Goal: Information Seeking & Learning: Learn about a topic

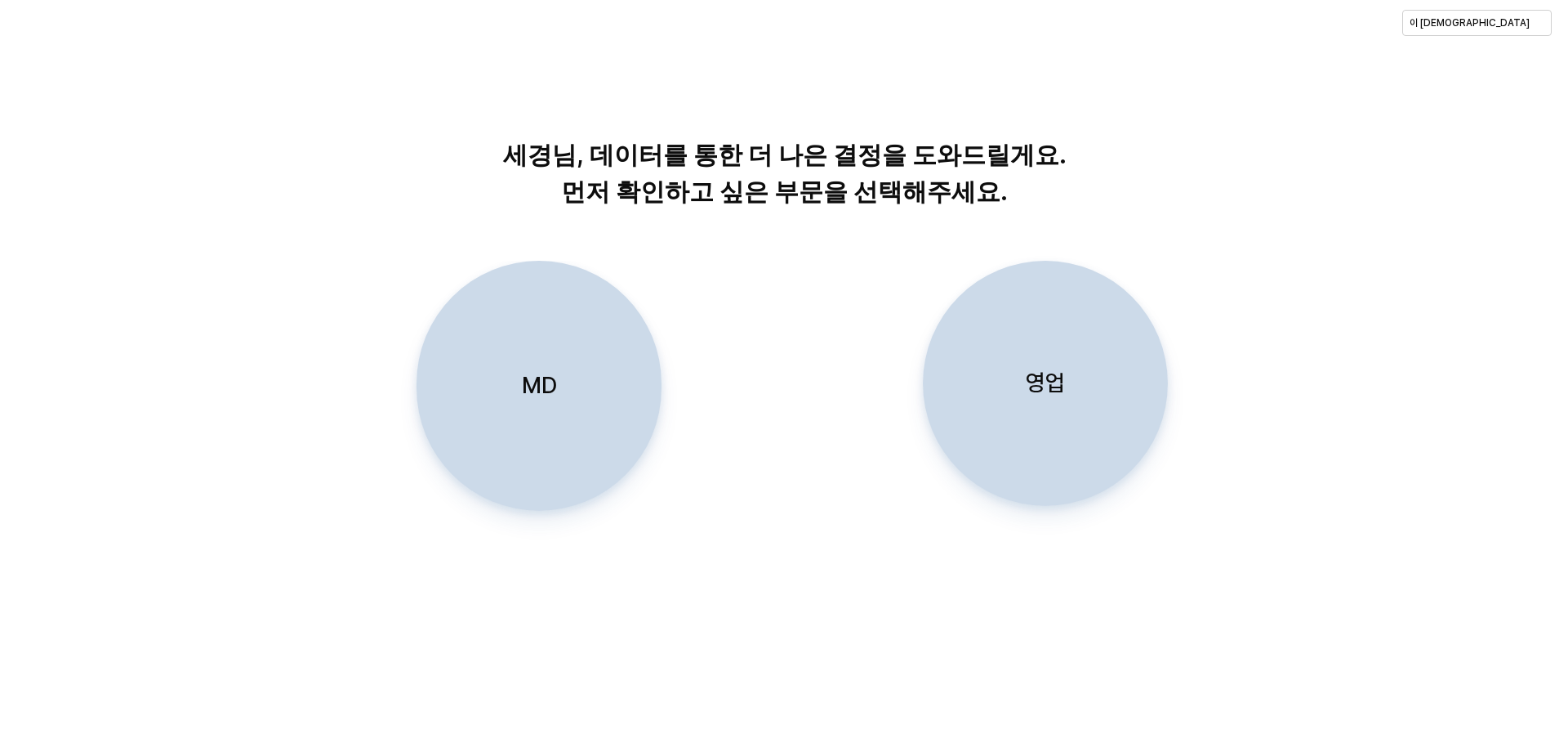
click at [837, 421] on div "영업" at bounding box center [1045, 384] width 231 height 244
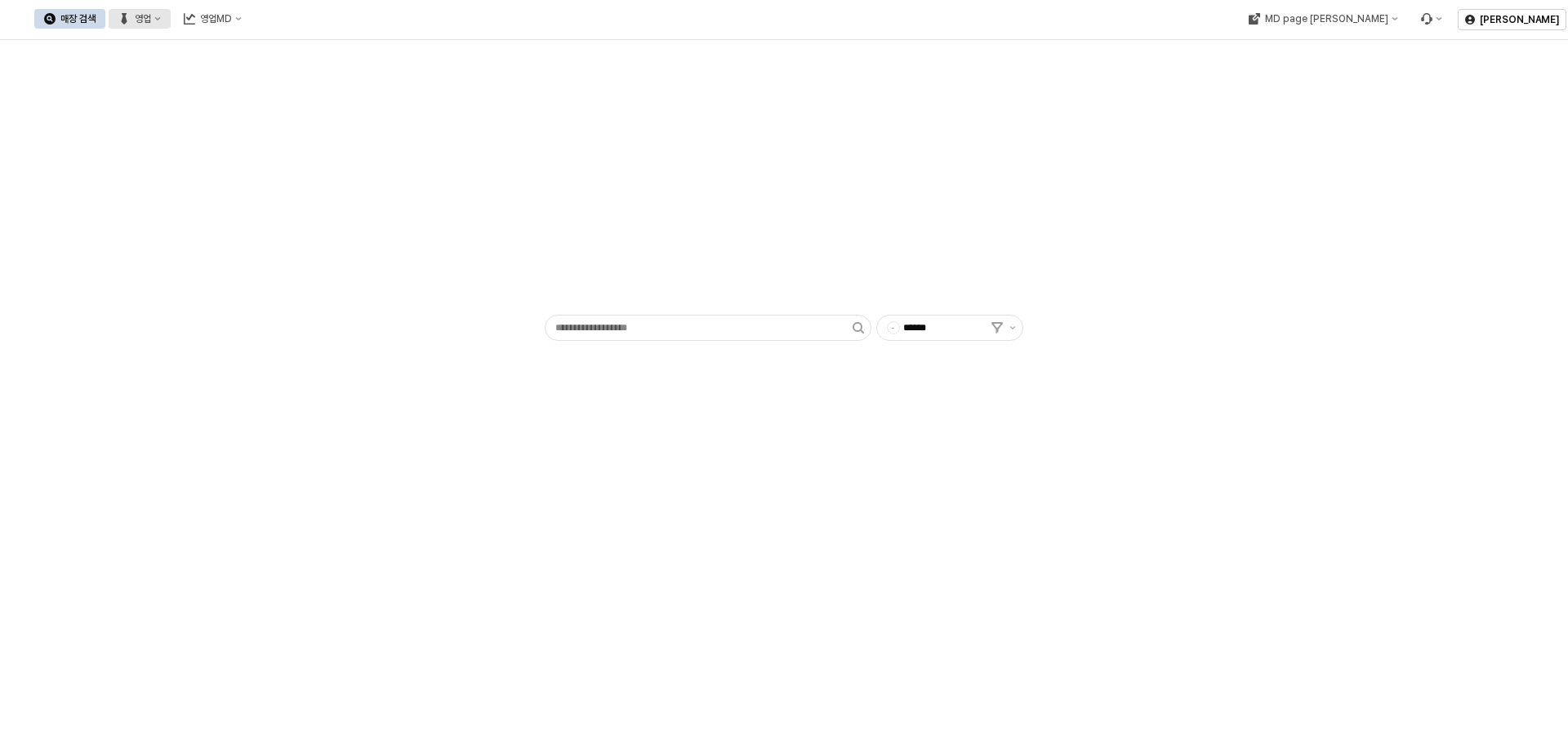
click at [151, 19] on div "영업" at bounding box center [143, 19] width 16 height 11
click at [326, 107] on div "플렉스 상세" at bounding box center [322, 105] width 87 height 13
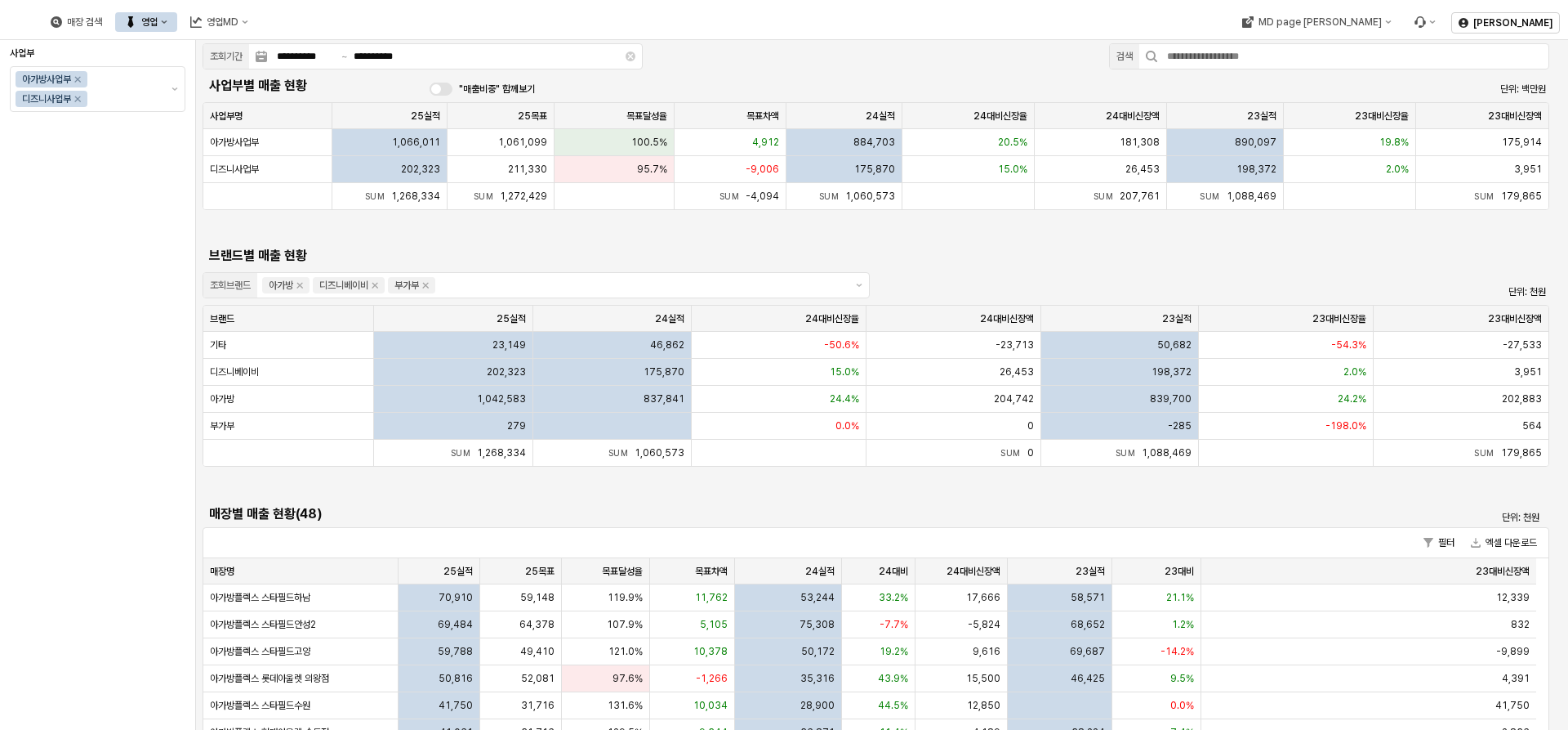
click at [158, 25] on div "영업" at bounding box center [150, 22] width 16 height 11
click at [313, 57] on div "목표매출 달성현황" at bounding box center [329, 52] width 87 height 13
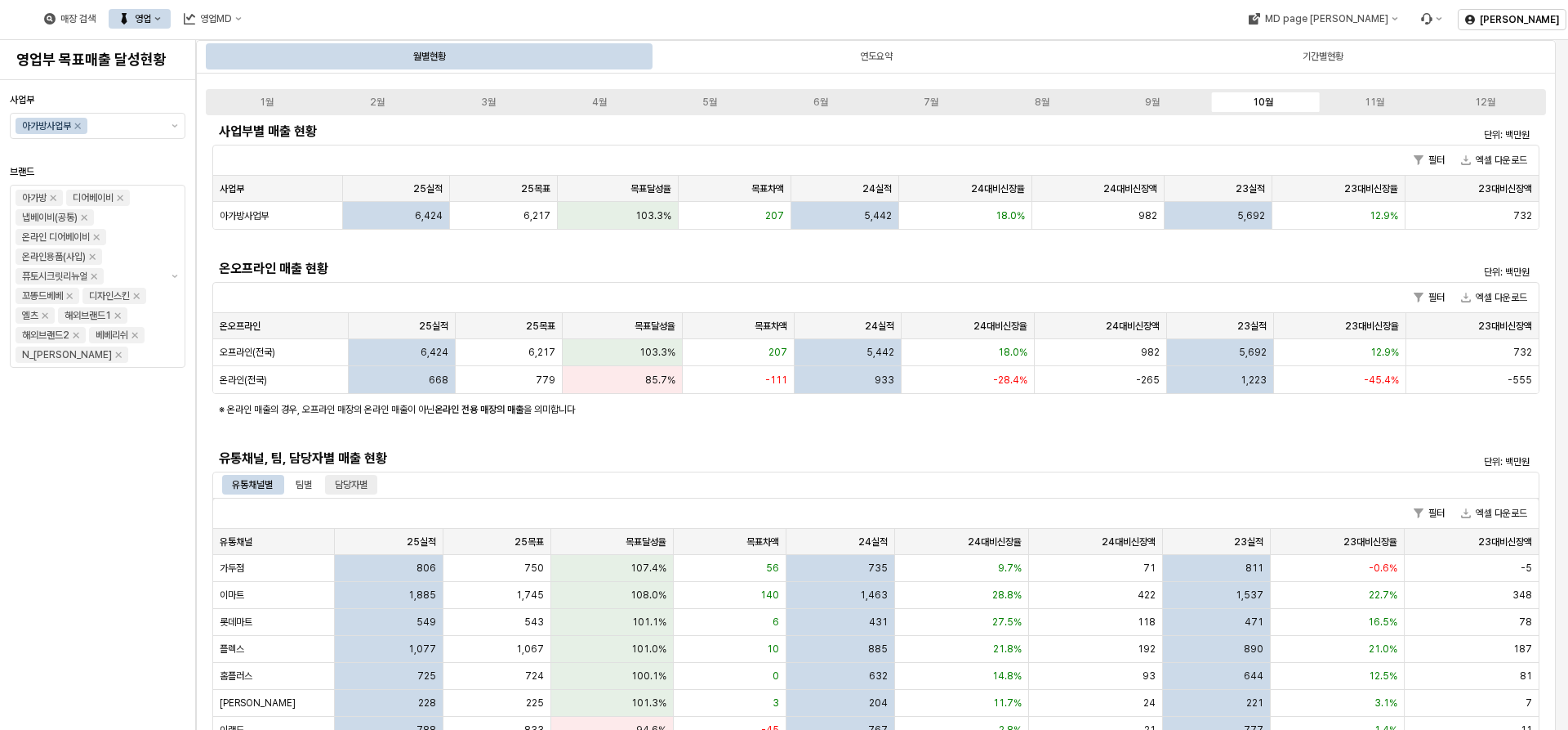
click at [377, 485] on div "담당자별" at bounding box center [351, 484] width 52 height 20
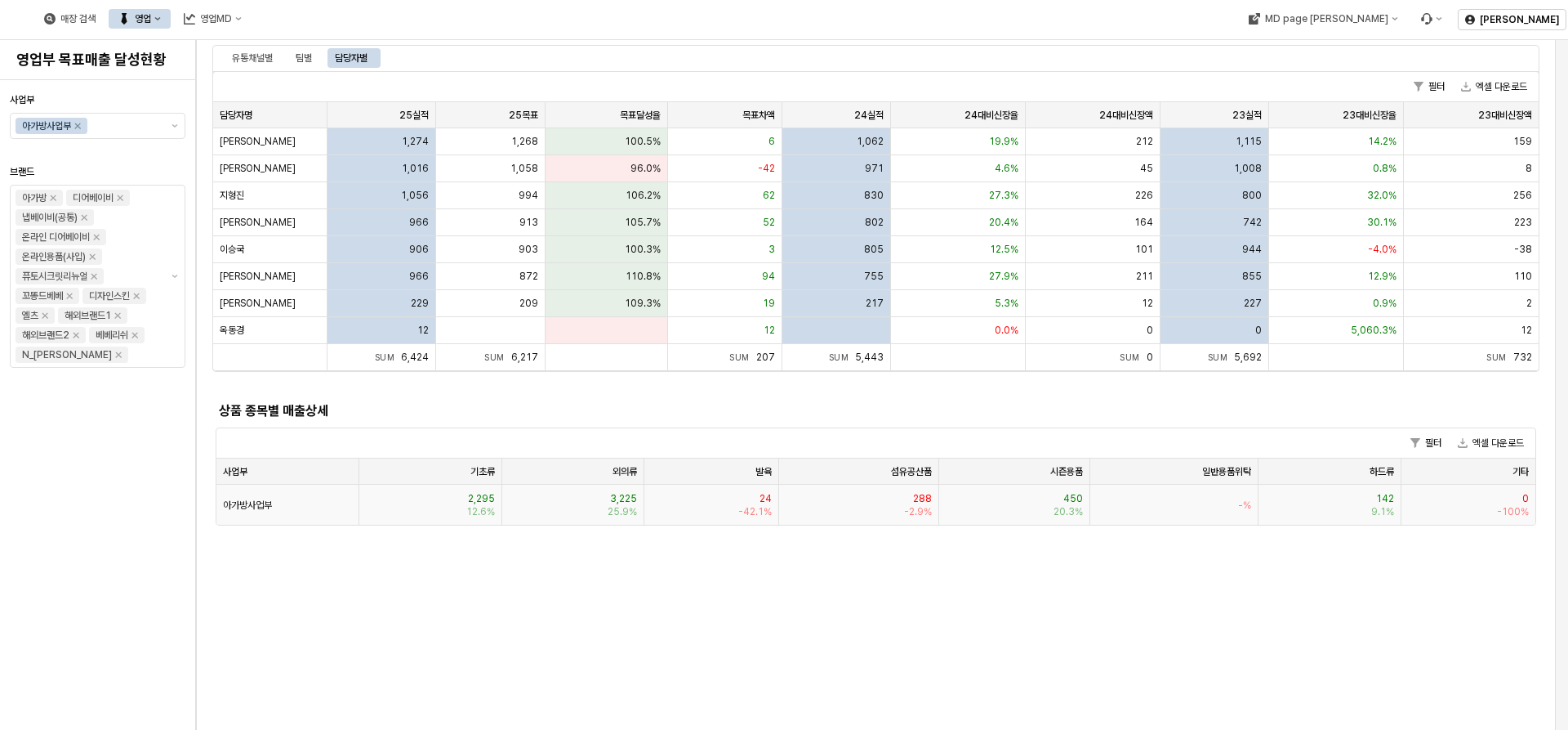
scroll to position [327, 0]
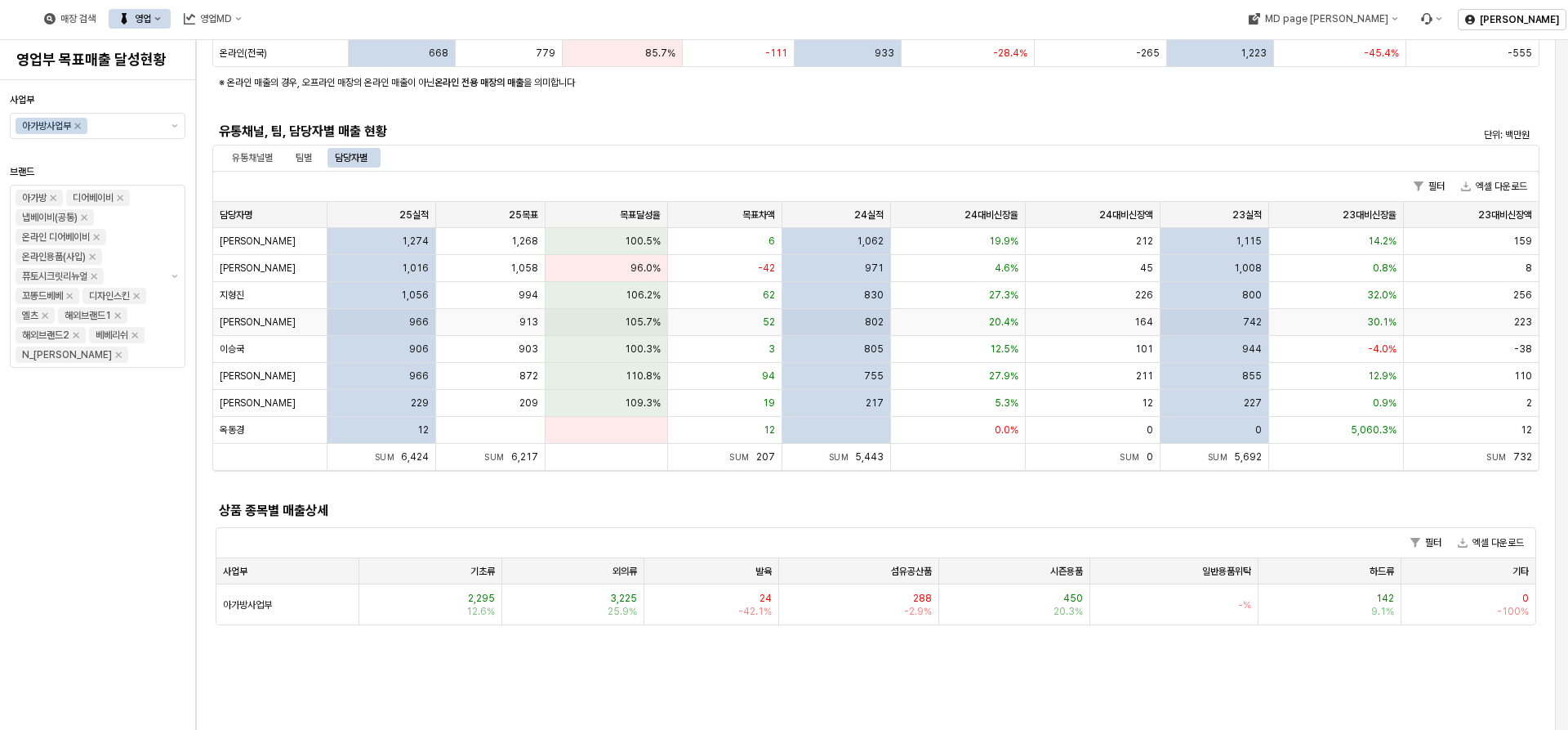
click at [328, 330] on div "966" at bounding box center [382, 322] width 110 height 27
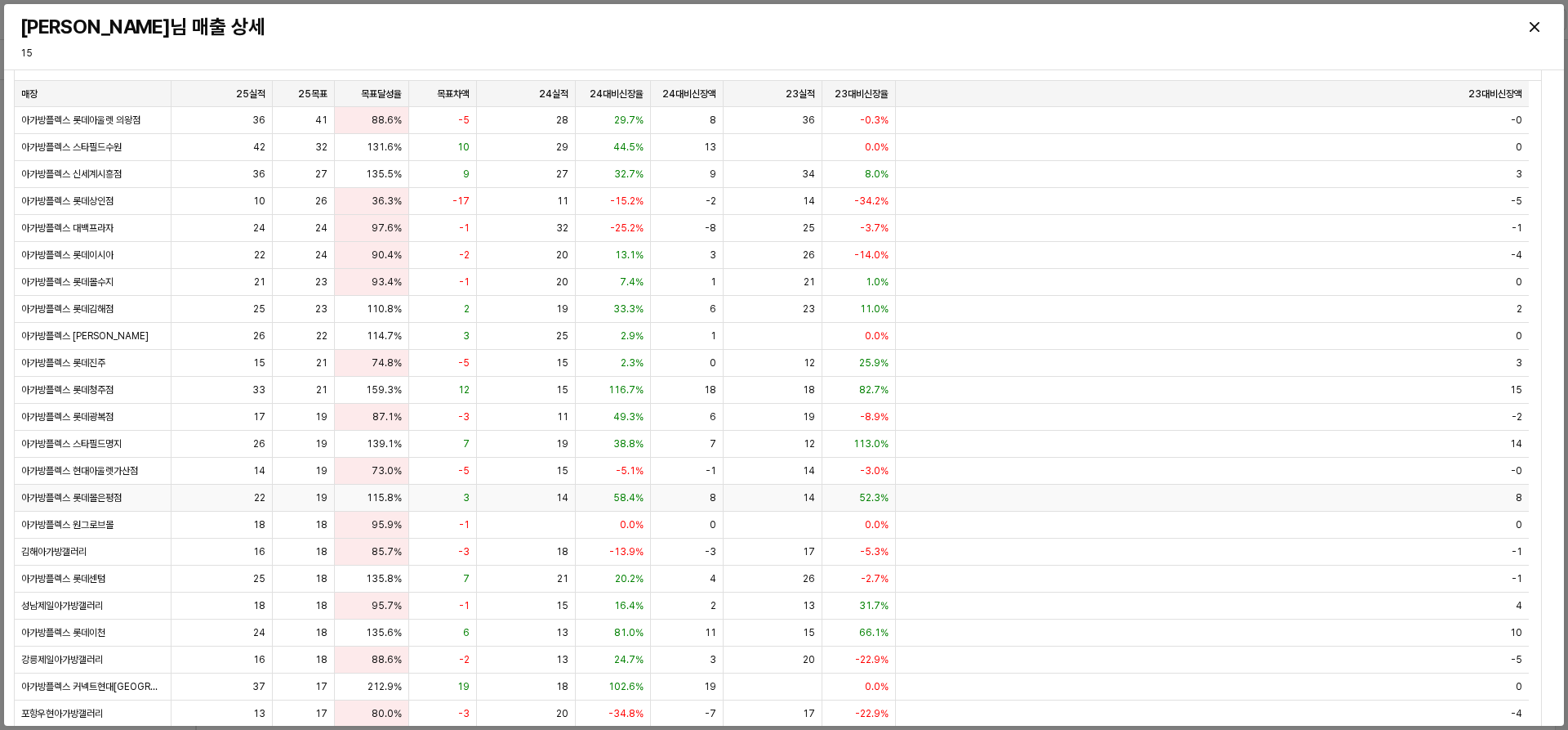
scroll to position [0, 0]
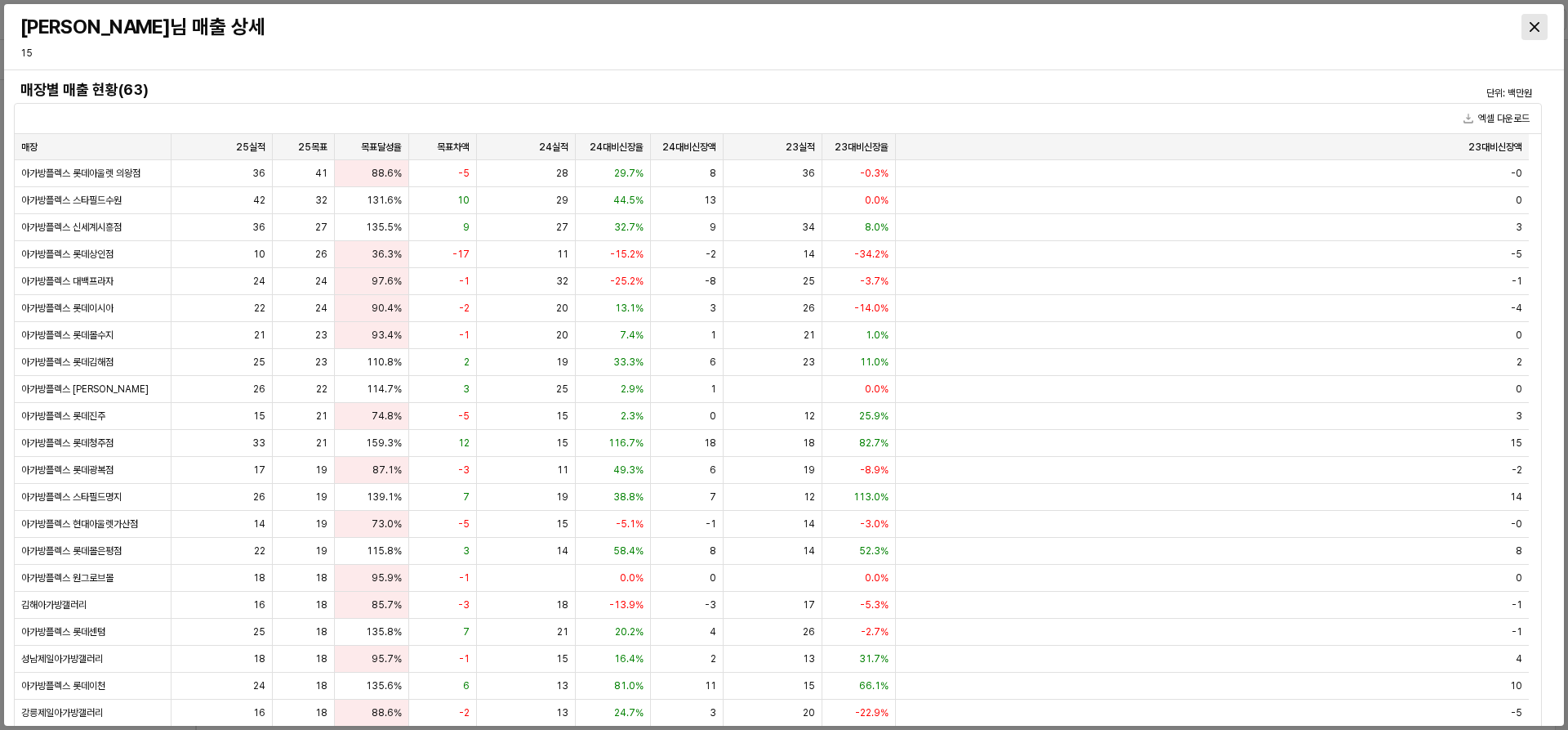
click at [837, 27] on div "Close" at bounding box center [1534, 27] width 25 height 25
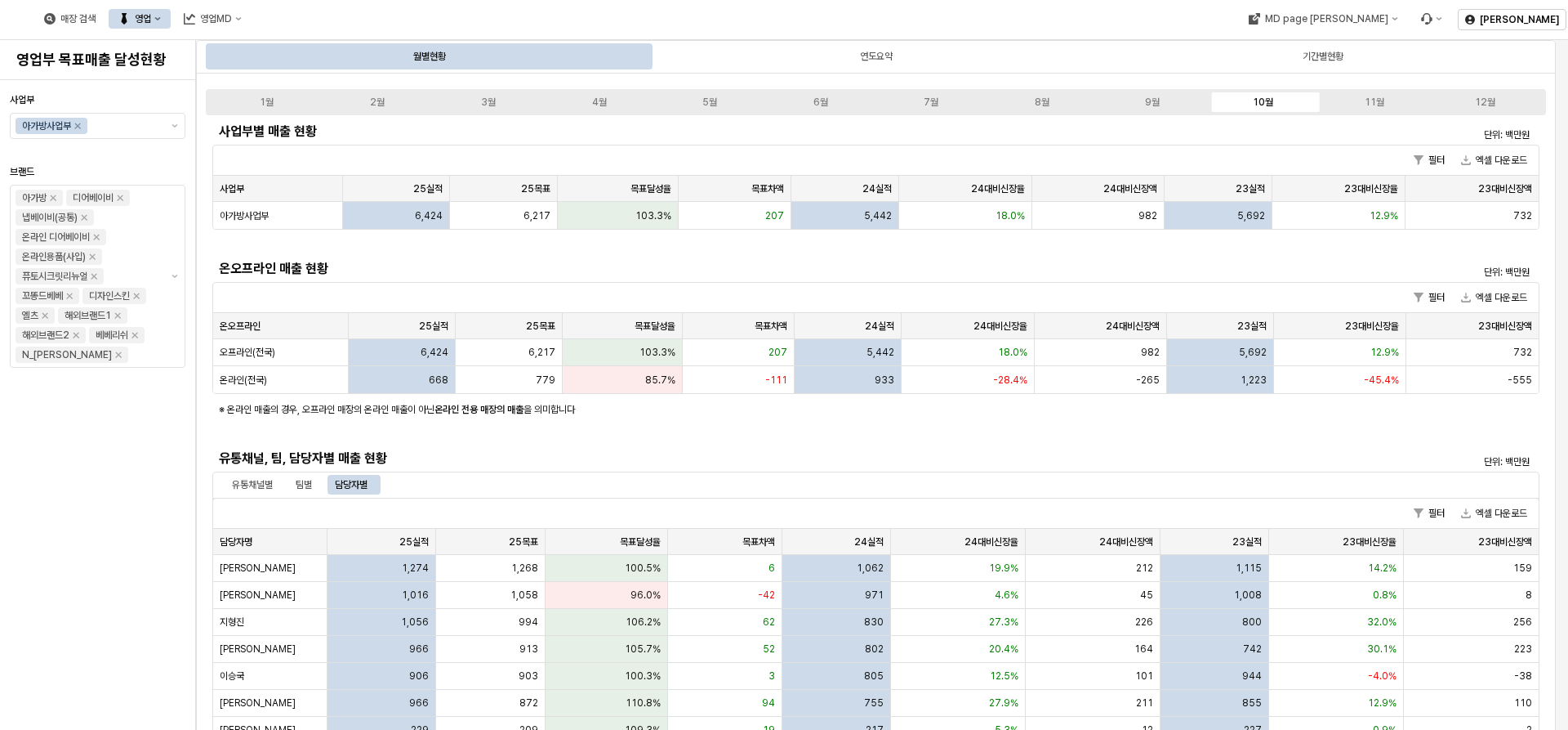
click at [161, 16] on icon "영업" at bounding box center [158, 19] width 7 height 7
click at [232, 16] on div "영업MD" at bounding box center [216, 19] width 32 height 11
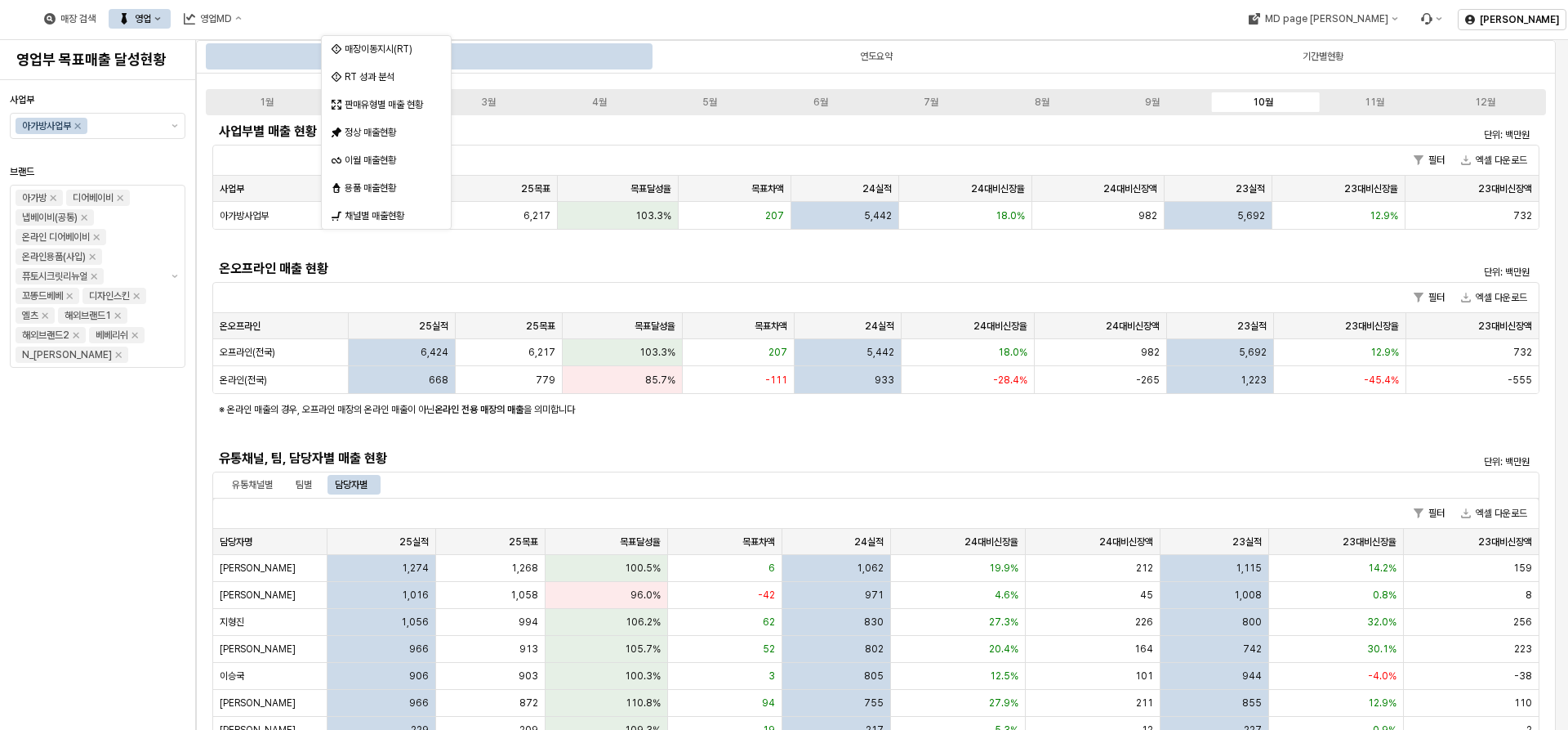
click at [161, 20] on icon "영업" at bounding box center [158, 19] width 7 height 7
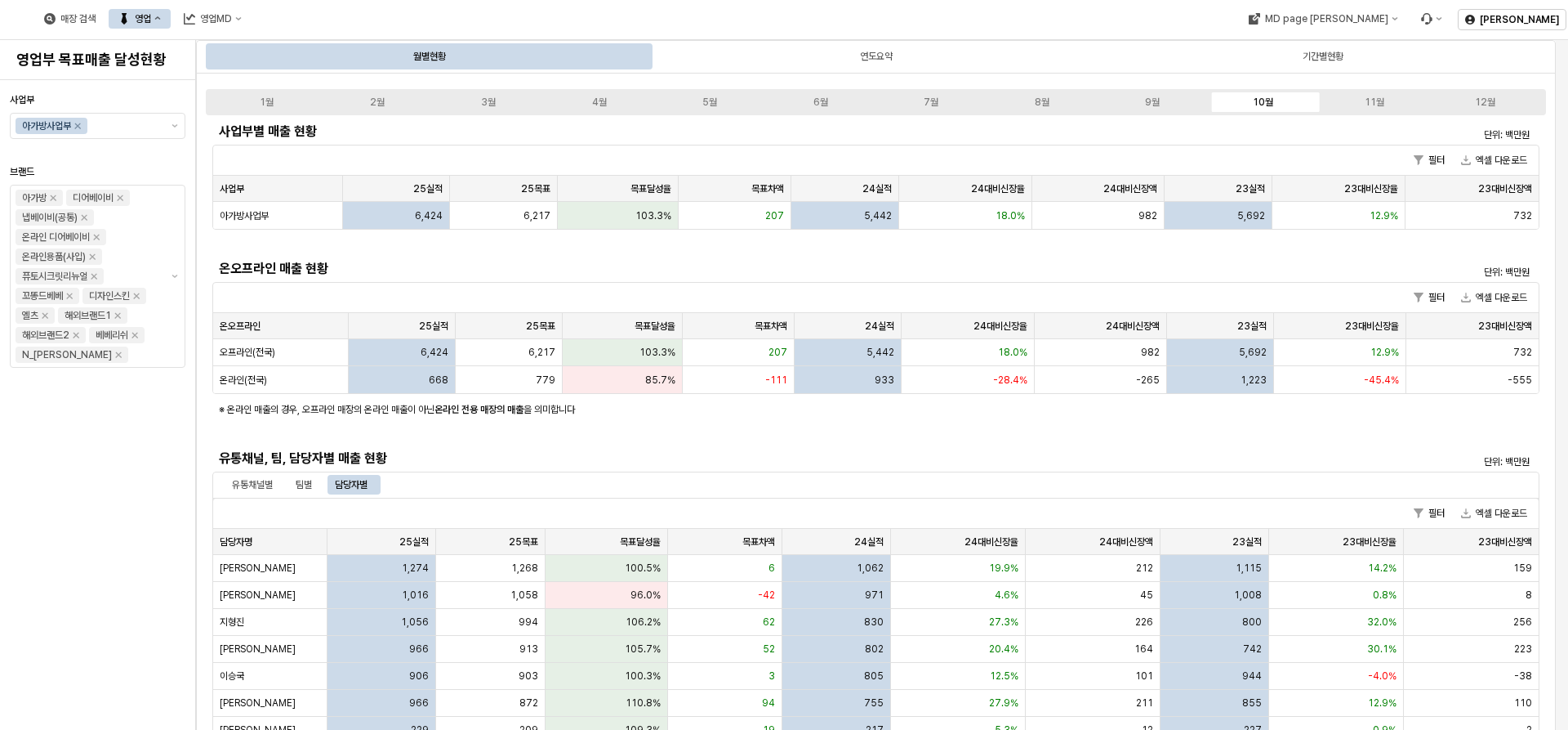
click at [252, 29] on div "매장 검색 영업 영업MD" at bounding box center [143, 19] width 218 height 34
click at [242, 19] on icon "영업MD" at bounding box center [239, 19] width 6 height 3
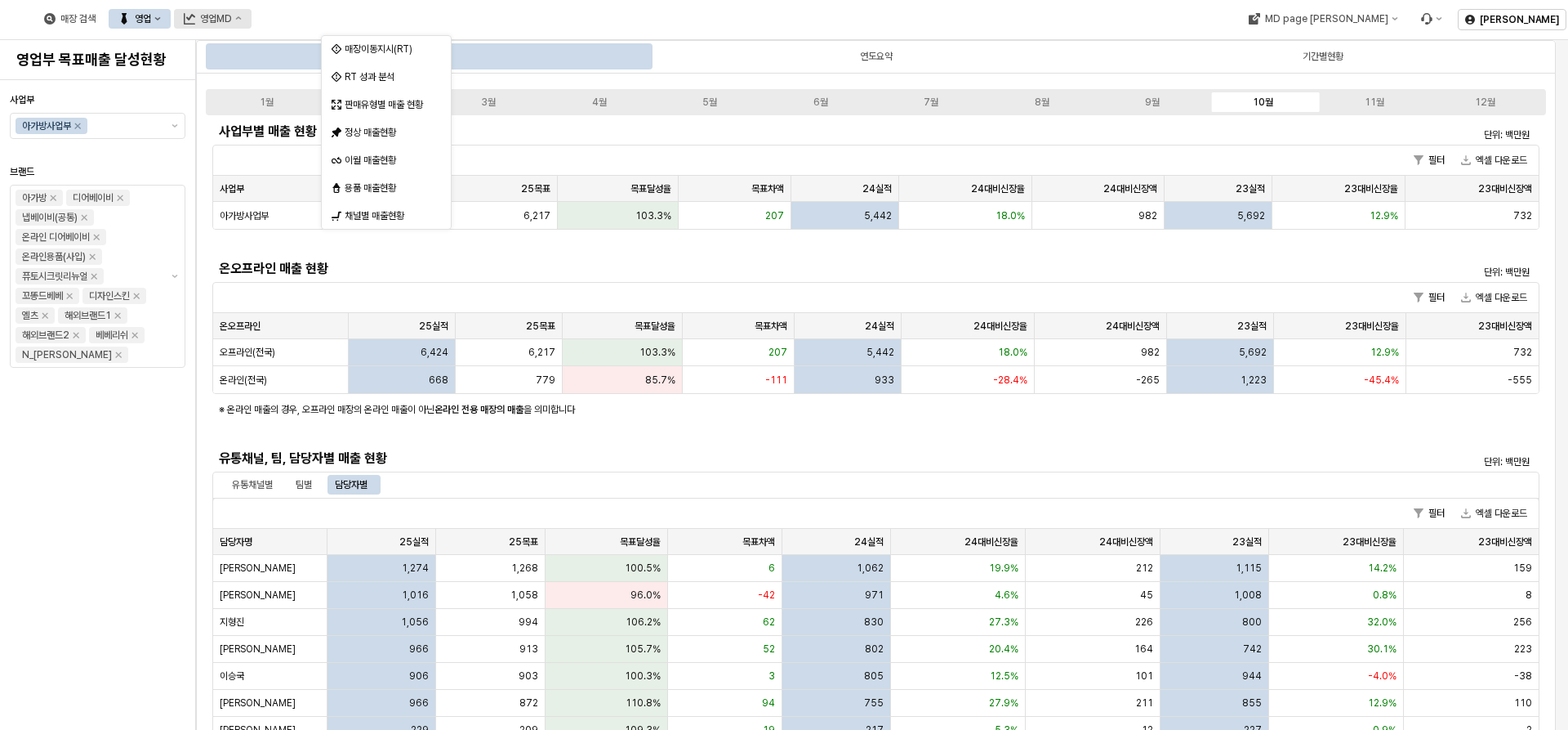
click at [252, 22] on button "영업MD" at bounding box center [213, 19] width 78 height 20
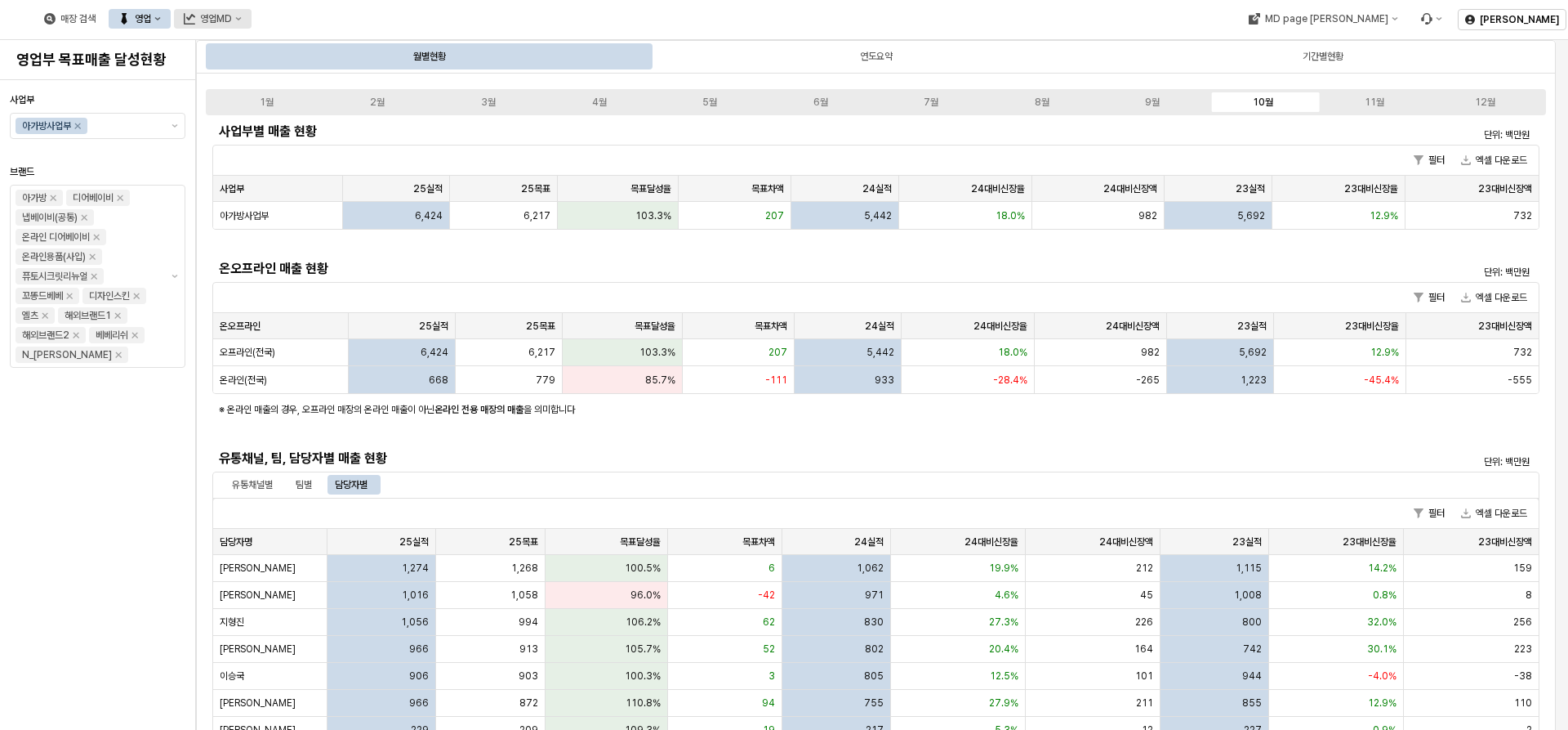
click at [252, 22] on button "영업MD" at bounding box center [213, 19] width 78 height 20
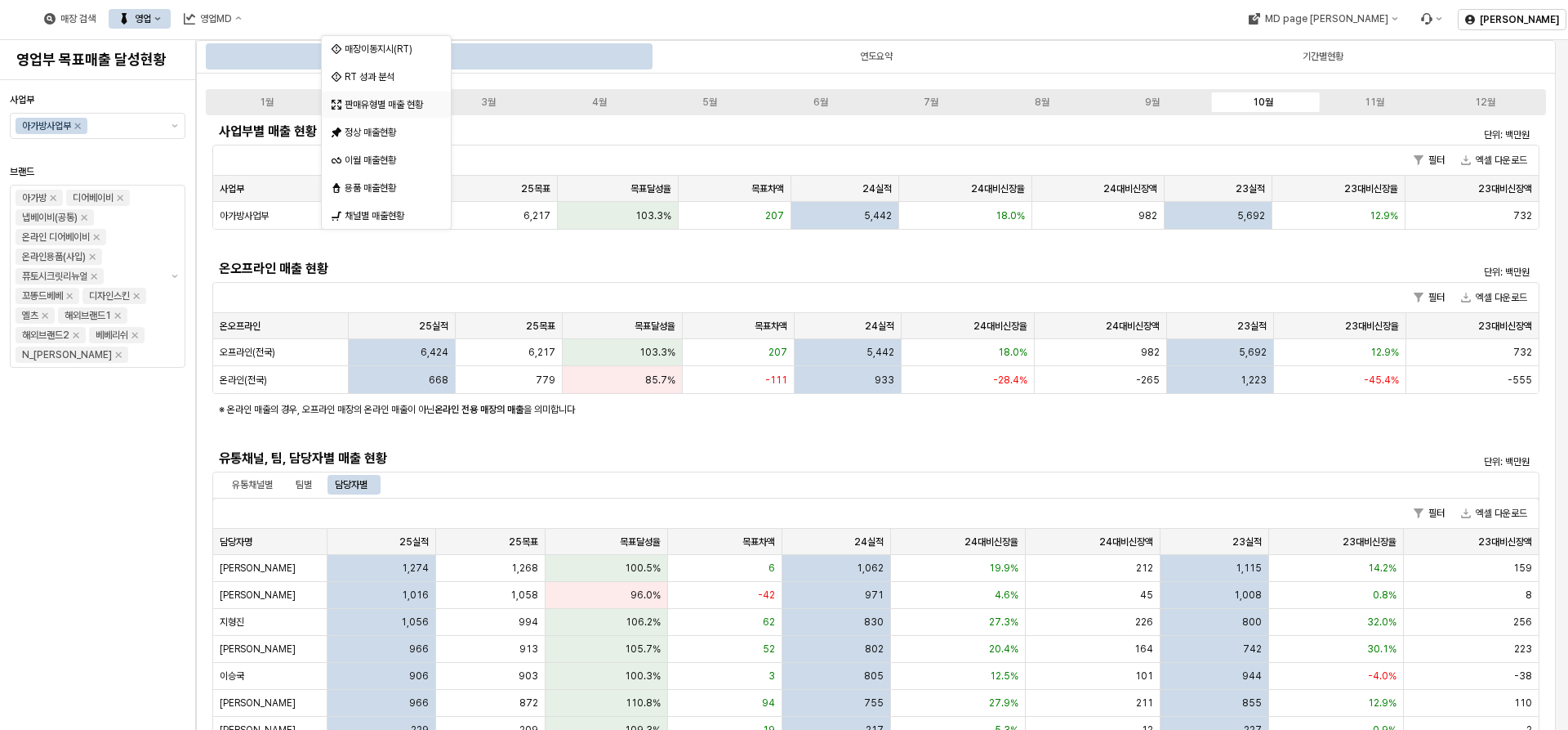
click at [365, 106] on div "판매유형별 매출 현황" at bounding box center [388, 105] width 87 height 13
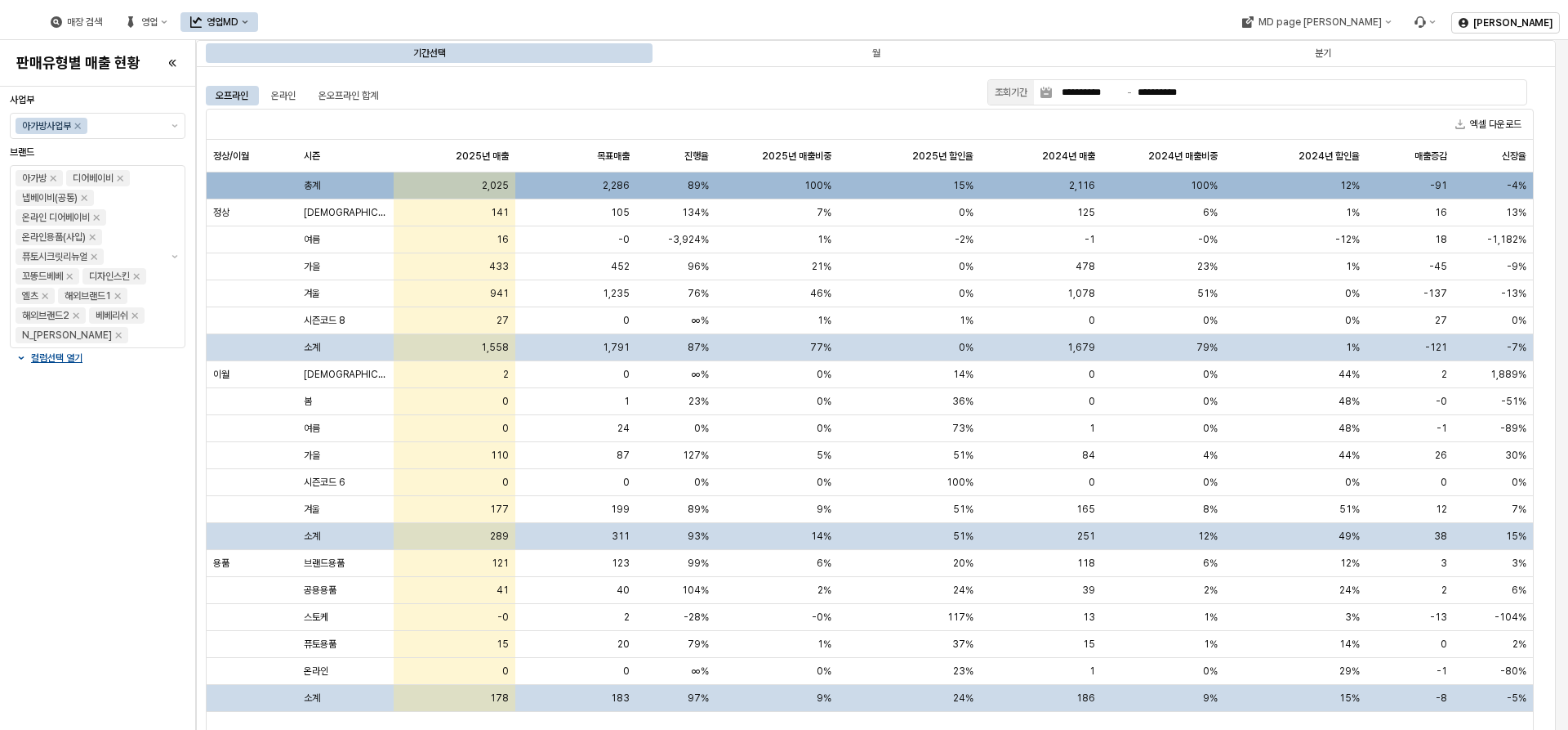
drag, startPoint x: 788, startPoint y: 106, endPoint x: 758, endPoint y: 101, distance: 30.4
click at [758, 101] on div "오프라인 온라인 온오프라인 합계" at bounding box center [594, 96] width 775 height 20
drag, startPoint x: 758, startPoint y: 101, endPoint x: 767, endPoint y: 96, distance: 10.3
click at [767, 96] on div "오프라인 온라인 온오프라인 합계" at bounding box center [594, 96] width 775 height 20
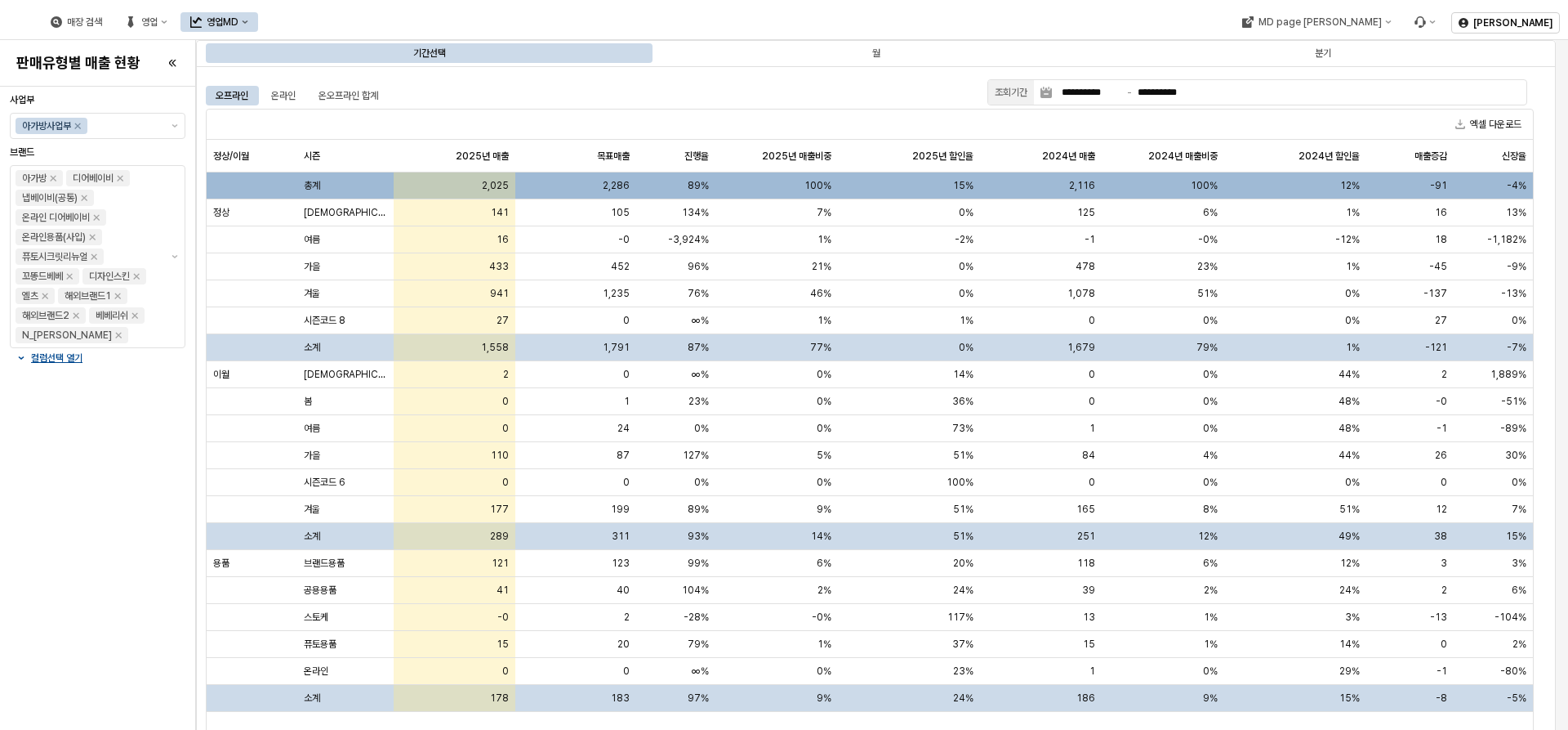
click at [837, 101] on div "오프라인 온라인 온오프라인 합계" at bounding box center [594, 96] width 775 height 20
drag, startPoint x: 921, startPoint y: 101, endPoint x: 899, endPoint y: 111, distance: 24.2
click at [837, 111] on div "엑셀 다운로드" at bounding box center [870, 124] width 1327 height 30
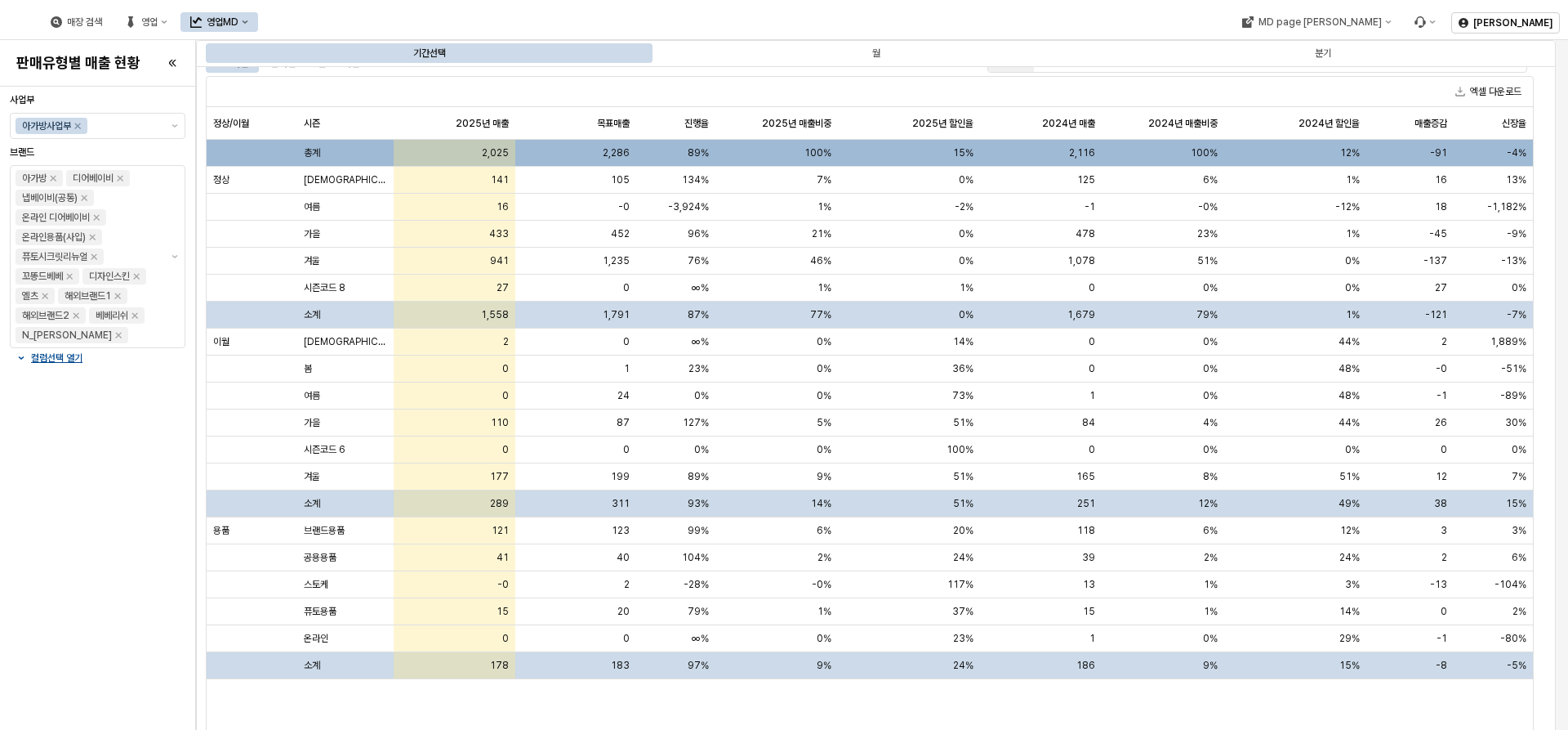
click at [258, 9] on div "매장 검색 영업 영업MD" at bounding box center [150, 22] width 218 height 34
click at [239, 19] on div "영업MD" at bounding box center [222, 22] width 32 height 11
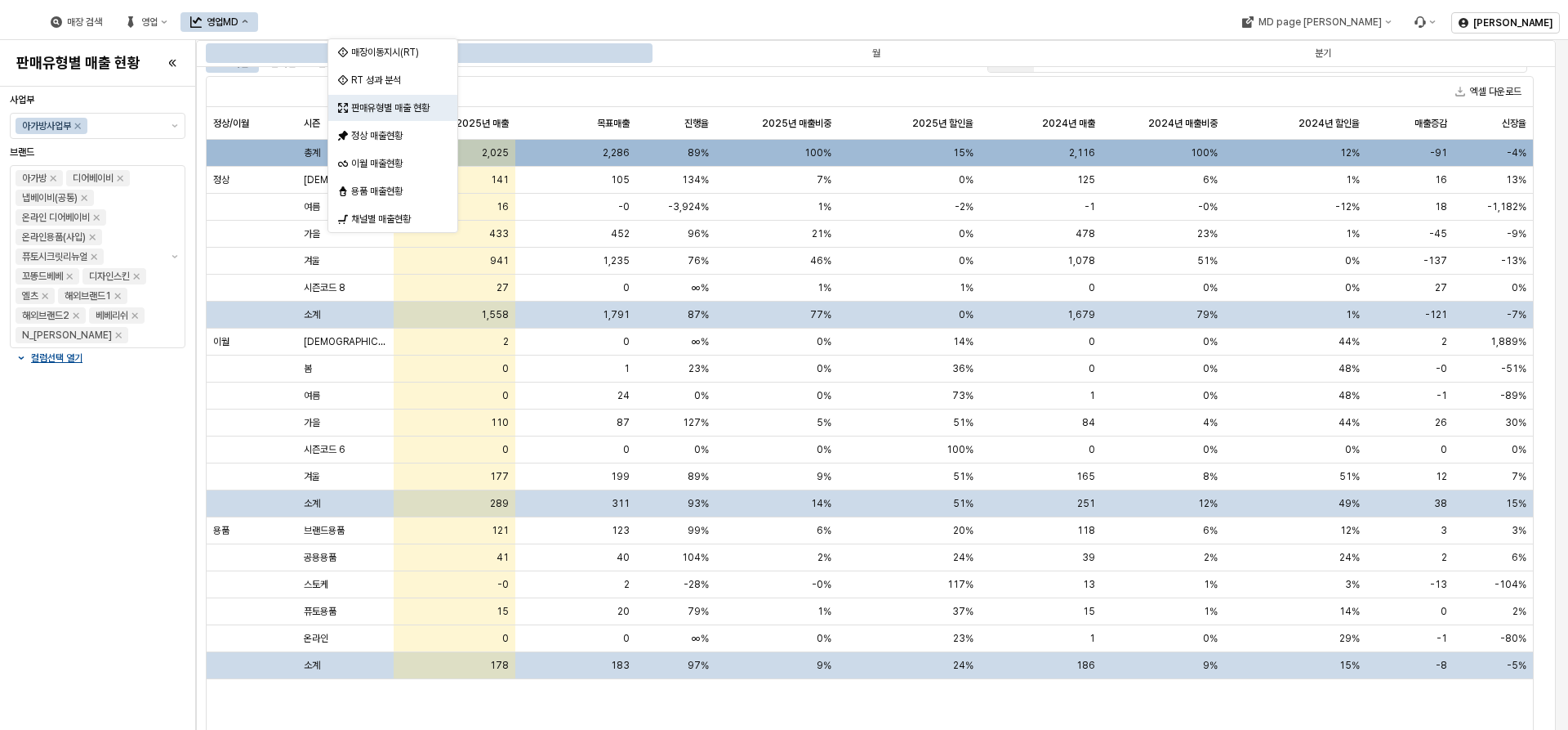
click at [640, 83] on div "엑셀 다운로드" at bounding box center [870, 92] width 1327 height 30
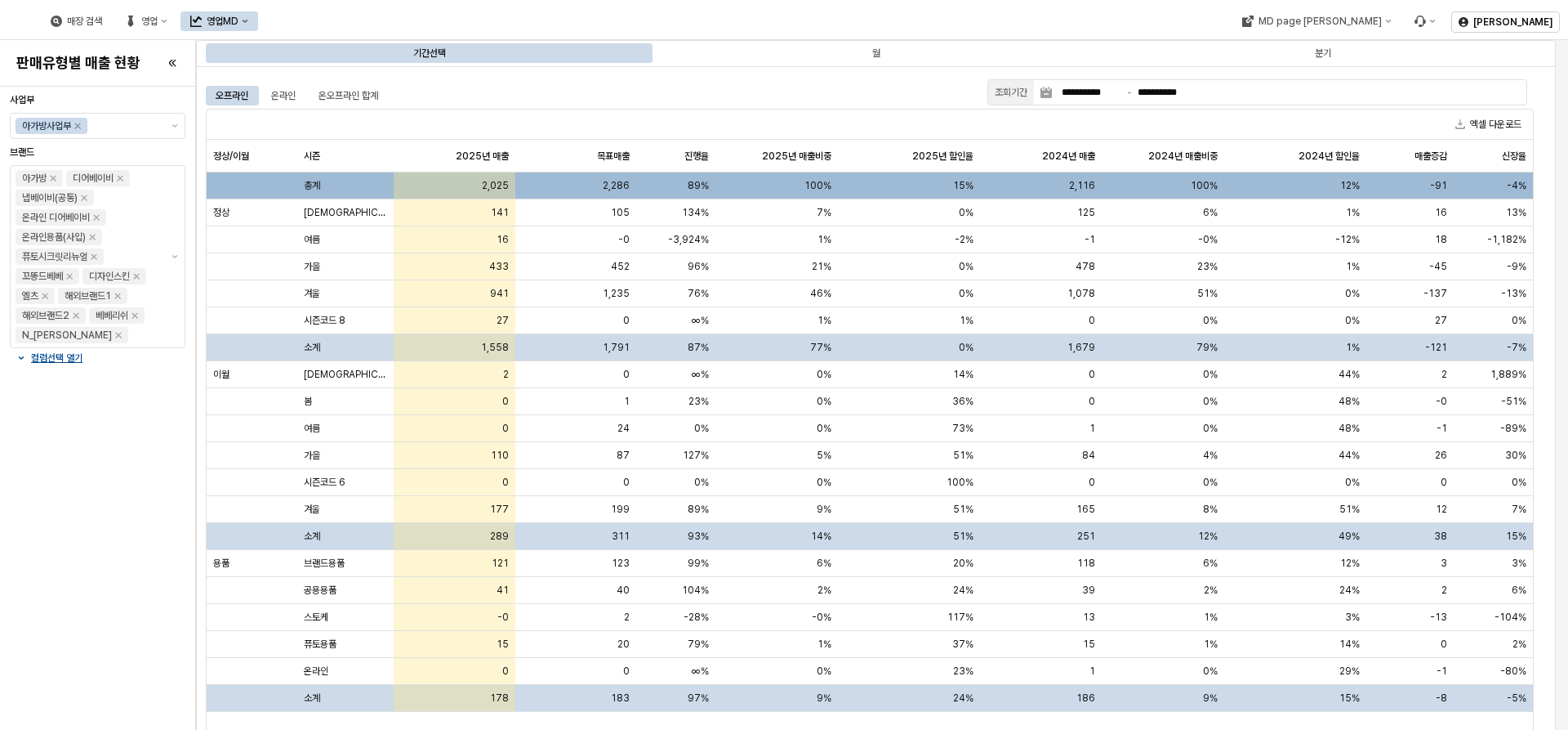
drag, startPoint x: 810, startPoint y: 94, endPoint x: 548, endPoint y: 70, distance: 263.1
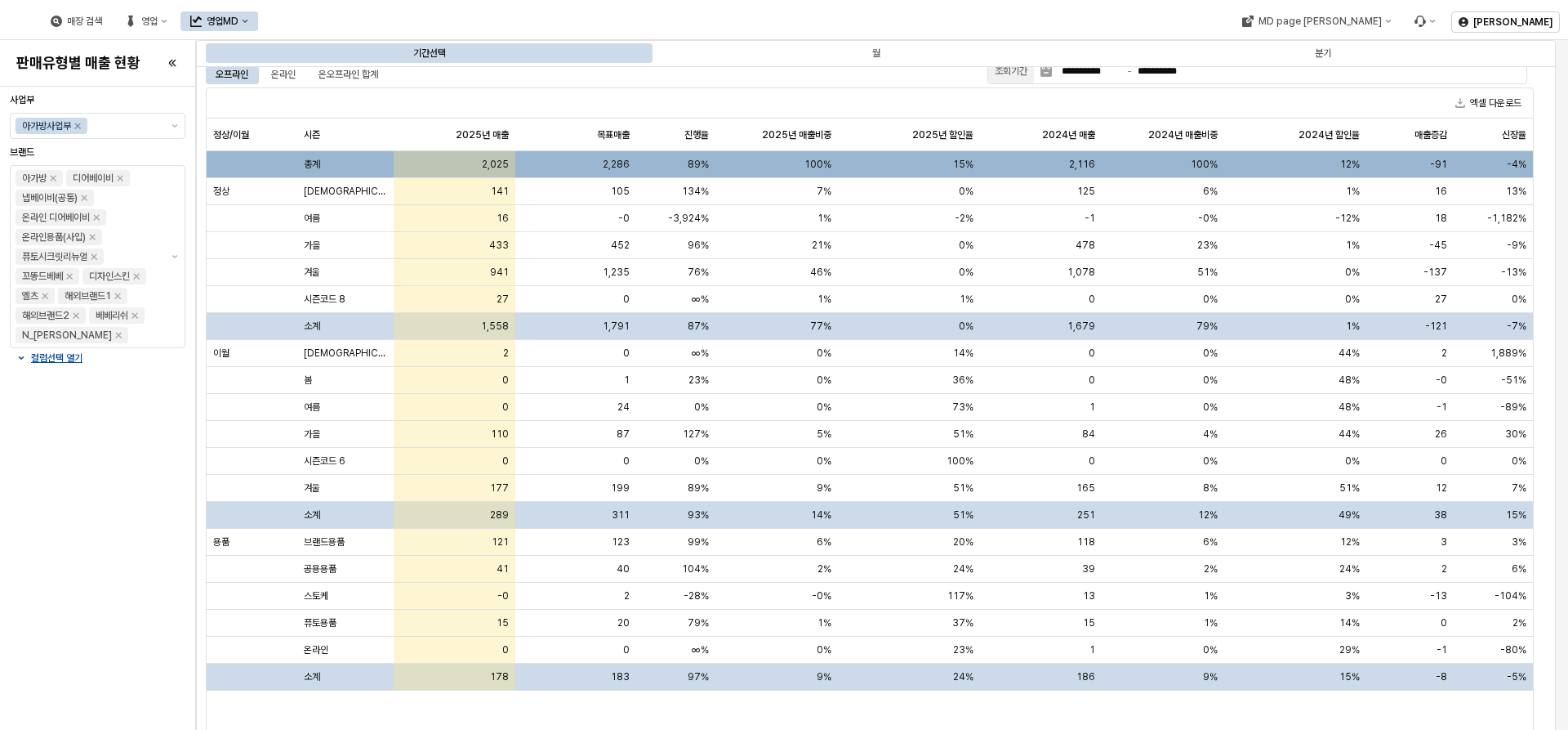
scroll to position [33, 0]
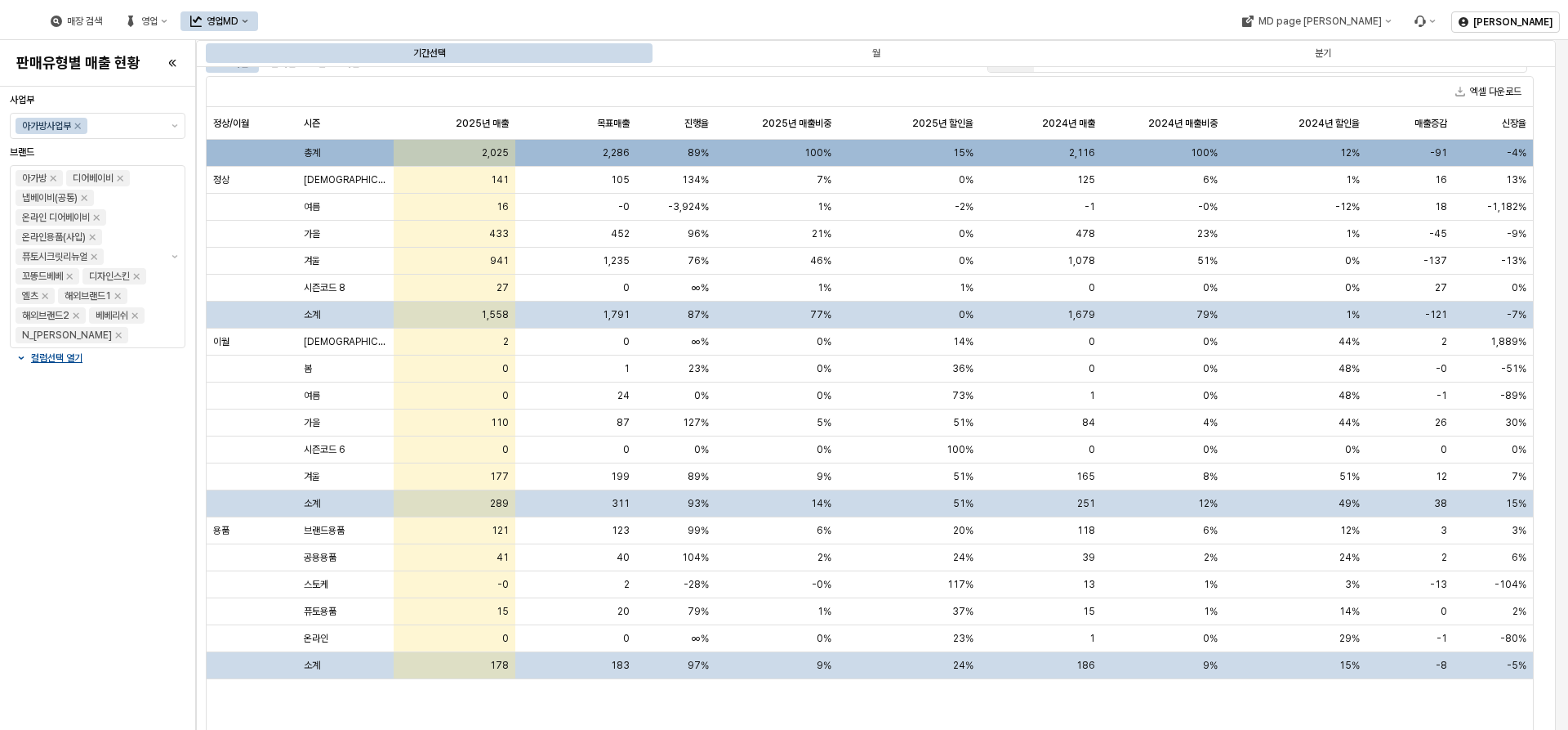
click at [258, 26] on button "영업MD" at bounding box center [219, 21] width 78 height 20
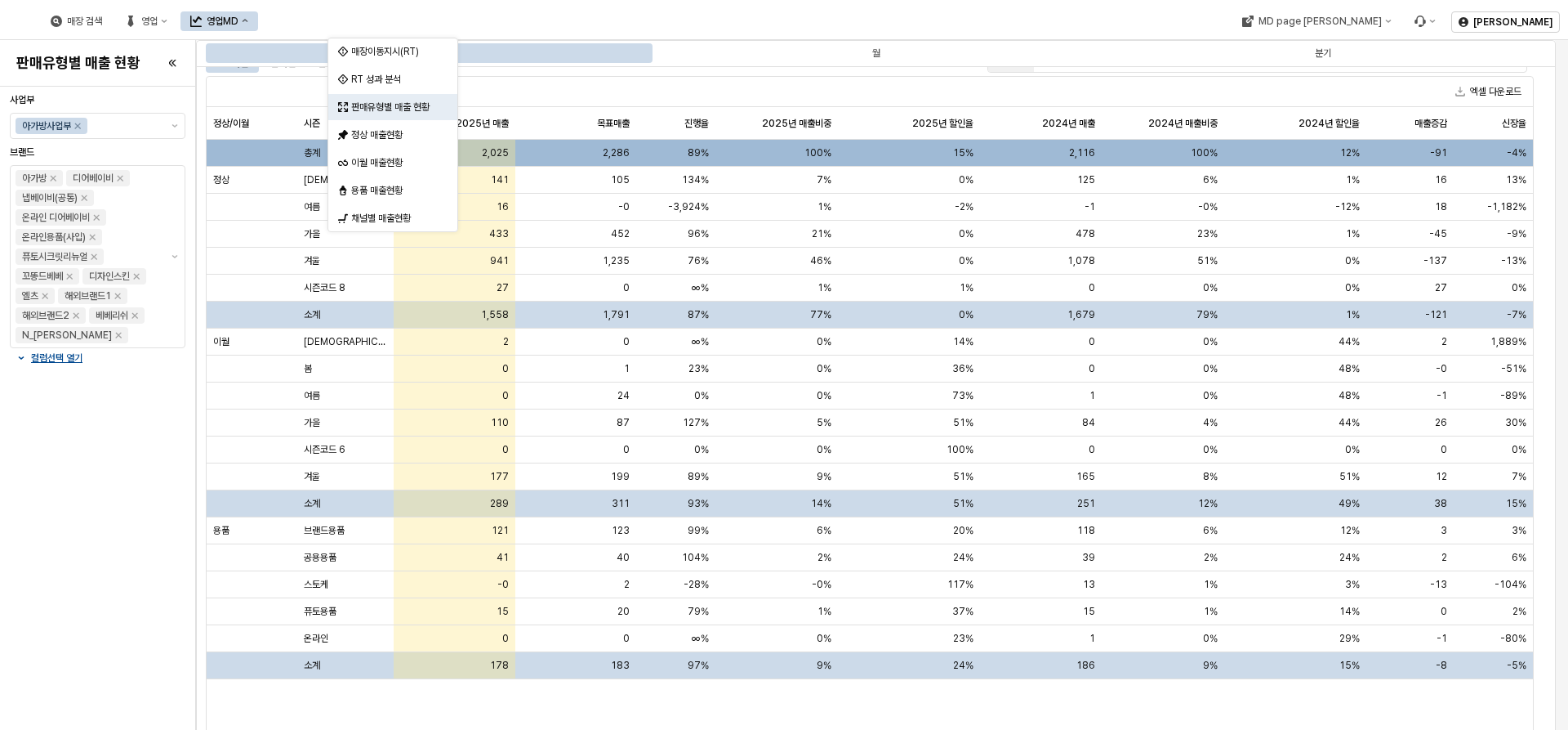
click at [15, 16] on img at bounding box center [15, 21] width 0 height 20
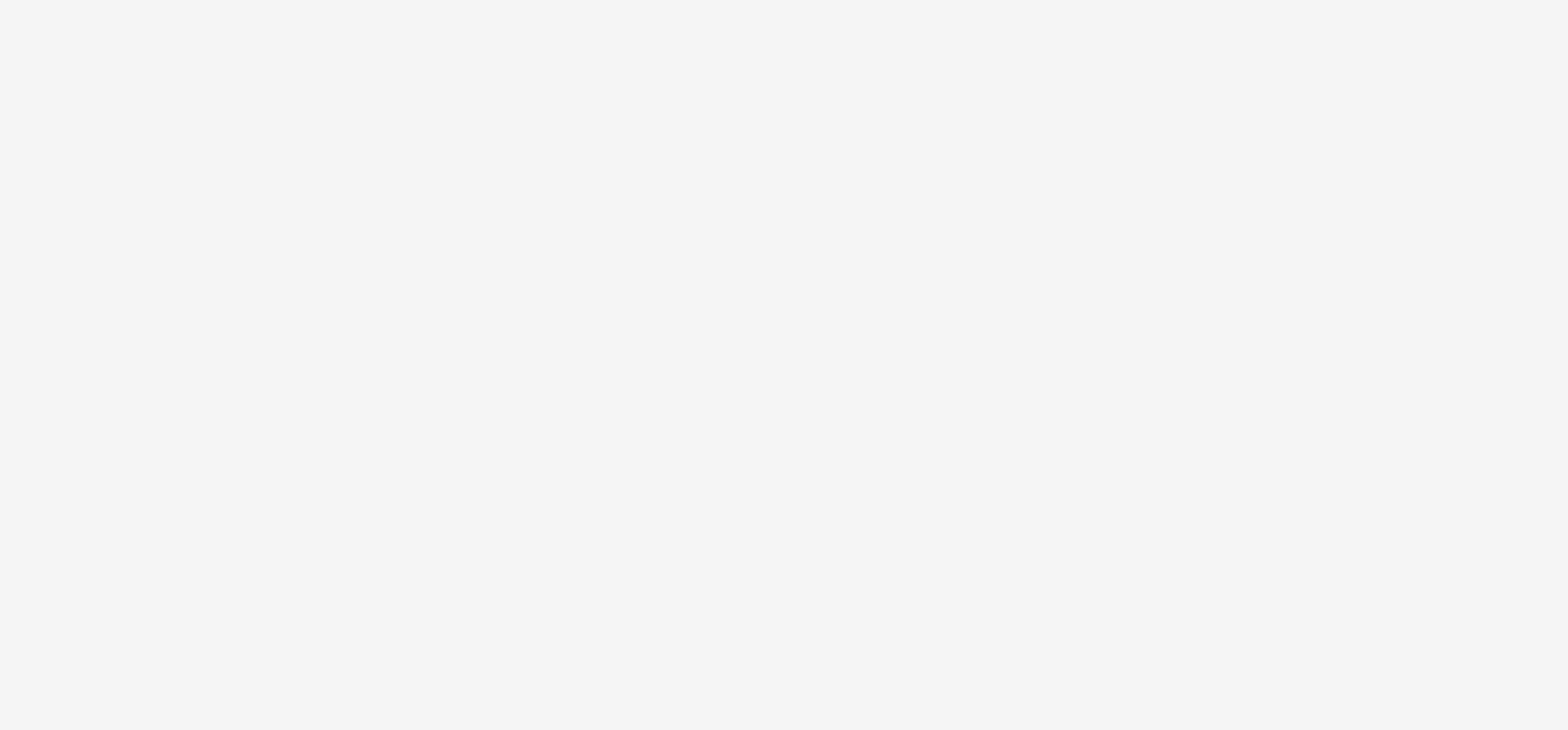
click at [115, 17] on div "App Frame" at bounding box center [784, 23] width 1548 height 33
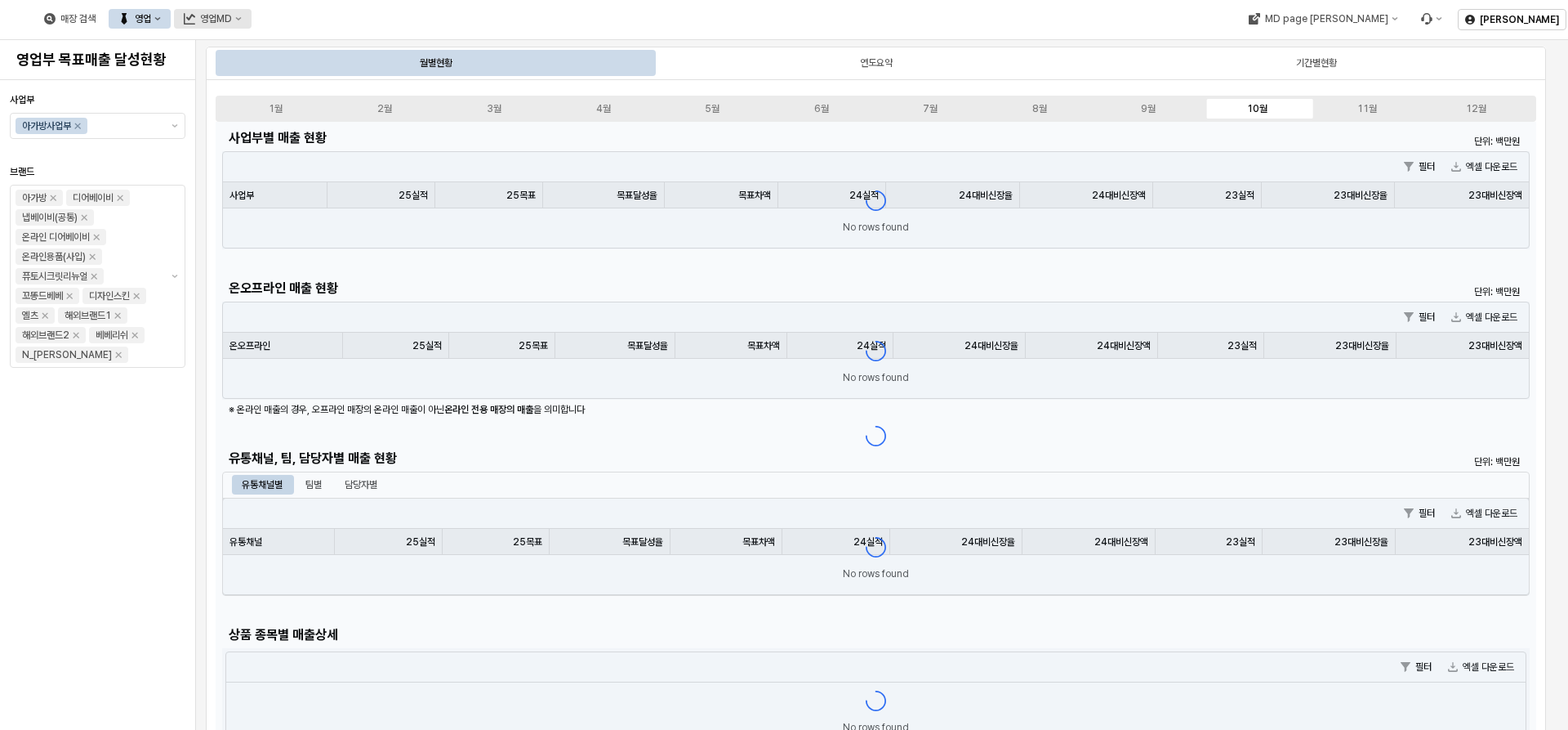
click at [232, 16] on div "영업MD" at bounding box center [216, 19] width 32 height 11
click at [555, 11] on div "매장 검색 영업 영업MD" at bounding box center [636, 19] width 1273 height 34
click at [232, 22] on div "영업MD" at bounding box center [216, 19] width 32 height 11
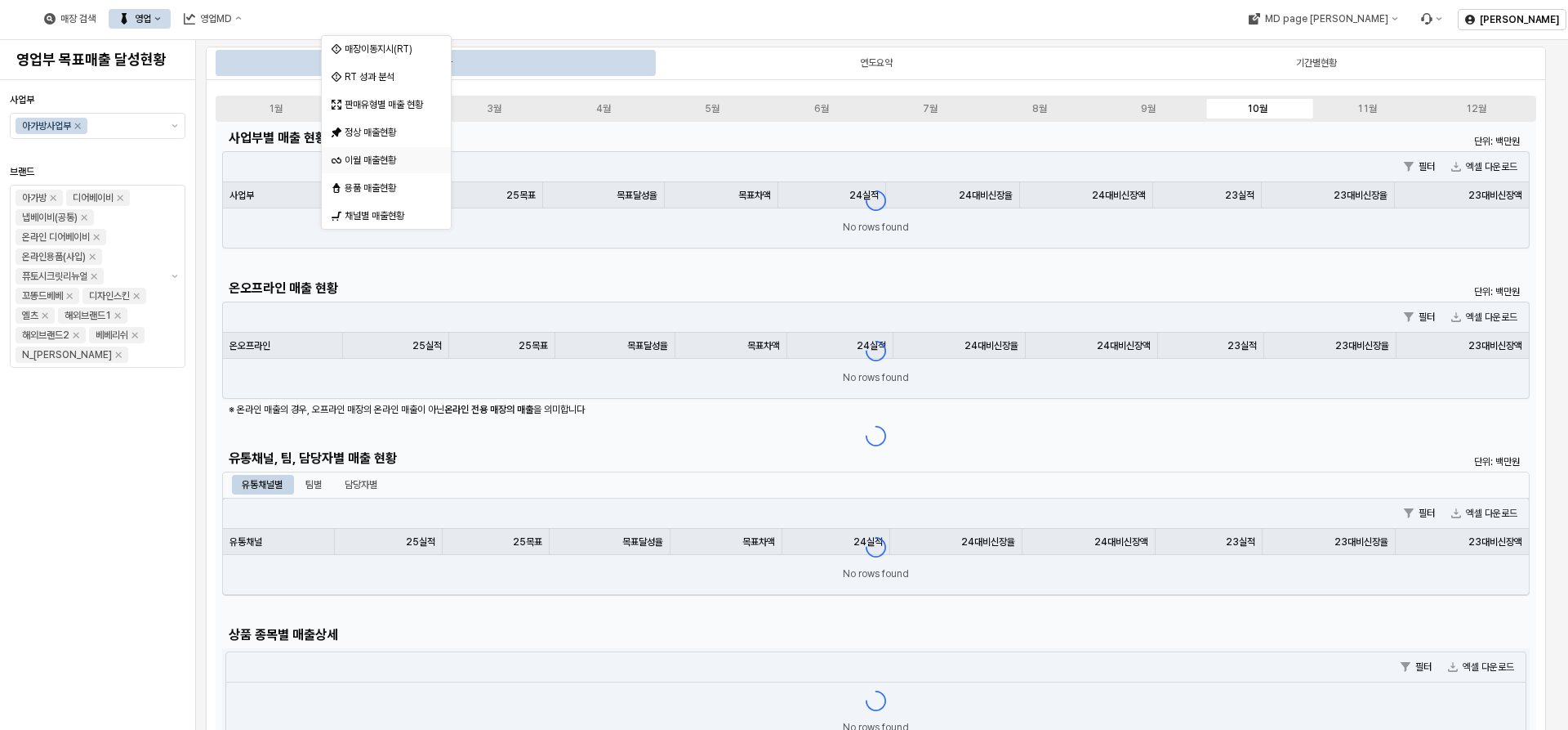
click at [389, 156] on div "이월 매출현황" at bounding box center [388, 160] width 87 height 13
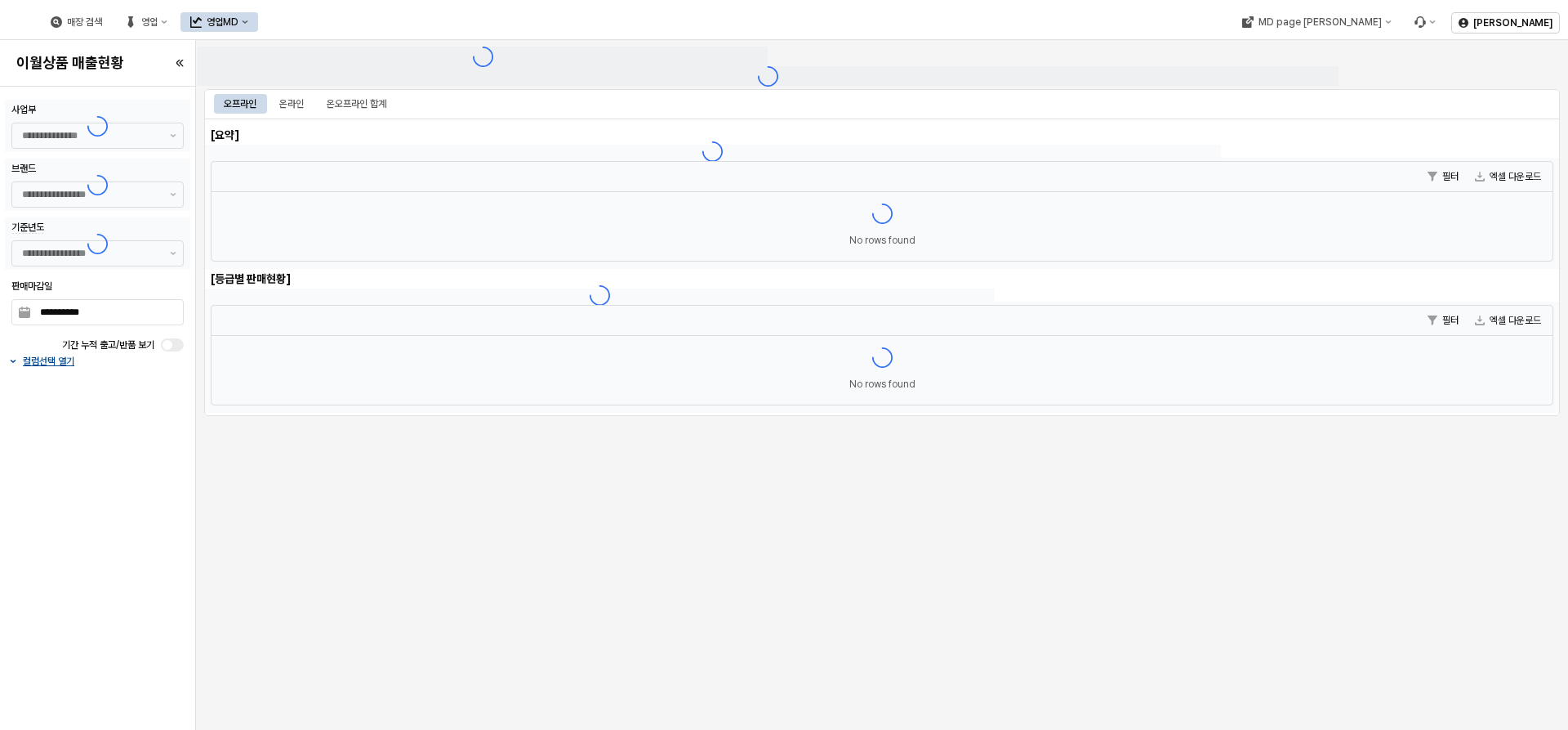
click at [837, 31] on div "매장 검색 영업 영업MD" at bounding box center [636, 22] width 1260 height 34
click at [837, 25] on div "MD page [PERSON_NAME]" at bounding box center [1319, 22] width 124 height 11
click at [837, 23] on div "매장 검색 영업 영업MD" at bounding box center [636, 22] width 1260 height 34
type input "******"
type input "***"
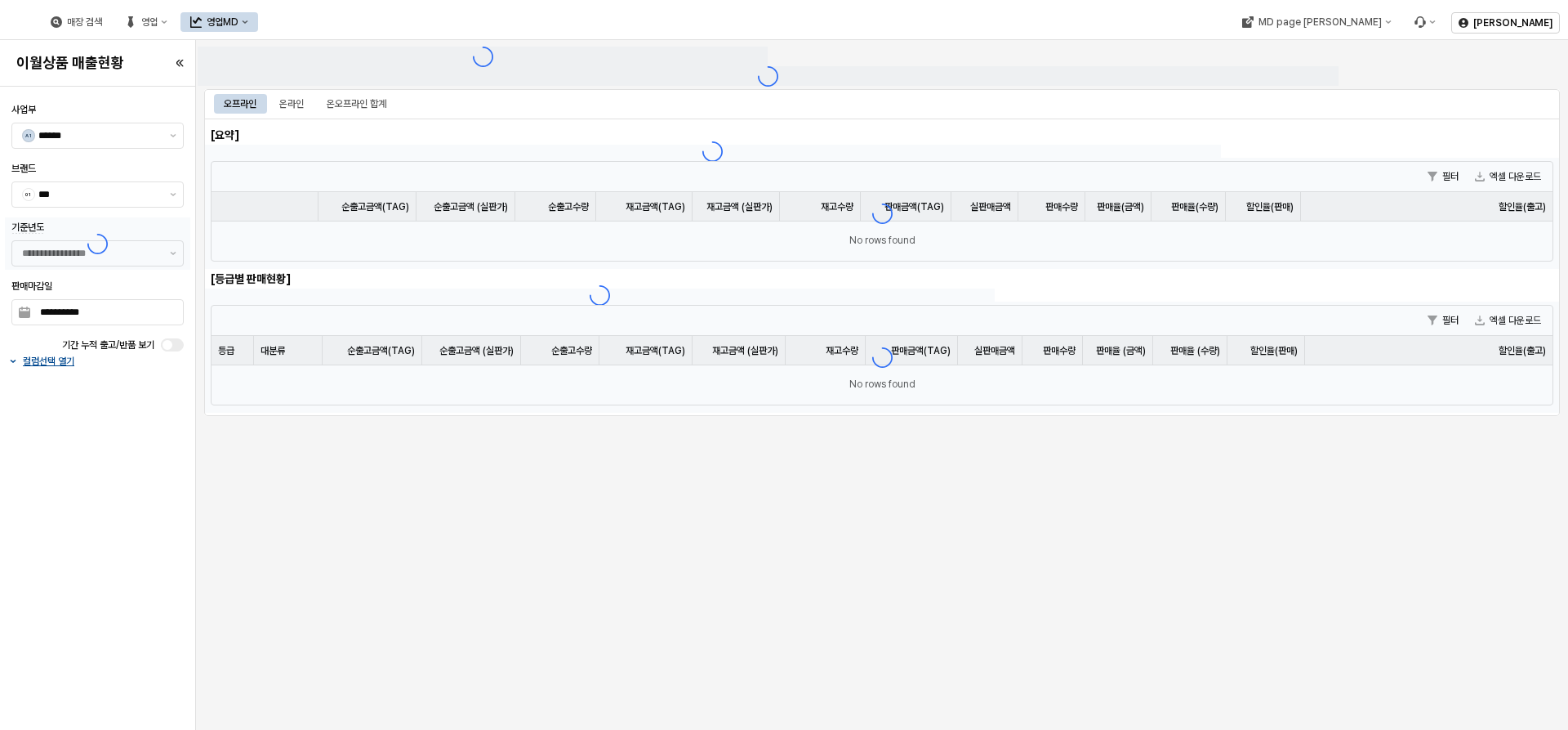
type input "**********"
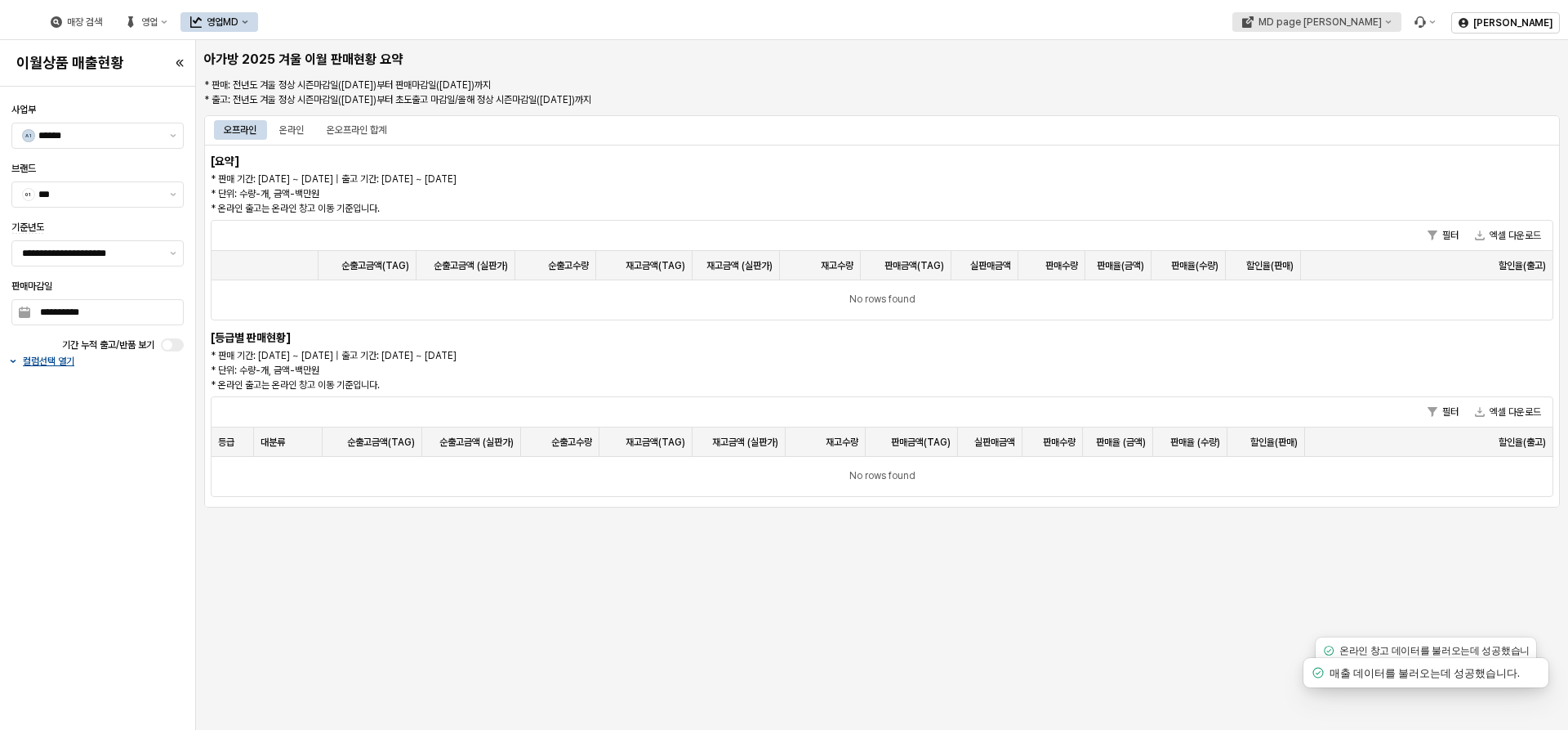
click at [837, 18] on div "MD page [PERSON_NAME]" at bounding box center [1319, 22] width 124 height 11
click at [837, 75] on div "아가방" at bounding box center [1398, 80] width 100 height 13
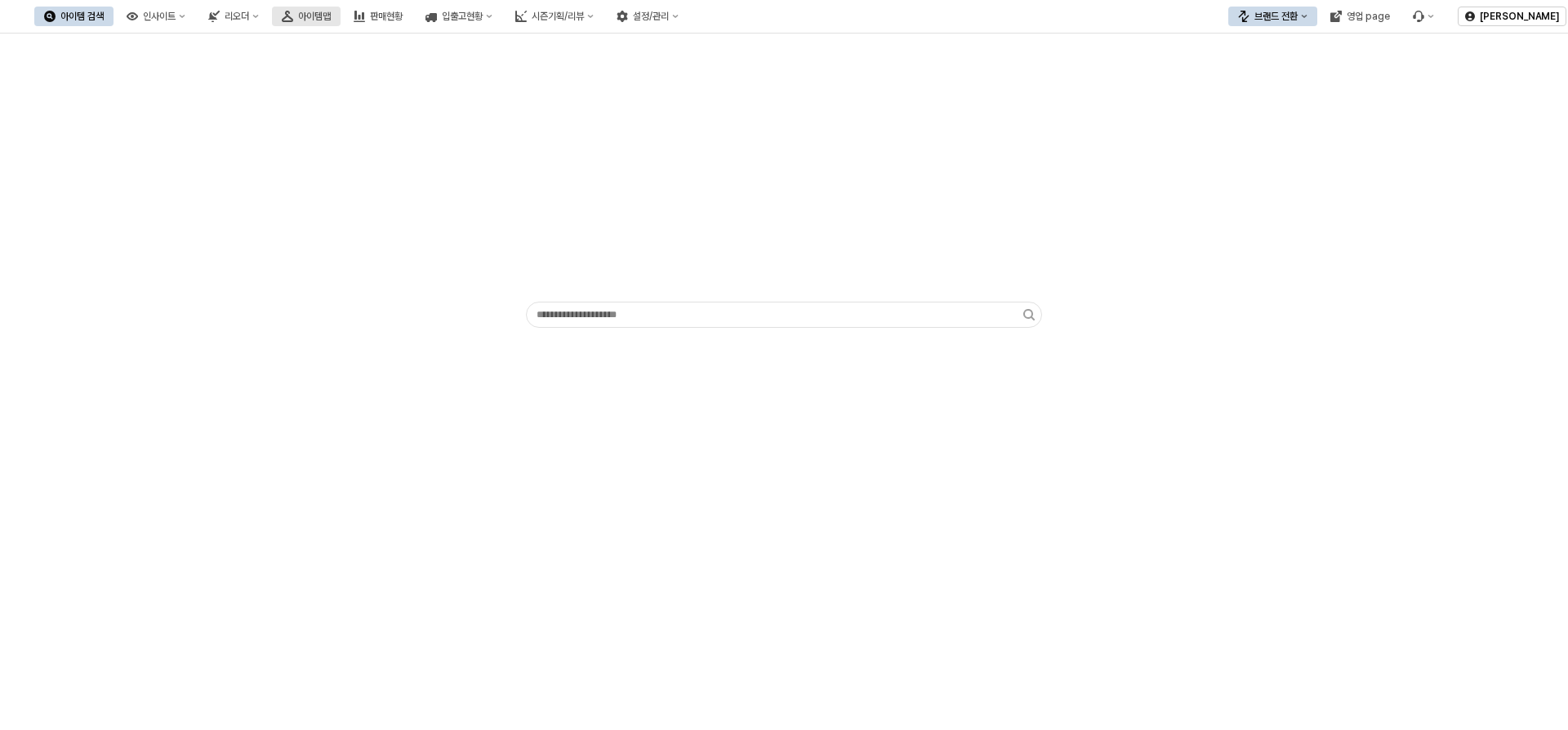
click at [294, 20] on icon "아이템맵" at bounding box center [288, 16] width 11 height 11
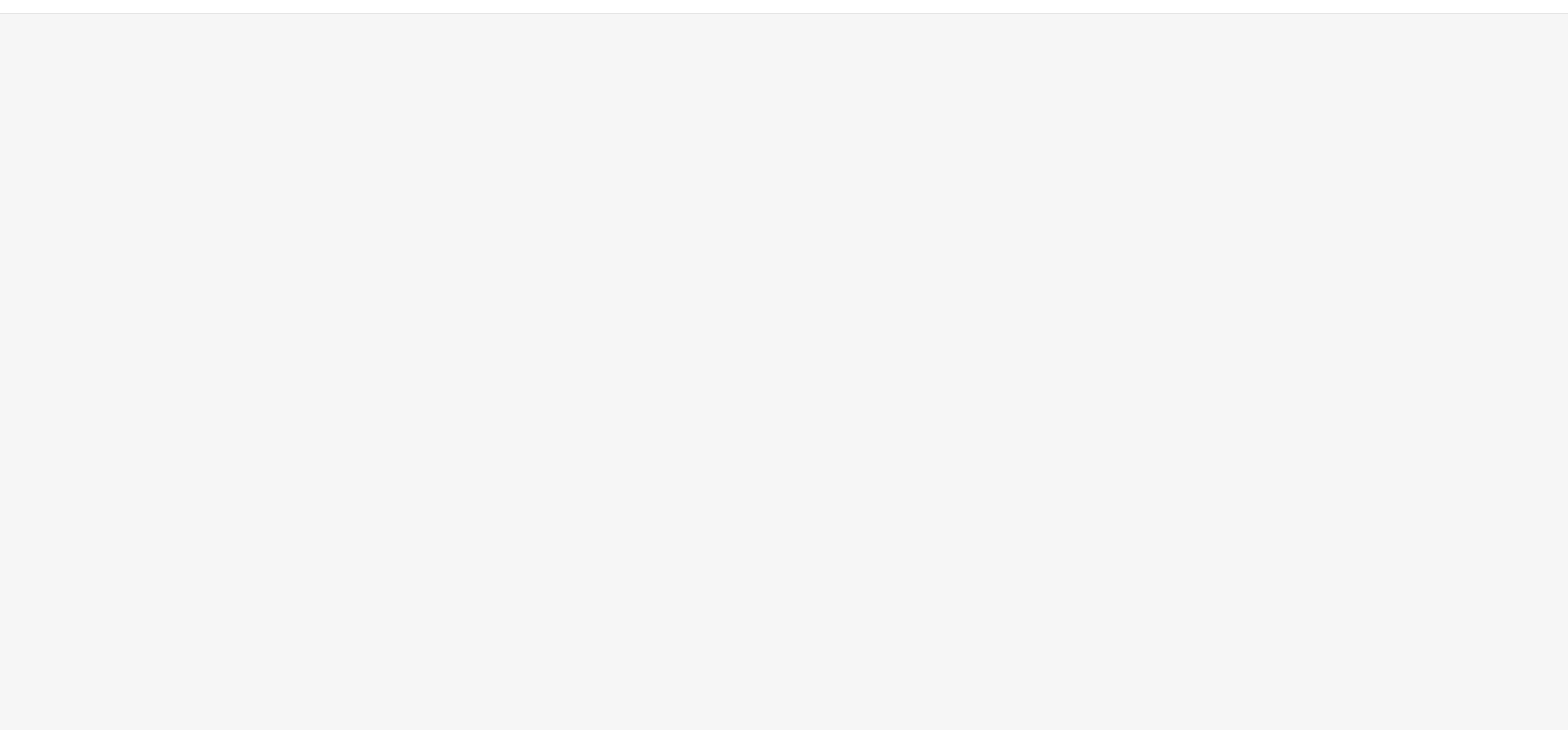
click at [685, 92] on div "App Frame" at bounding box center [784, 372] width 1568 height 716
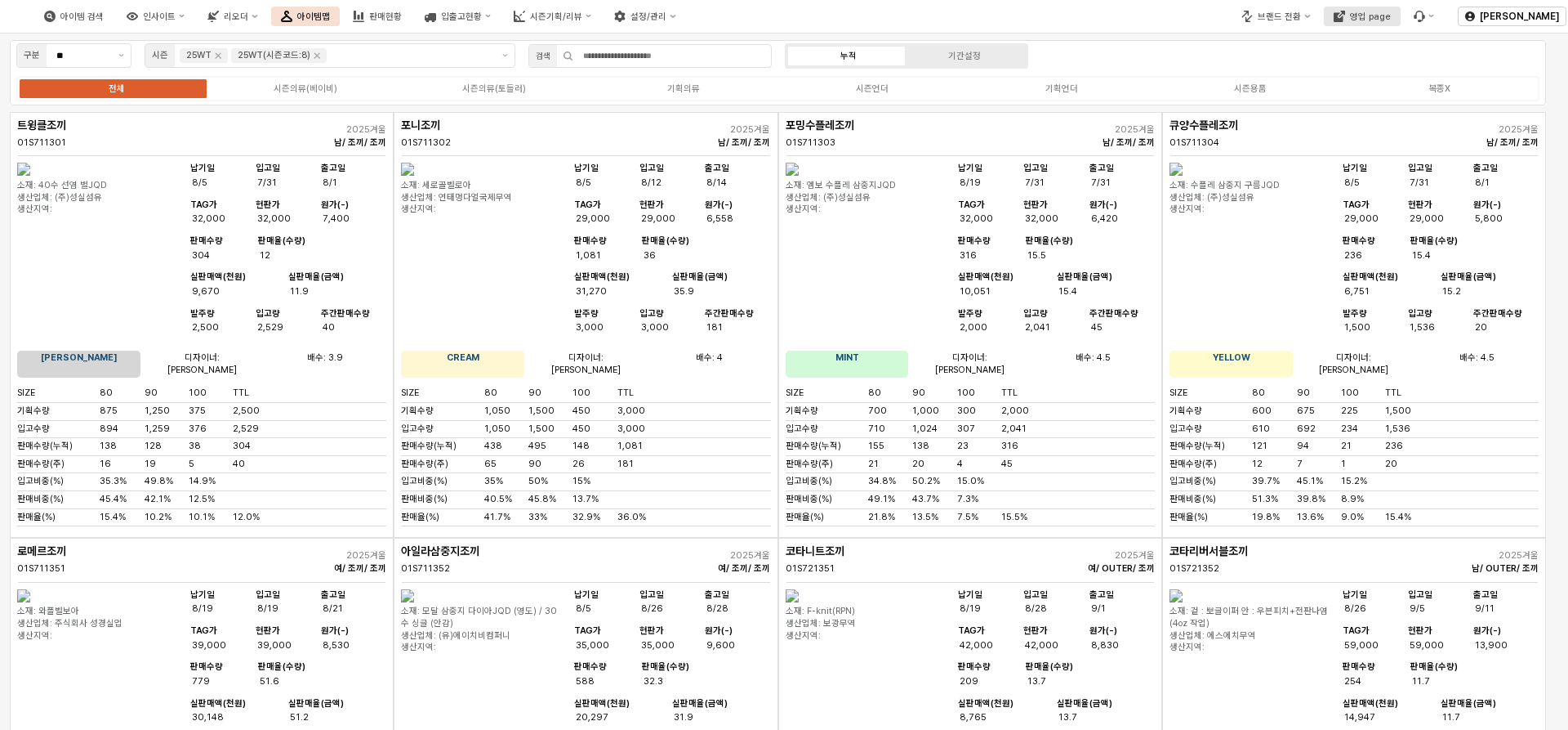
click at [837, 11] on div "영업 page" at bounding box center [1371, 16] width 41 height 11
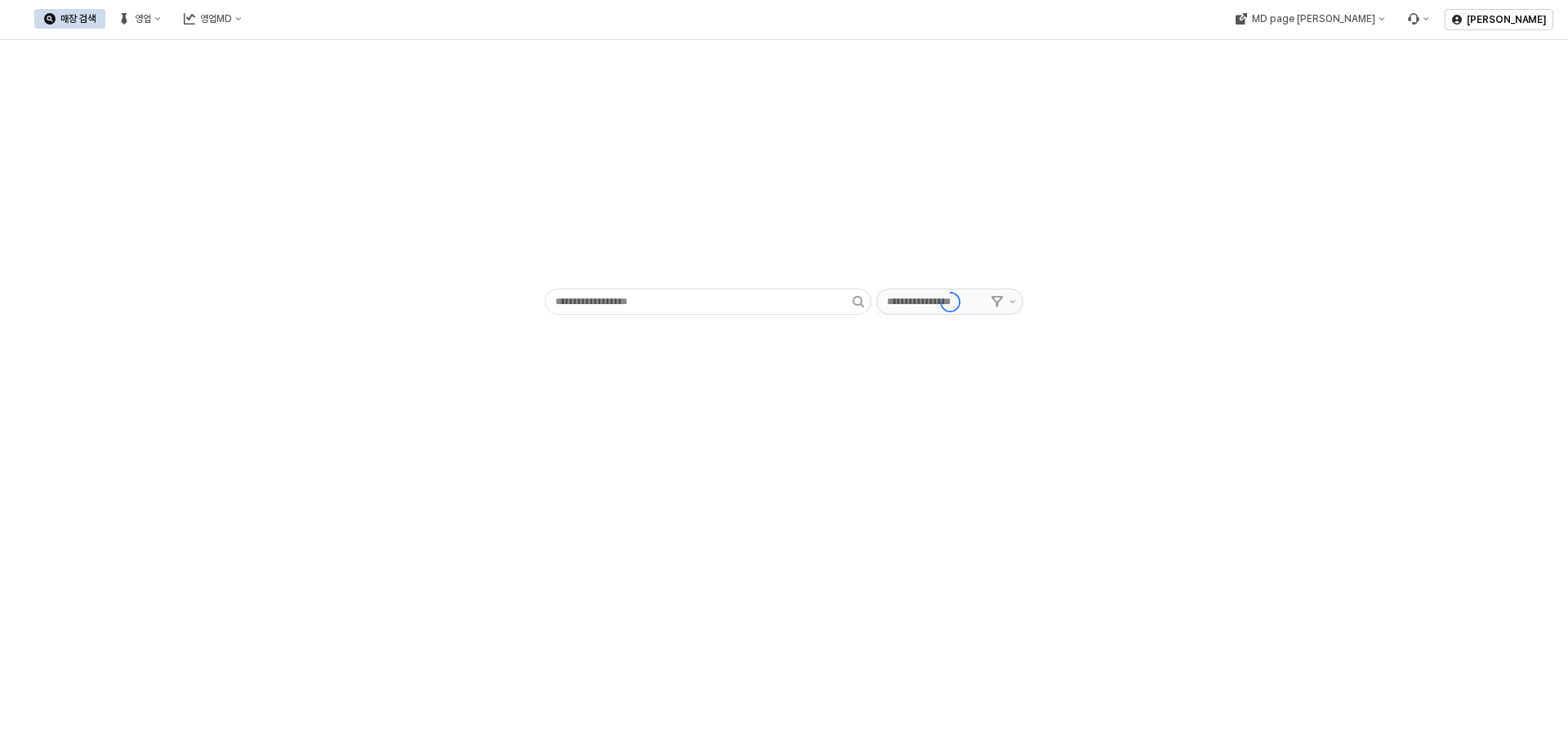
type input "******"
click at [837, 26] on button "MD page [PERSON_NAME]" at bounding box center [1323, 19] width 169 height 20
click at [837, 61] on div "- ******" at bounding box center [784, 194] width 1548 height 295
click at [171, 20] on button "영업" at bounding box center [140, 19] width 62 height 20
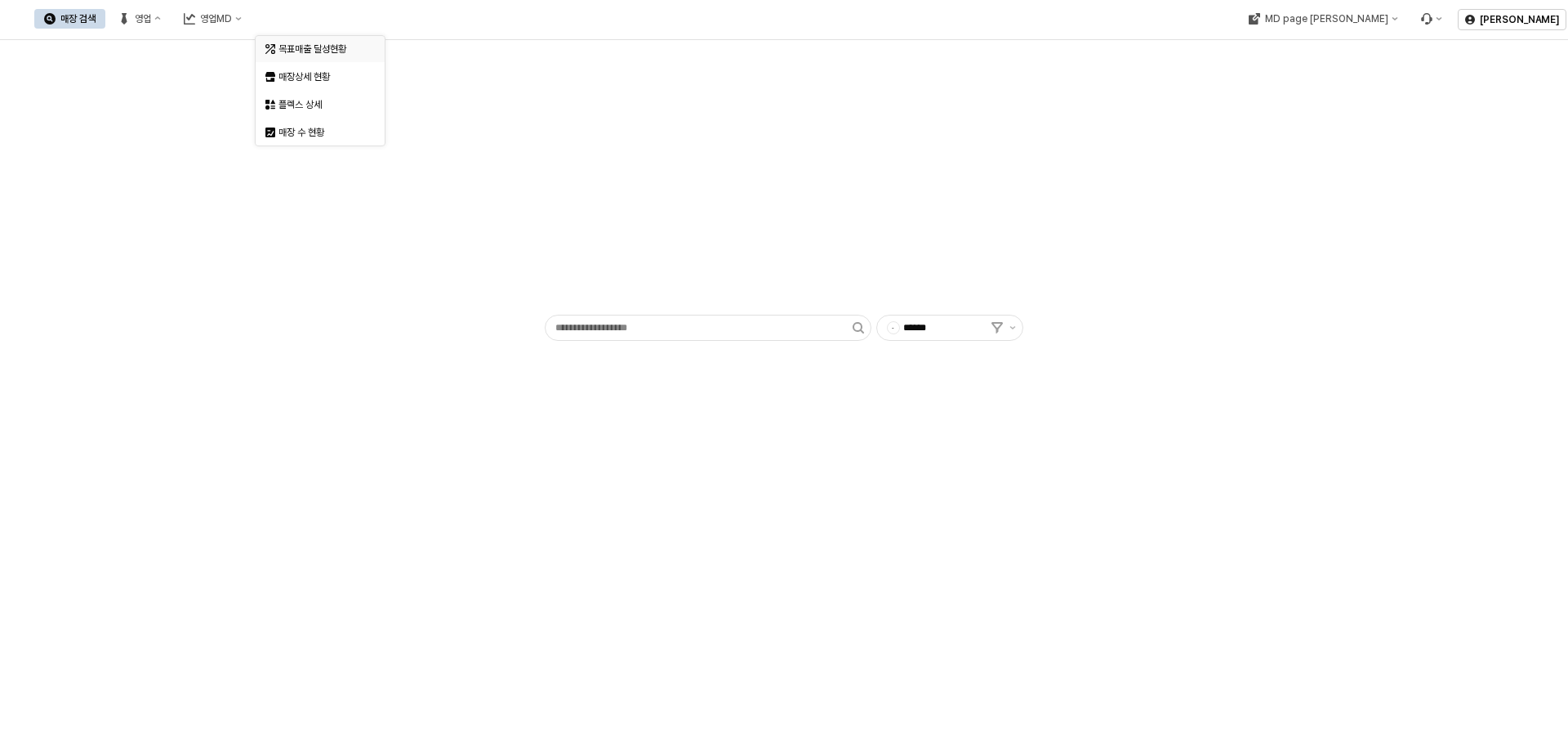
click at [330, 54] on div "목표매출 달성현황" at bounding box center [322, 49] width 87 height 13
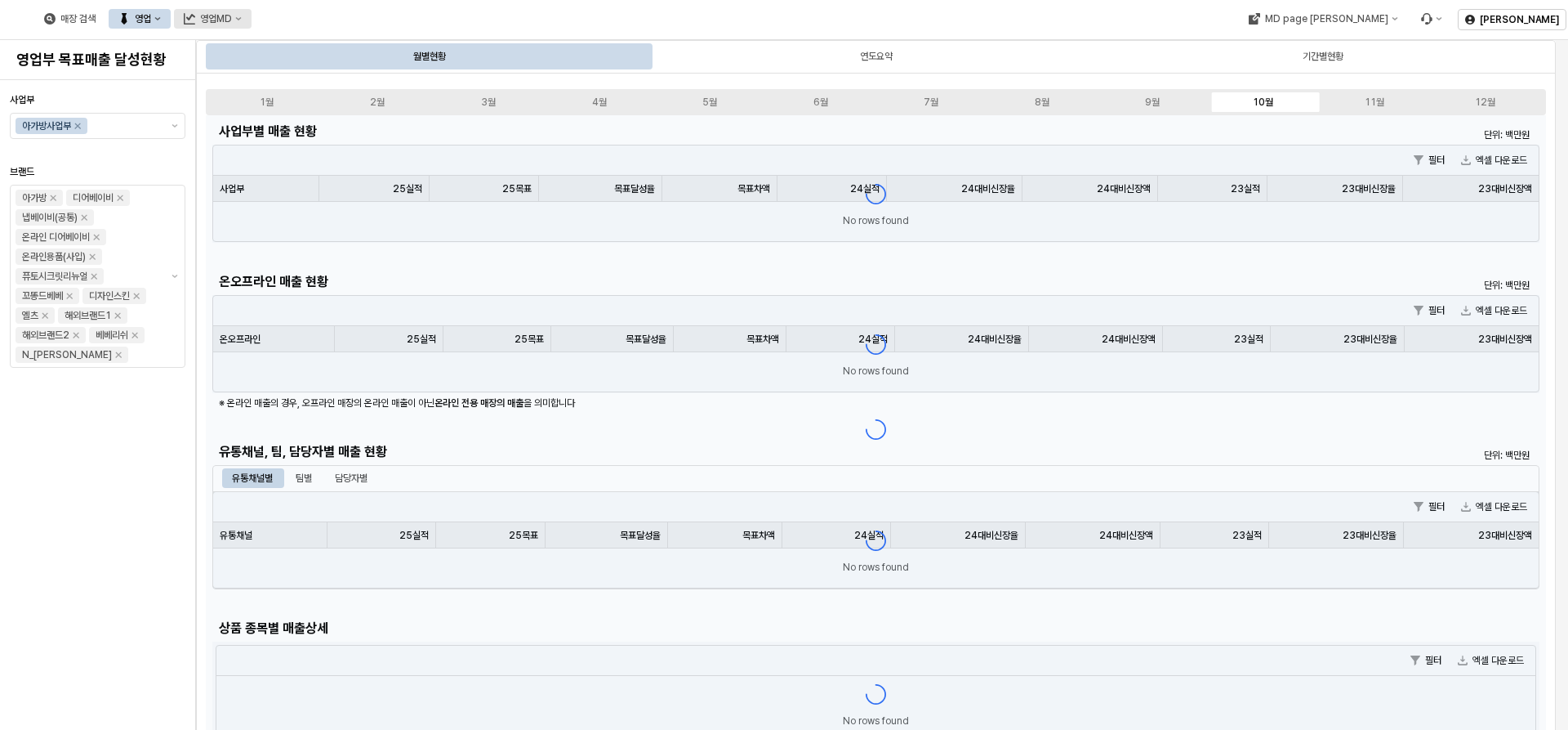
click at [232, 23] on div "영업MD" at bounding box center [216, 19] width 32 height 11
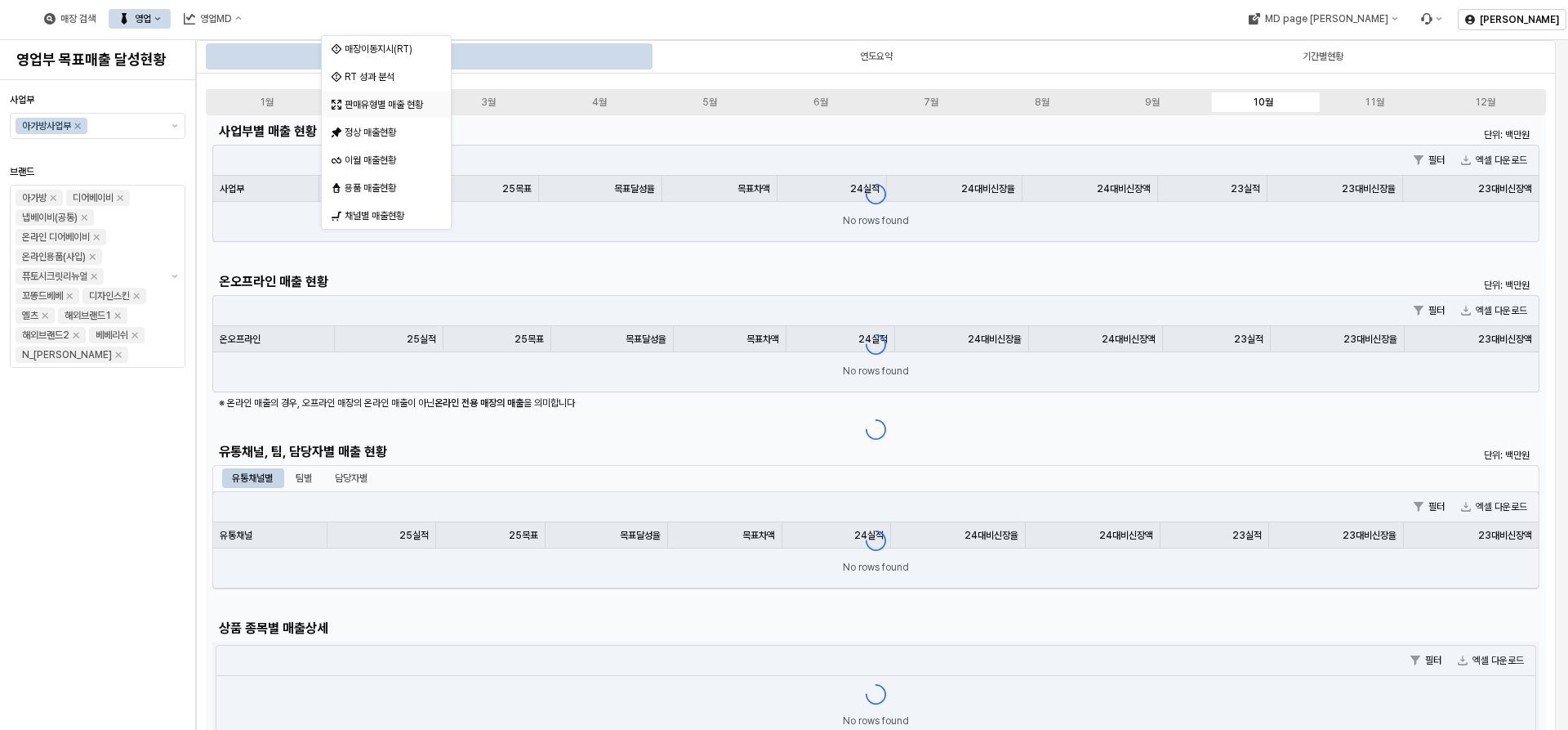
click at [381, 106] on div "판매유형별 매출 현황" at bounding box center [388, 105] width 87 height 13
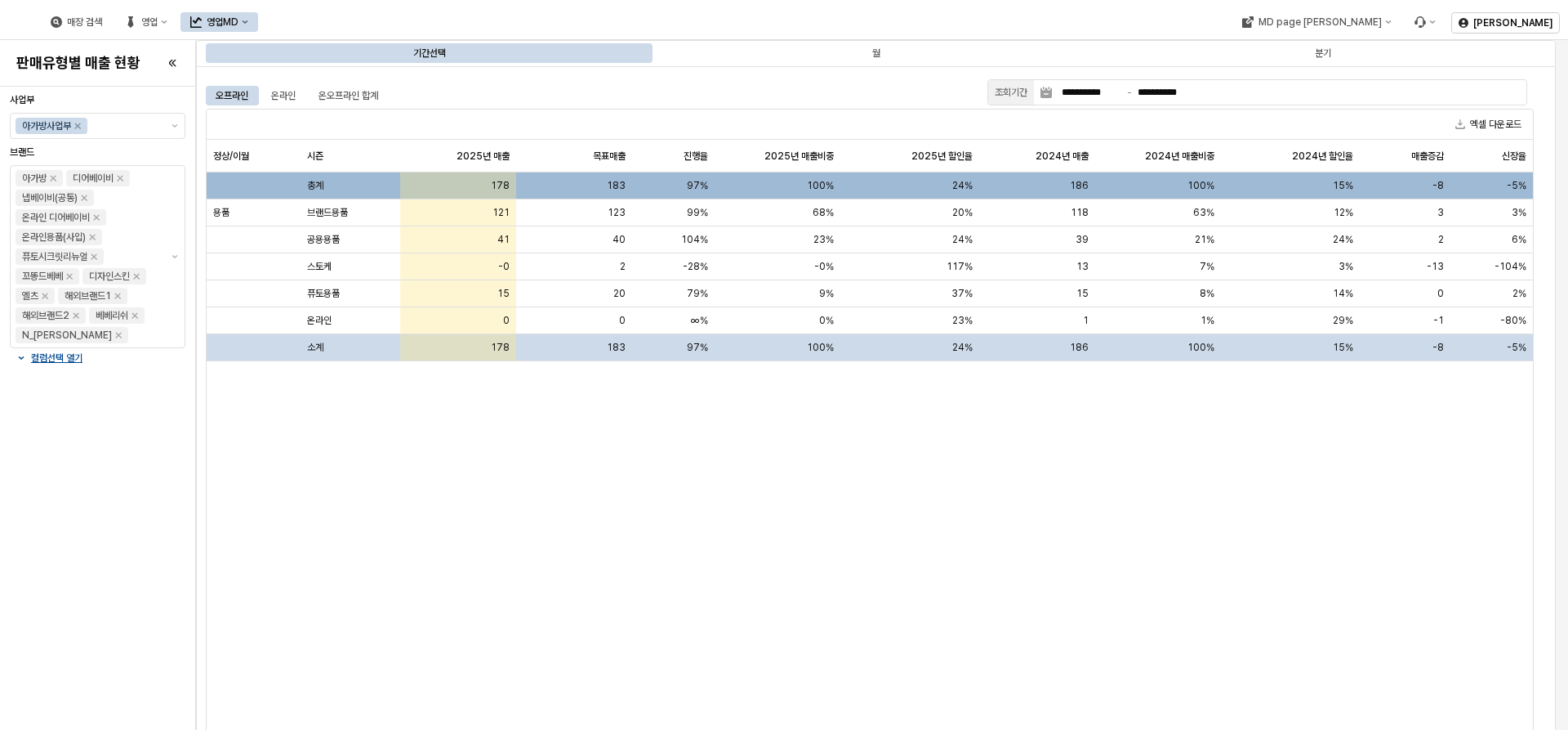
click at [553, 92] on div "오프라인 온라인 온오프라인 합계" at bounding box center [594, 96] width 775 height 20
click at [239, 20] on div "영업MD" at bounding box center [222, 22] width 32 height 11
click at [693, 51] on div "월" at bounding box center [876, 53] width 443 height 20
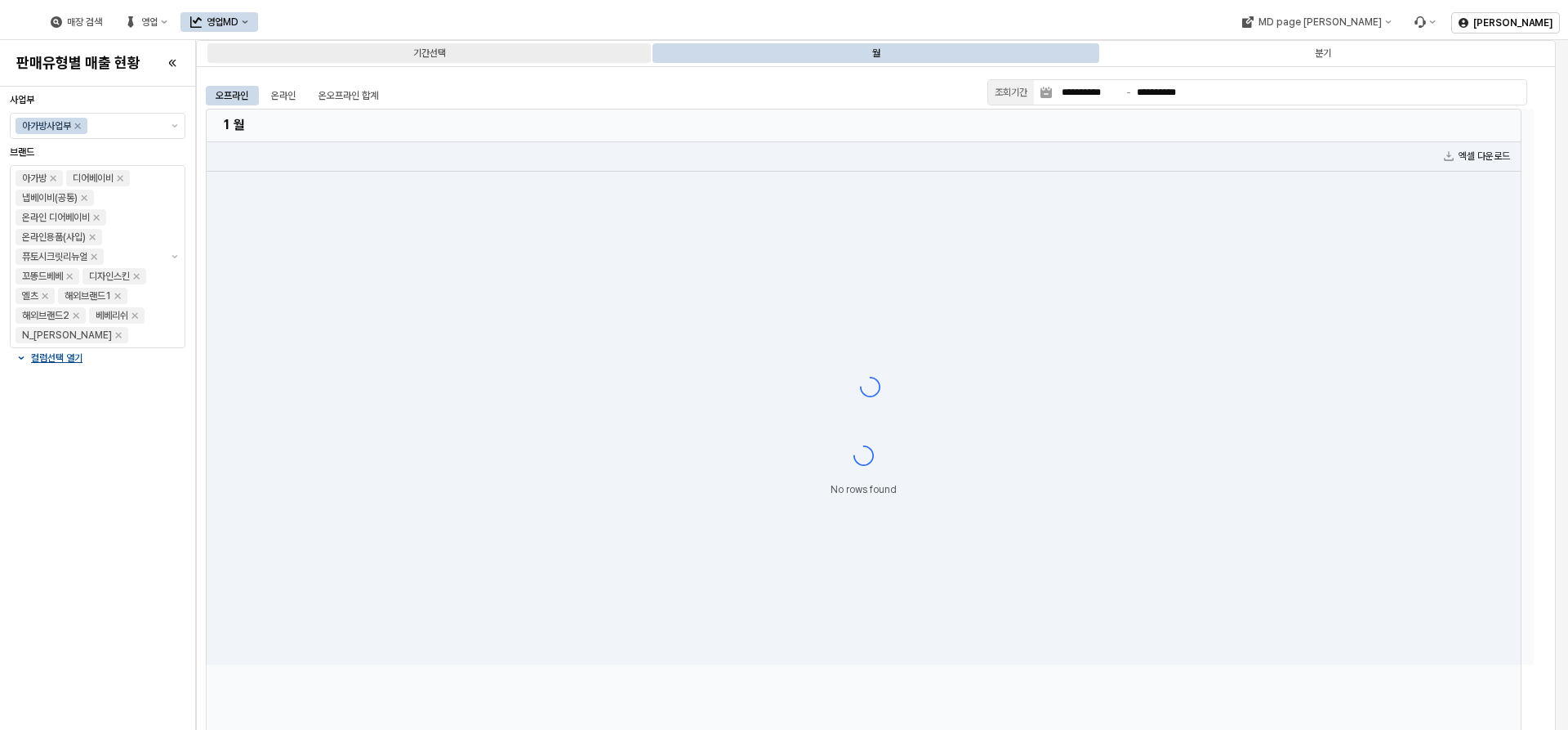
click at [425, 53] on div "기간선택" at bounding box center [429, 53] width 33 height 20
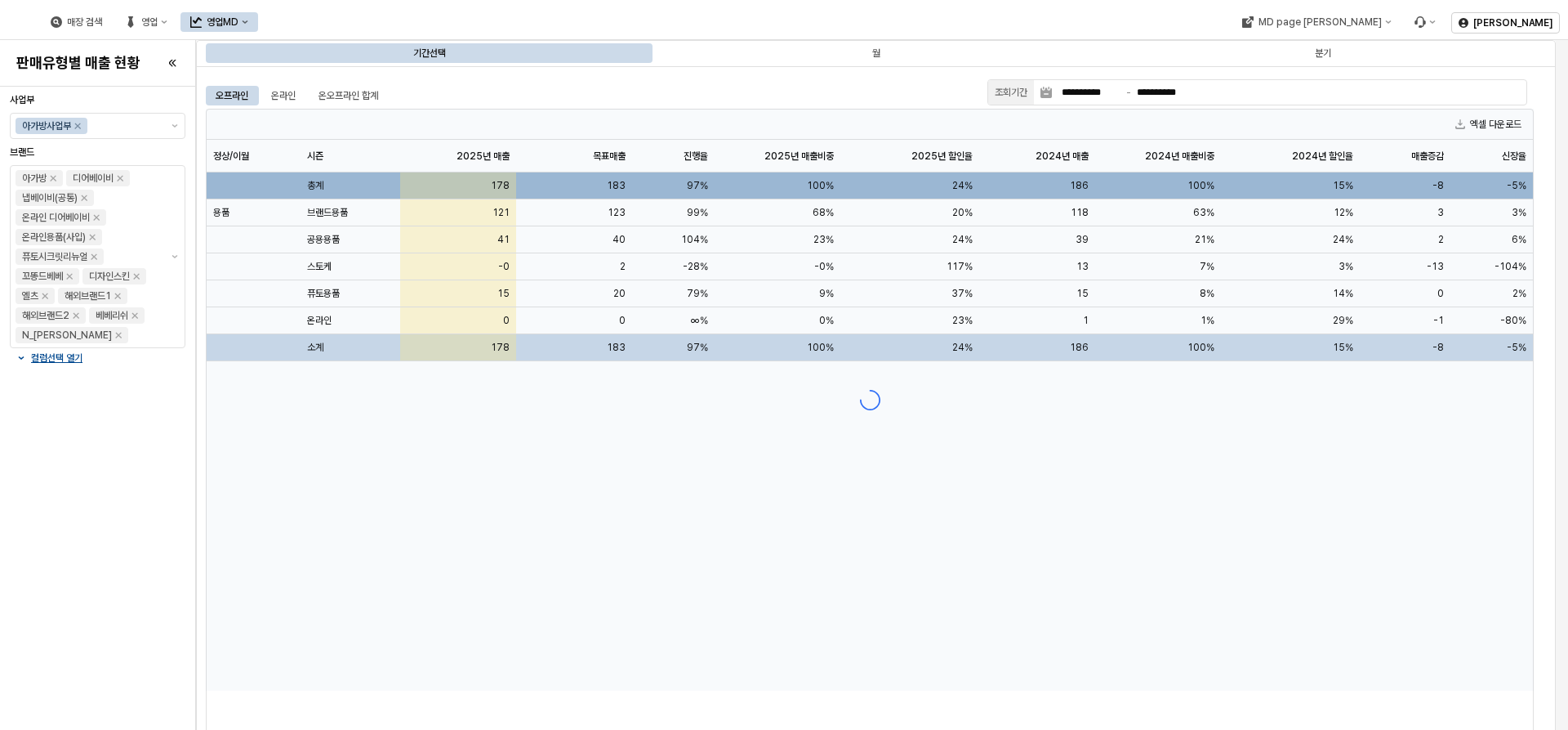
type input "**********"
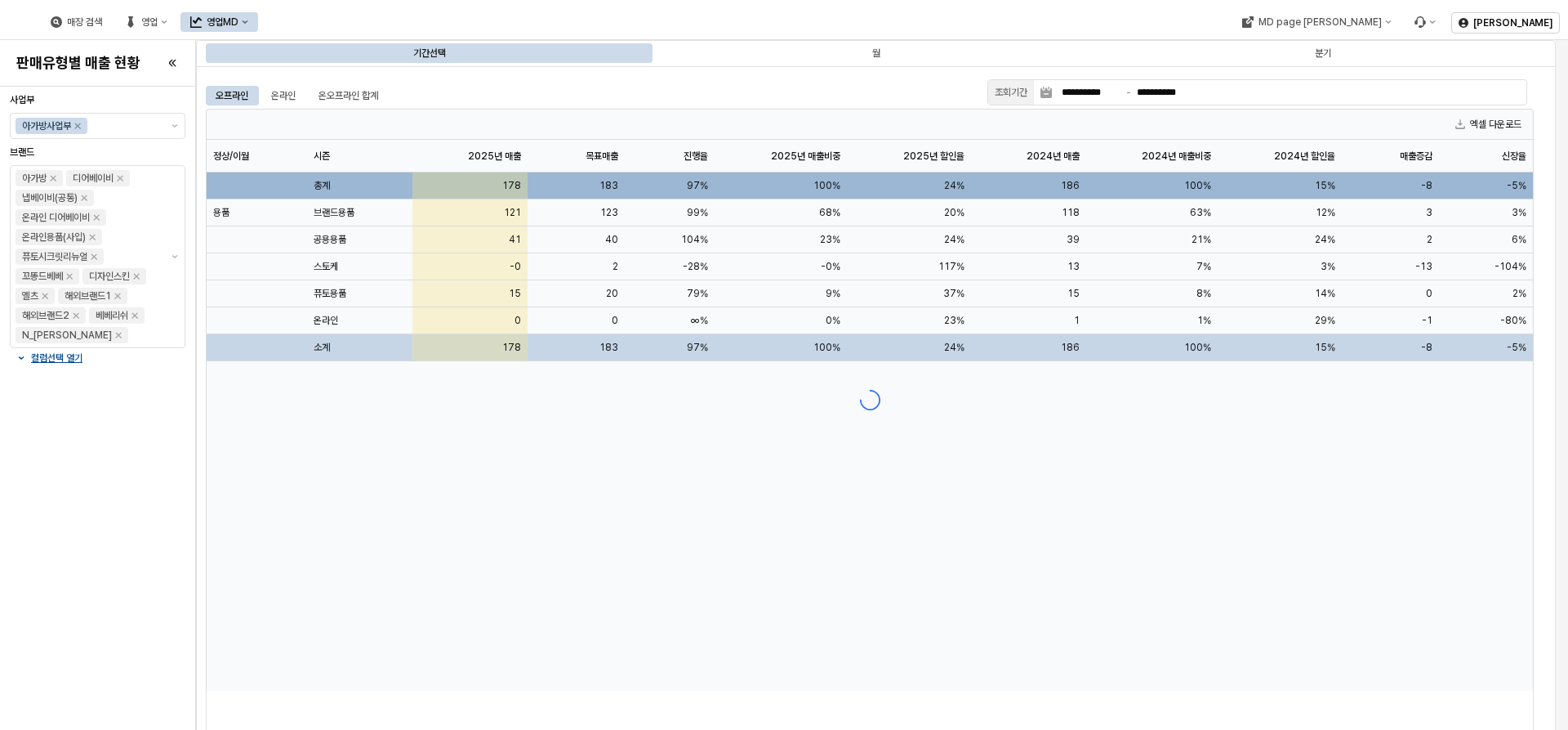
click at [249, 19] on icon "영업MD" at bounding box center [245, 22] width 7 height 7
click at [137, 18] on icon "영업" at bounding box center [131, 22] width 11 height 11
click at [258, 30] on button "영업MD" at bounding box center [219, 22] width 78 height 20
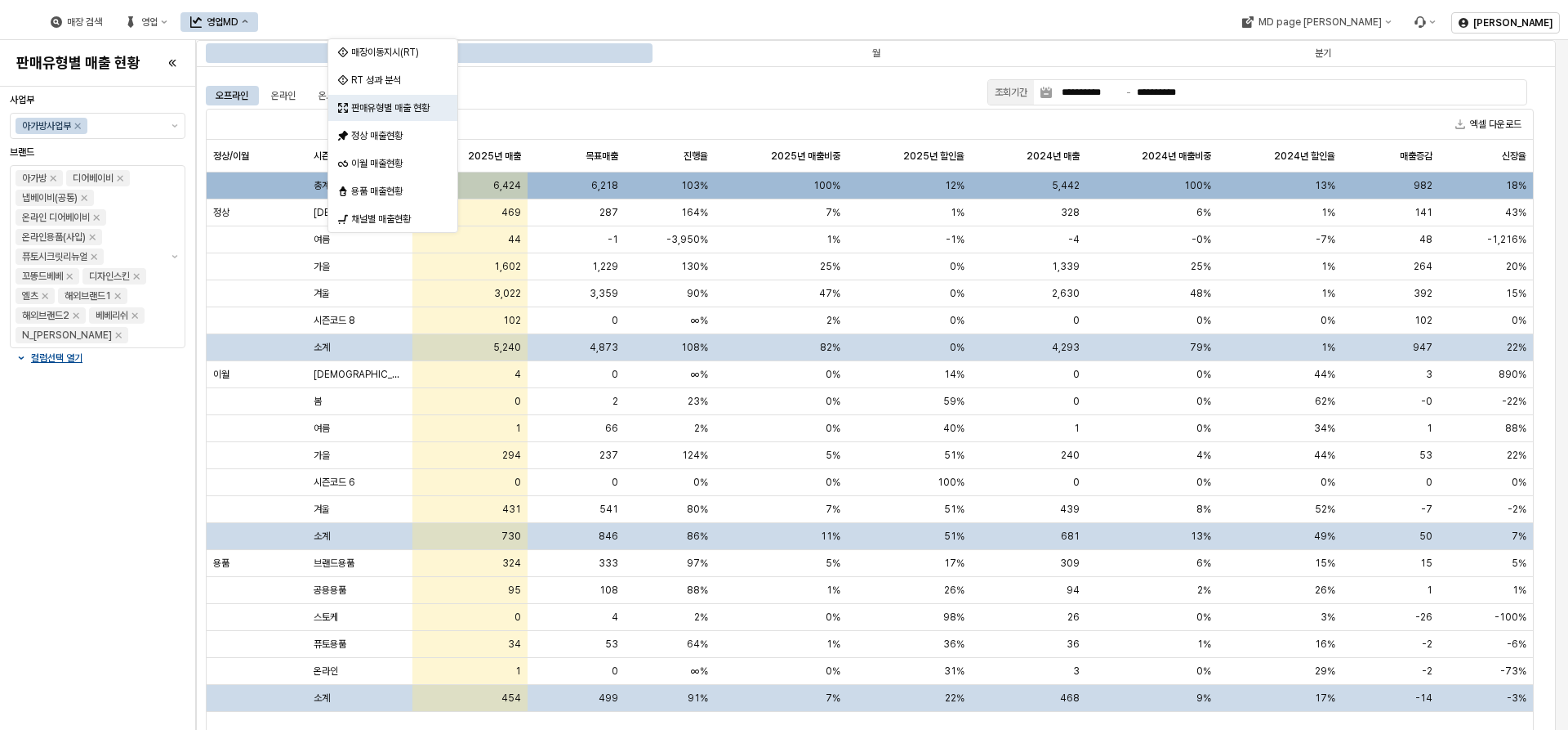
click at [823, 38] on div "매장 검색 영업 영업MD" at bounding box center [636, 22] width 1260 height 34
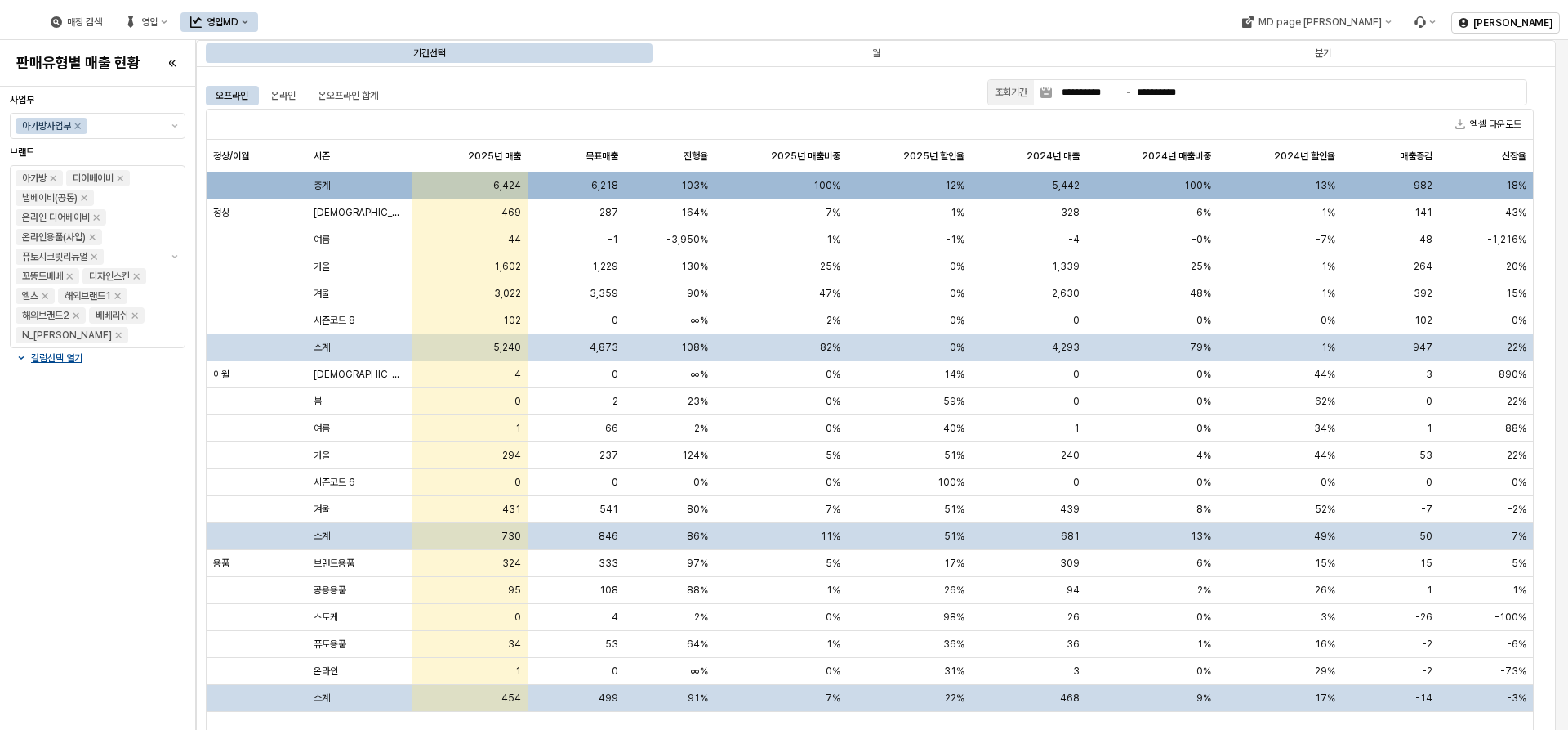
drag, startPoint x: 821, startPoint y: 95, endPoint x: 986, endPoint y: 101, distance: 165.1
click at [239, 19] on div "영업MD" at bounding box center [222, 22] width 32 height 11
click at [733, 99] on div "오프라인 온라인 온오프라인 합계" at bounding box center [594, 96] width 775 height 20
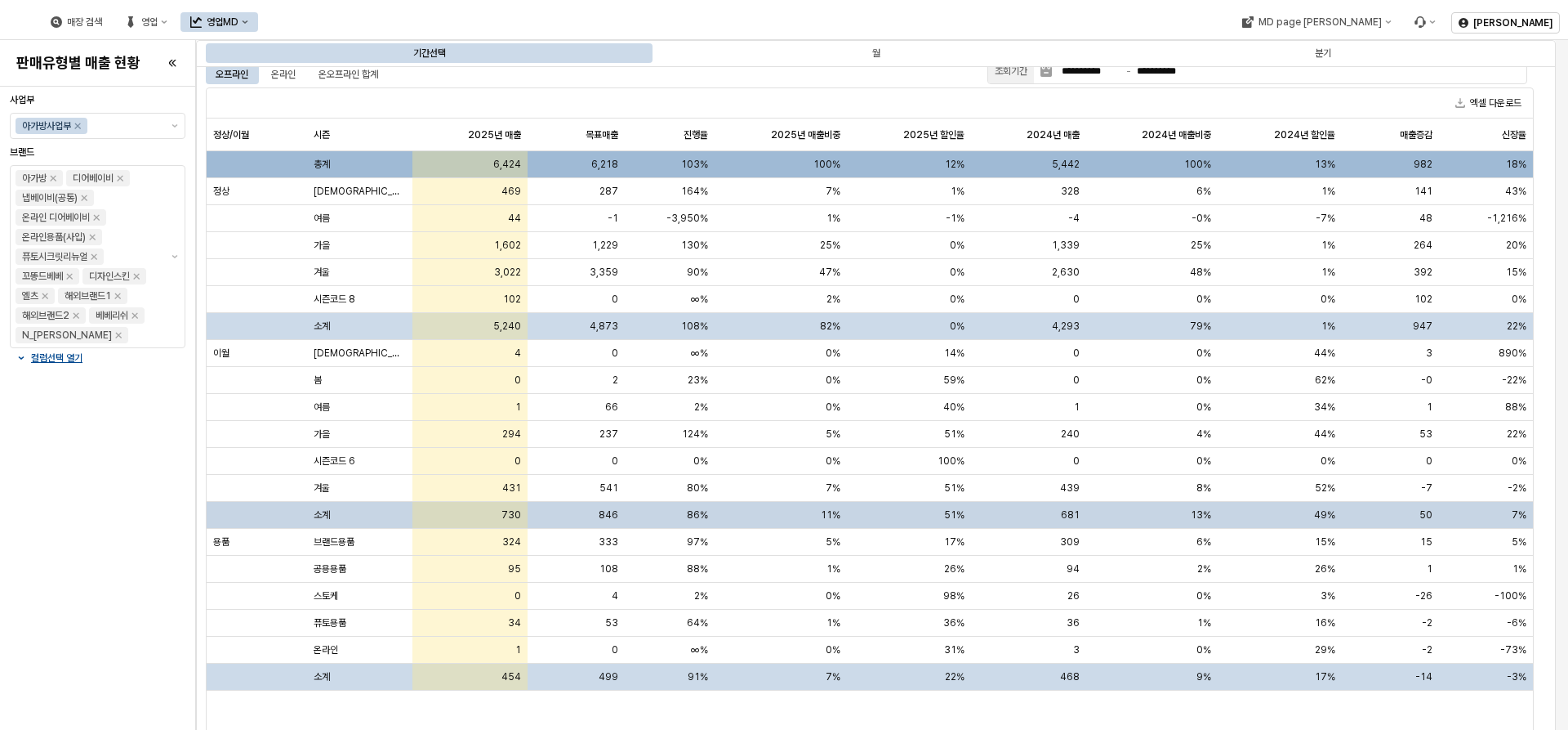
scroll to position [33, 0]
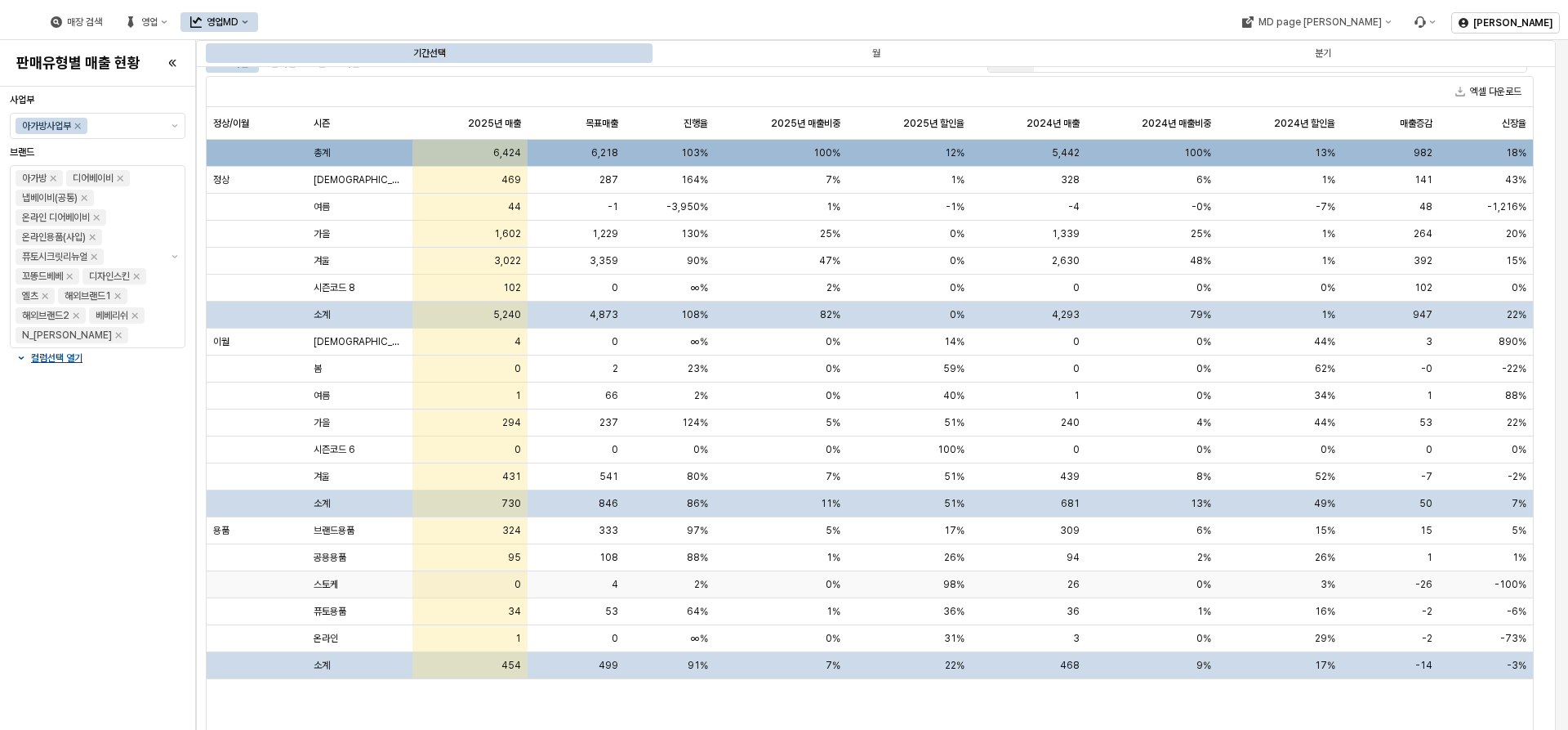
click at [439, 582] on div "0" at bounding box center [470, 584] width 115 height 27
click at [321, 582] on span "스토케" at bounding box center [326, 584] width 25 height 13
click at [521, 582] on div "0" at bounding box center [470, 584] width 115 height 27
click at [517, 582] on span "0" at bounding box center [518, 584] width 7 height 13
drag, startPoint x: 514, startPoint y: 593, endPoint x: 523, endPoint y: 612, distance: 21.0
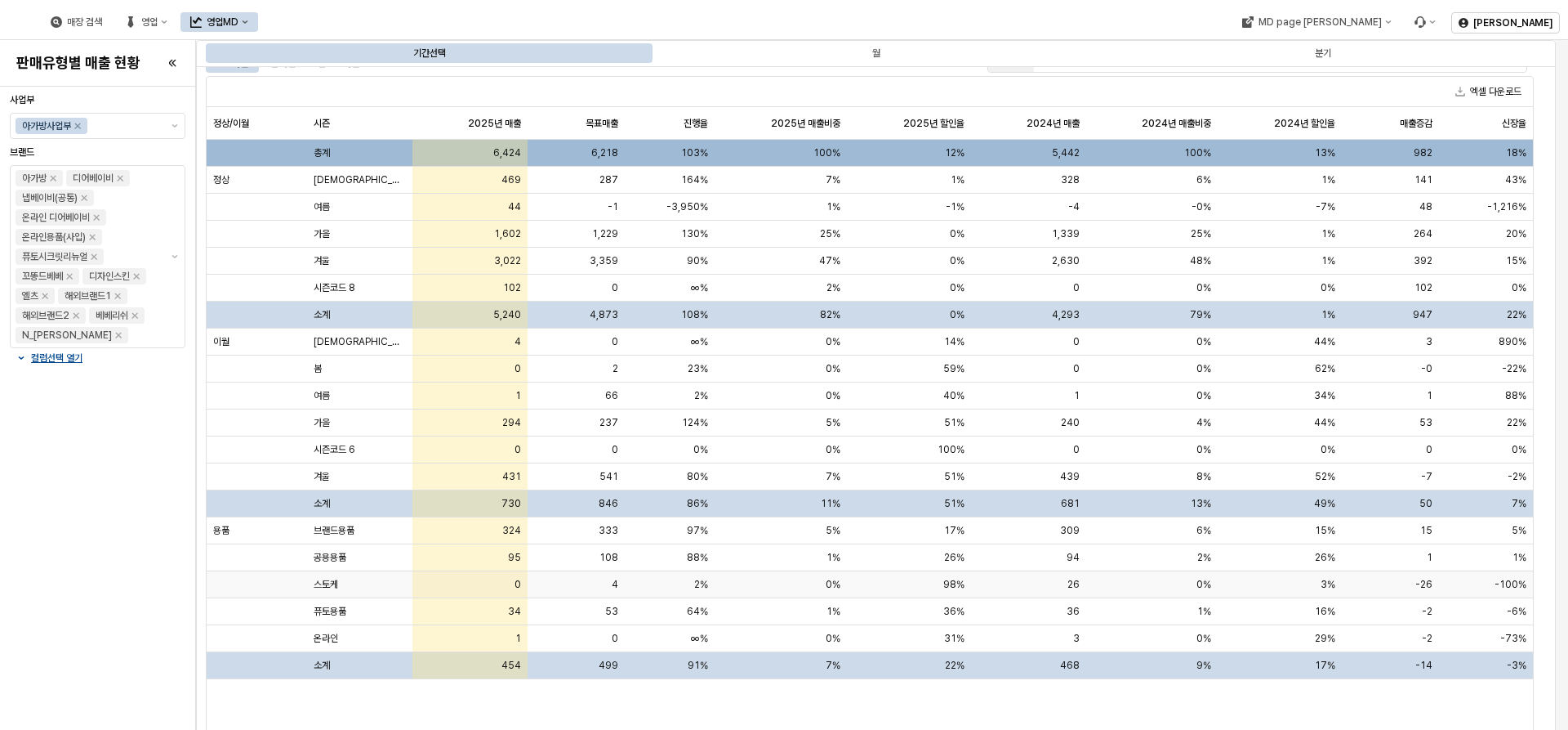
click at [523, 582] on div "총계 6,424 6,218 103% 100% 12% 5,442 100% 13% 982 18% 정상 사계절 469 287 164% 7% 1% 3…" at bounding box center [870, 409] width 1327 height 539
click at [524, 582] on div "34" at bounding box center [470, 611] width 115 height 27
click at [523, 582] on div "34" at bounding box center [470, 611] width 115 height 27
click at [516, 582] on span "34" at bounding box center [514, 611] width 13 height 13
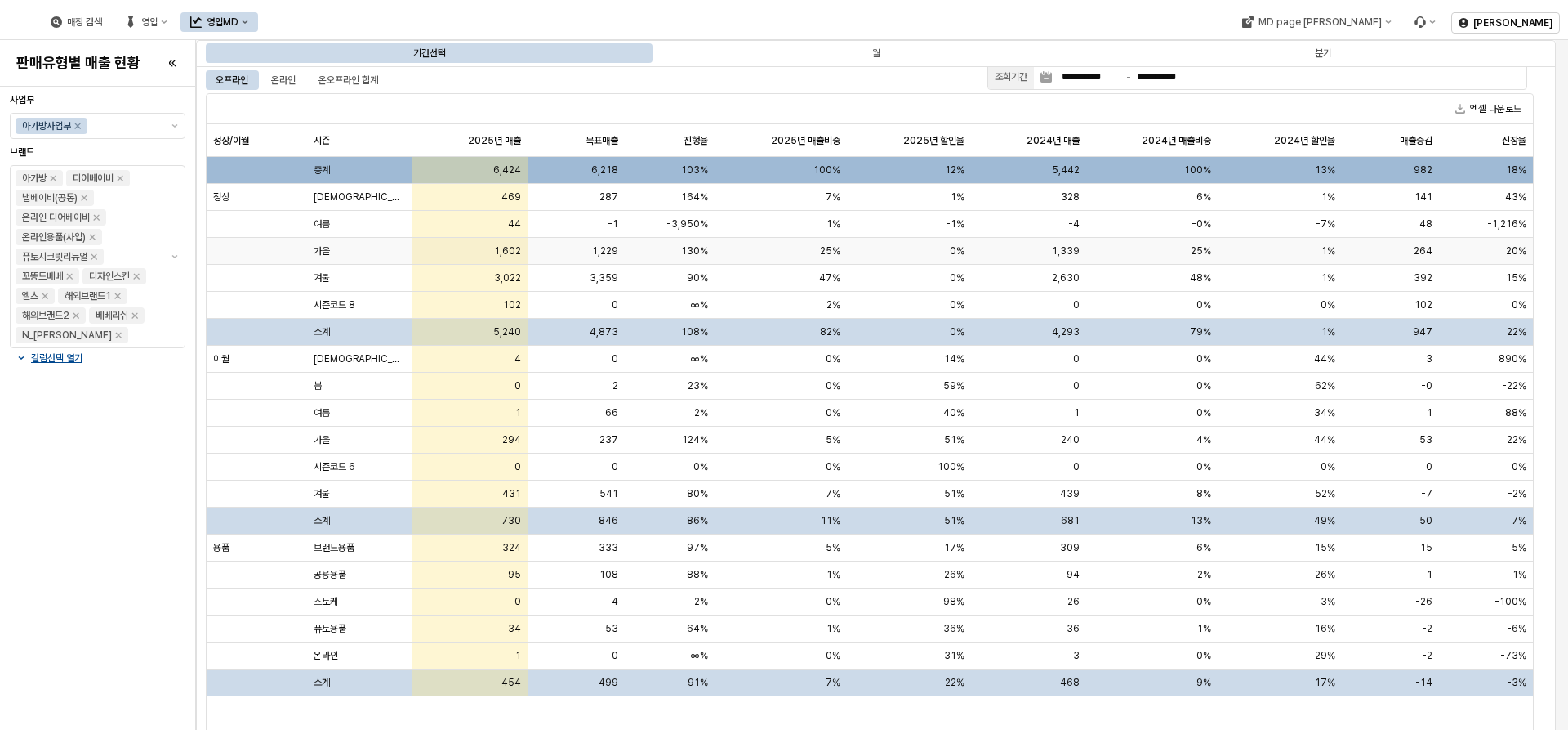
scroll to position [0, 0]
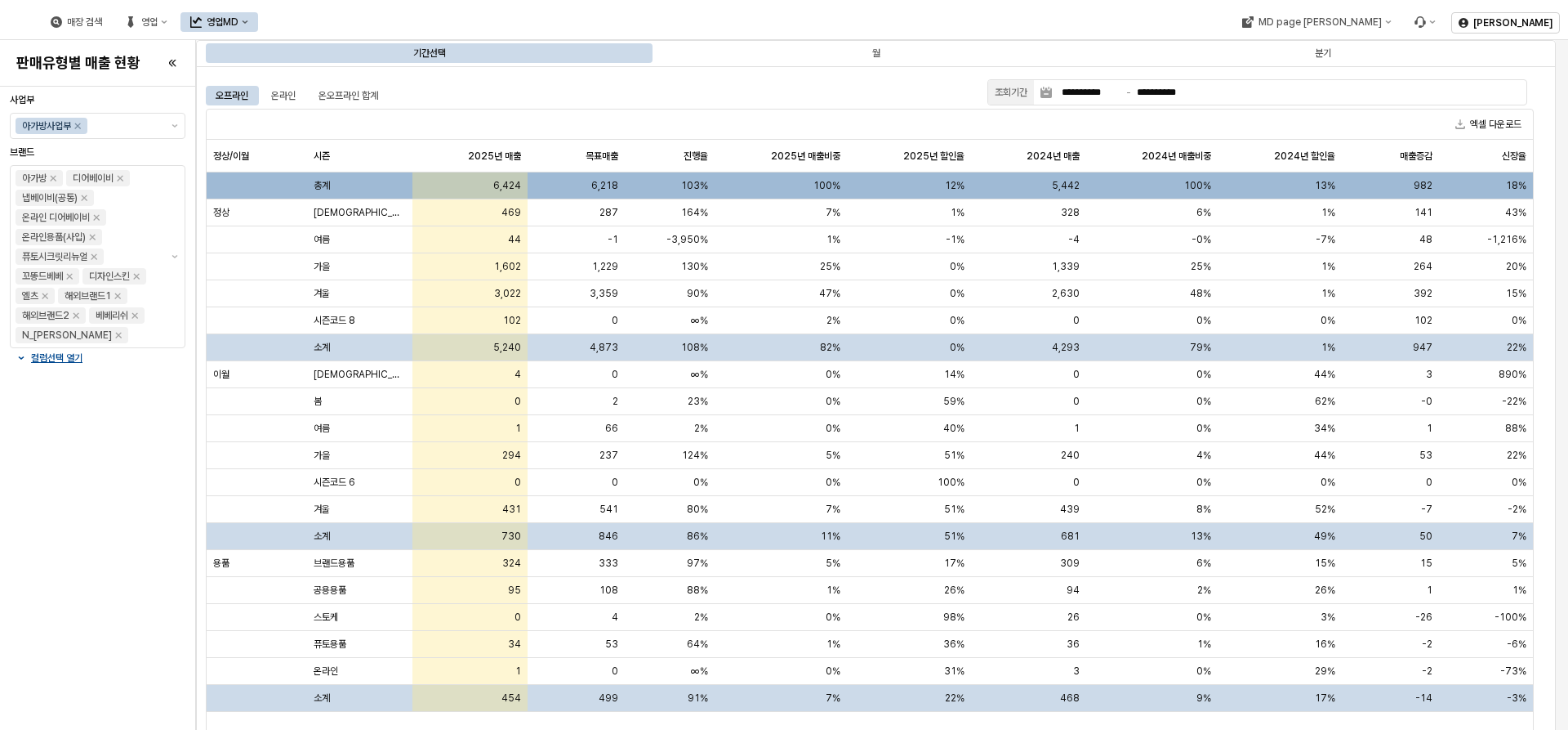
click at [239, 19] on div "영업MD" at bounding box center [222, 22] width 32 height 11
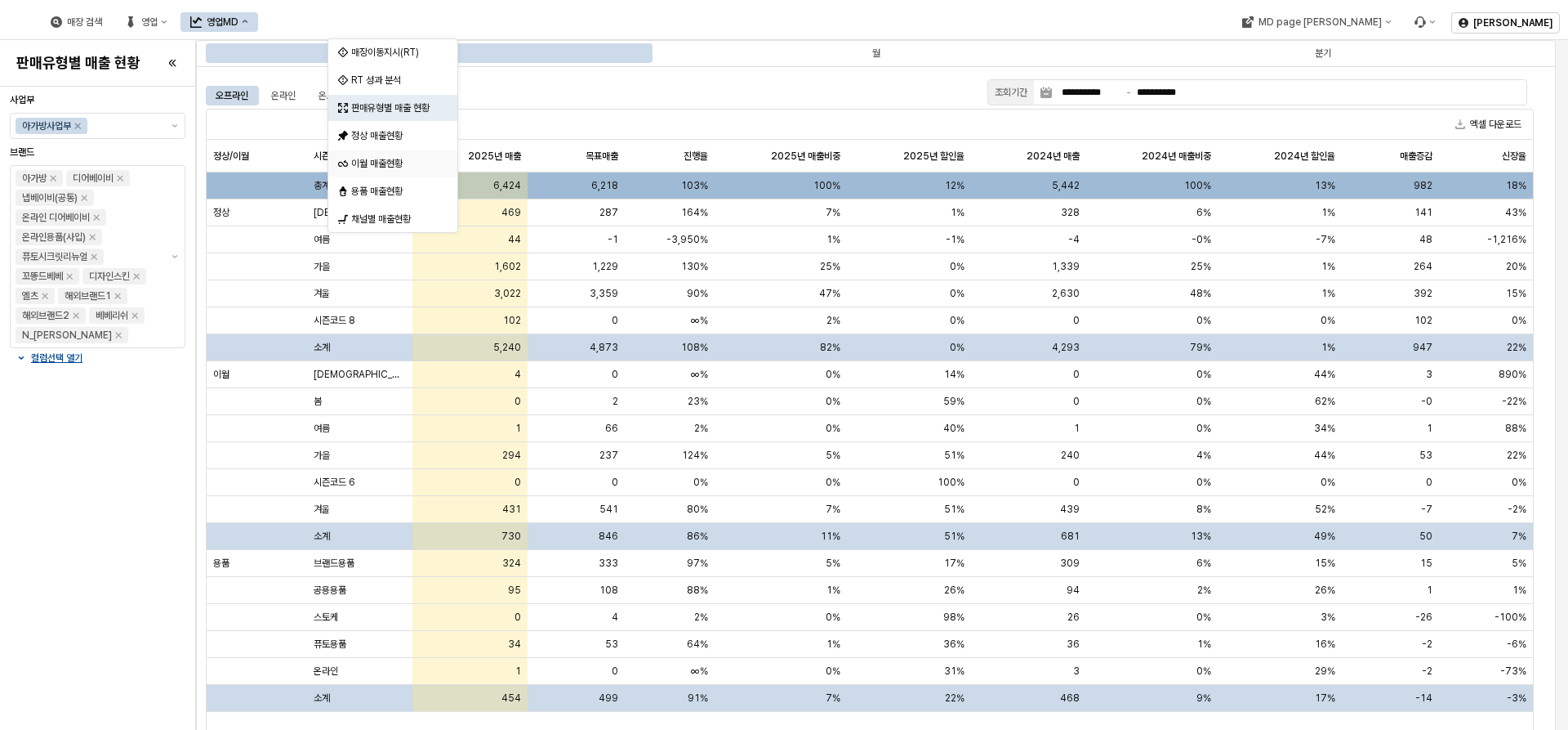
click at [390, 161] on div "이월 매출현황" at bounding box center [394, 164] width 87 height 13
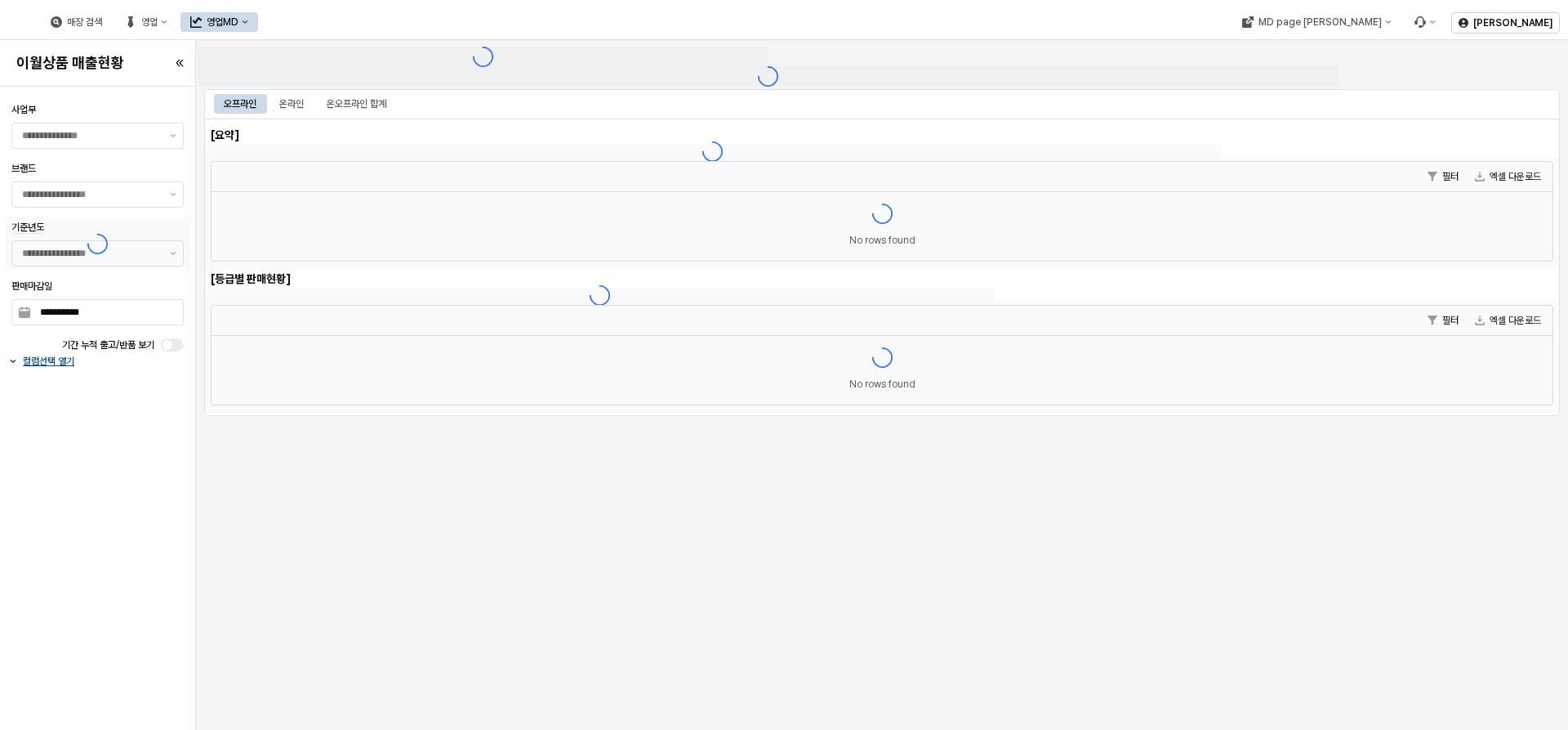
type input "******"
type input "***"
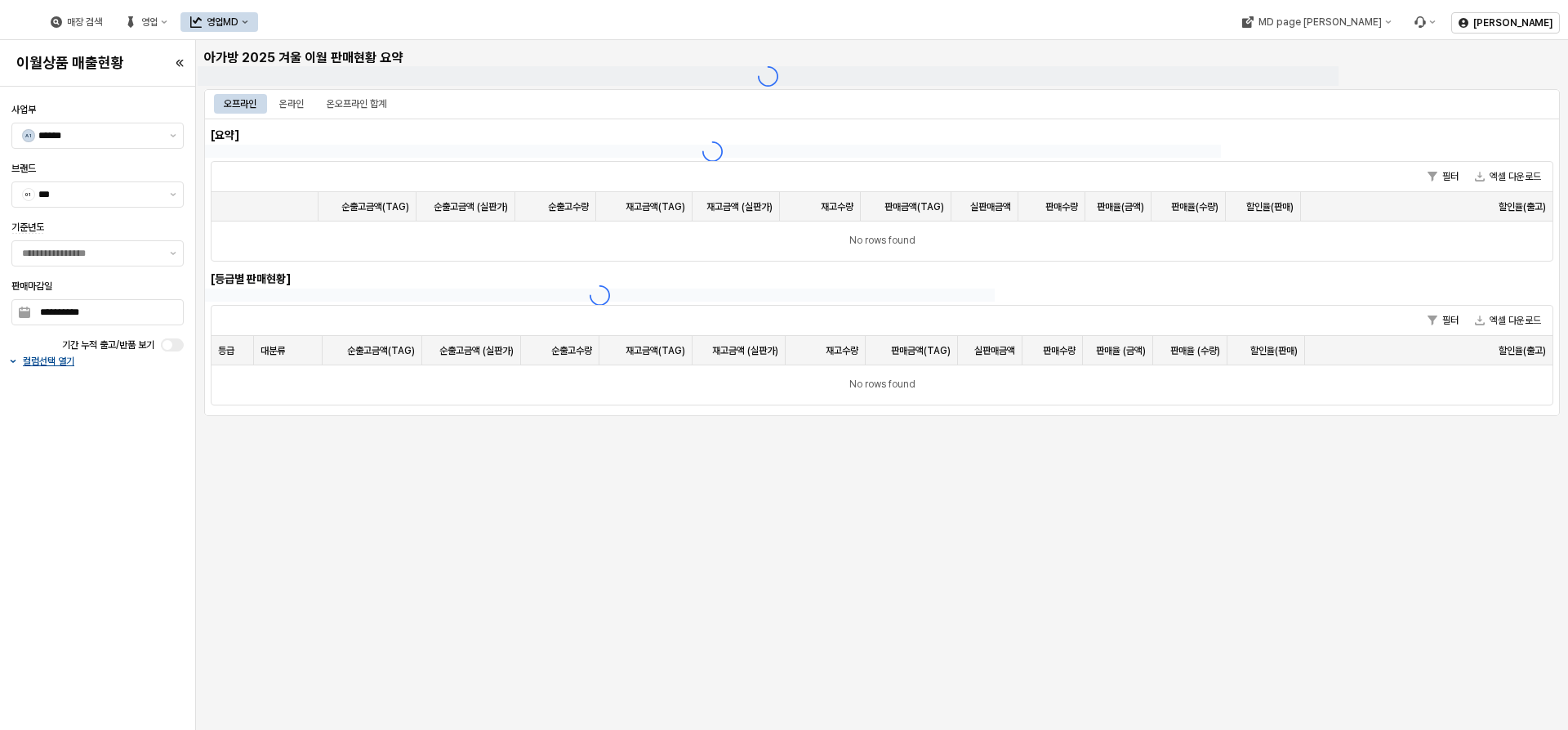
type input "**********"
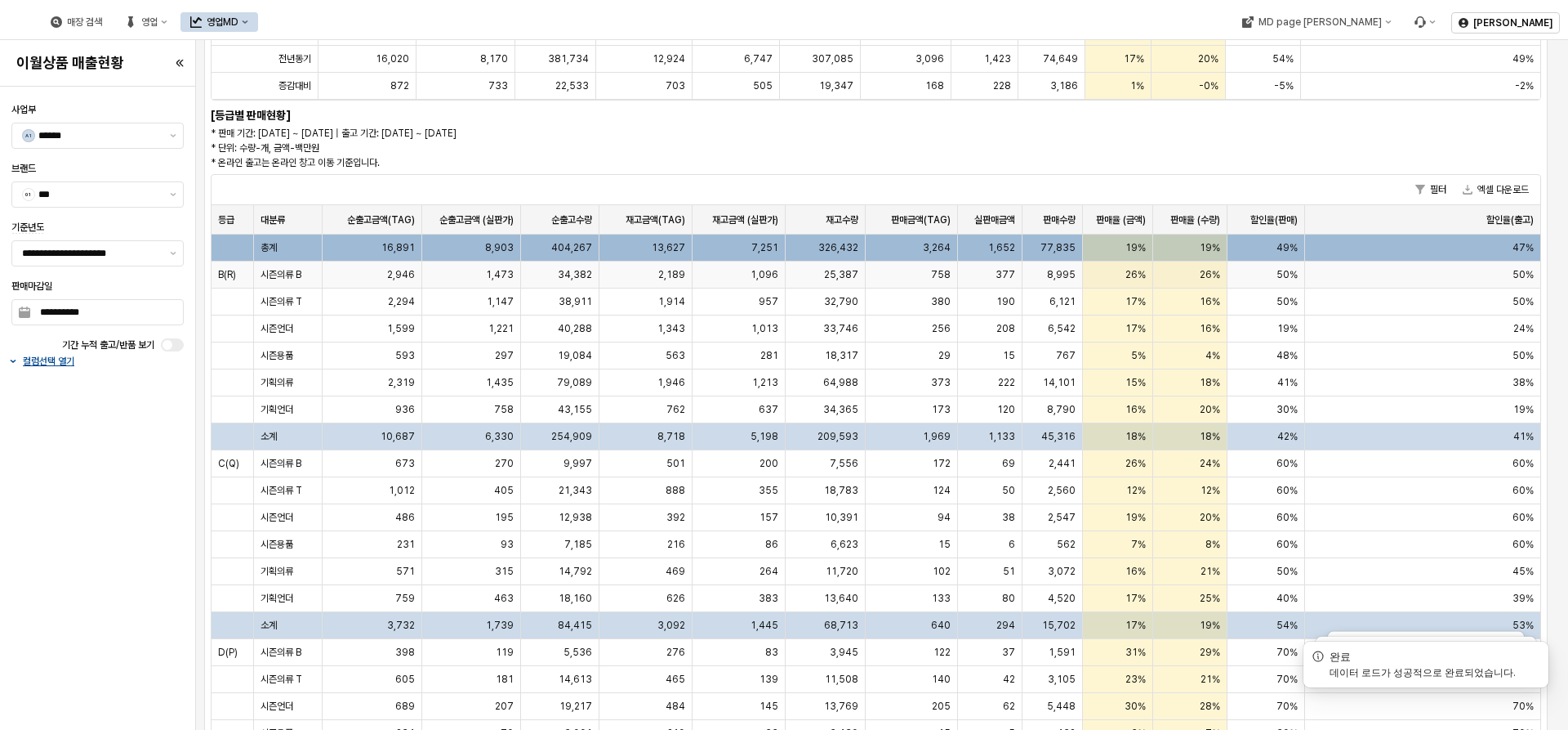
scroll to position [164, 0]
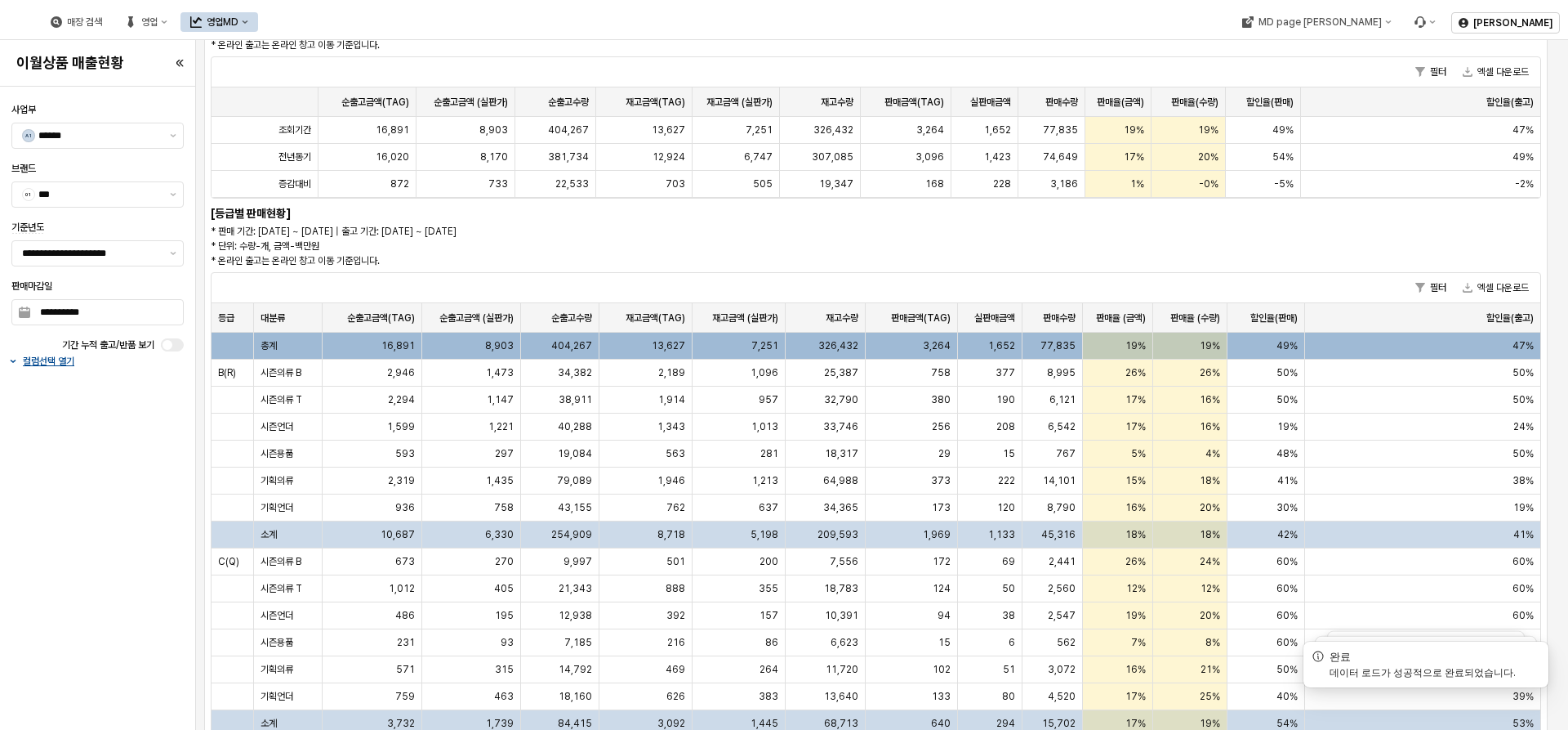
drag, startPoint x: 539, startPoint y: 232, endPoint x: 564, endPoint y: 258, distance: 36.1
click at [564, 258] on p "* 판매 기간: [DATE] ~ [DATE] | 출고 기간: [DATE] ~ [DATE] * 단위: 수량-개, 금액-백만원 * 온라인 출고는 …" at bounding box center [596, 246] width 771 height 44
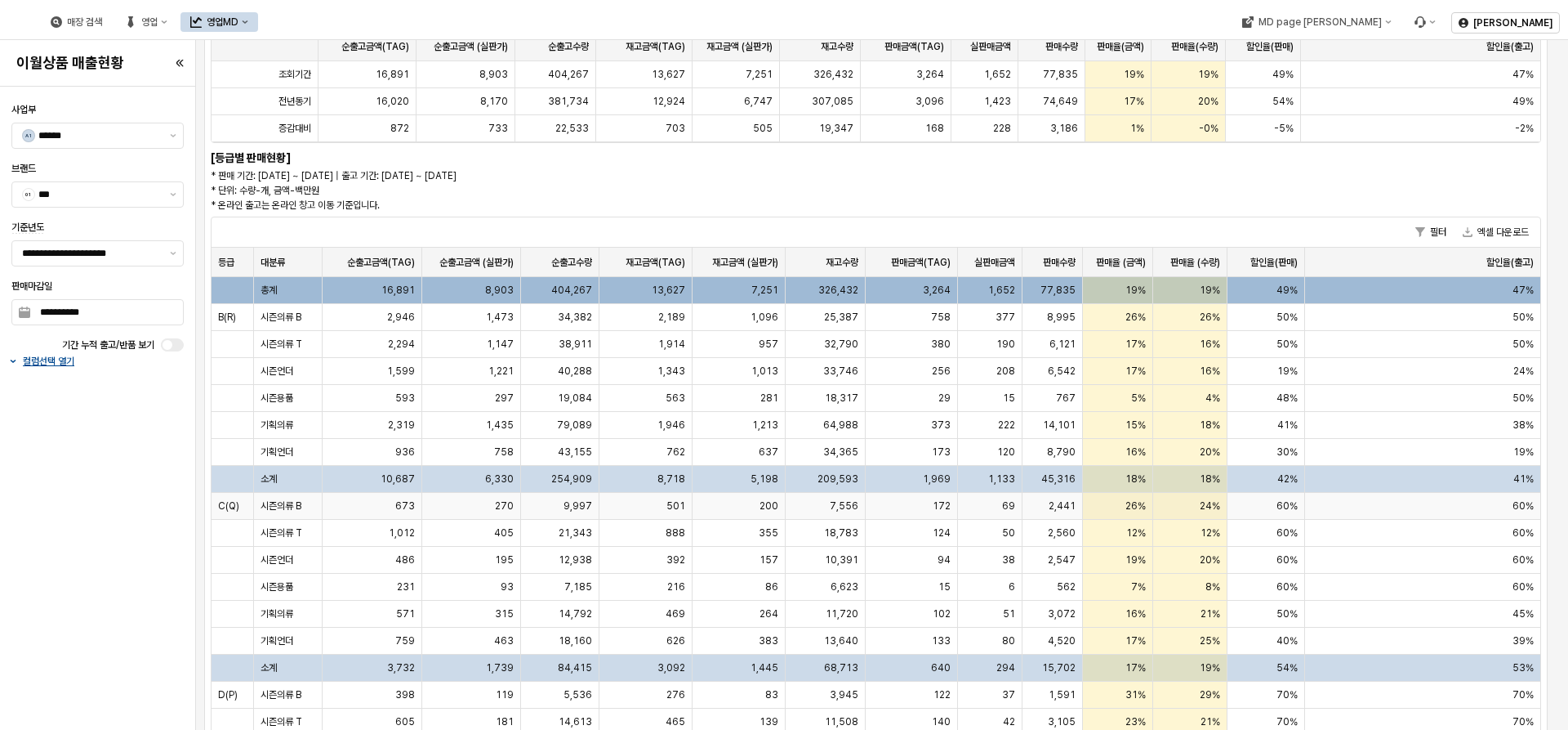
scroll to position [0, 0]
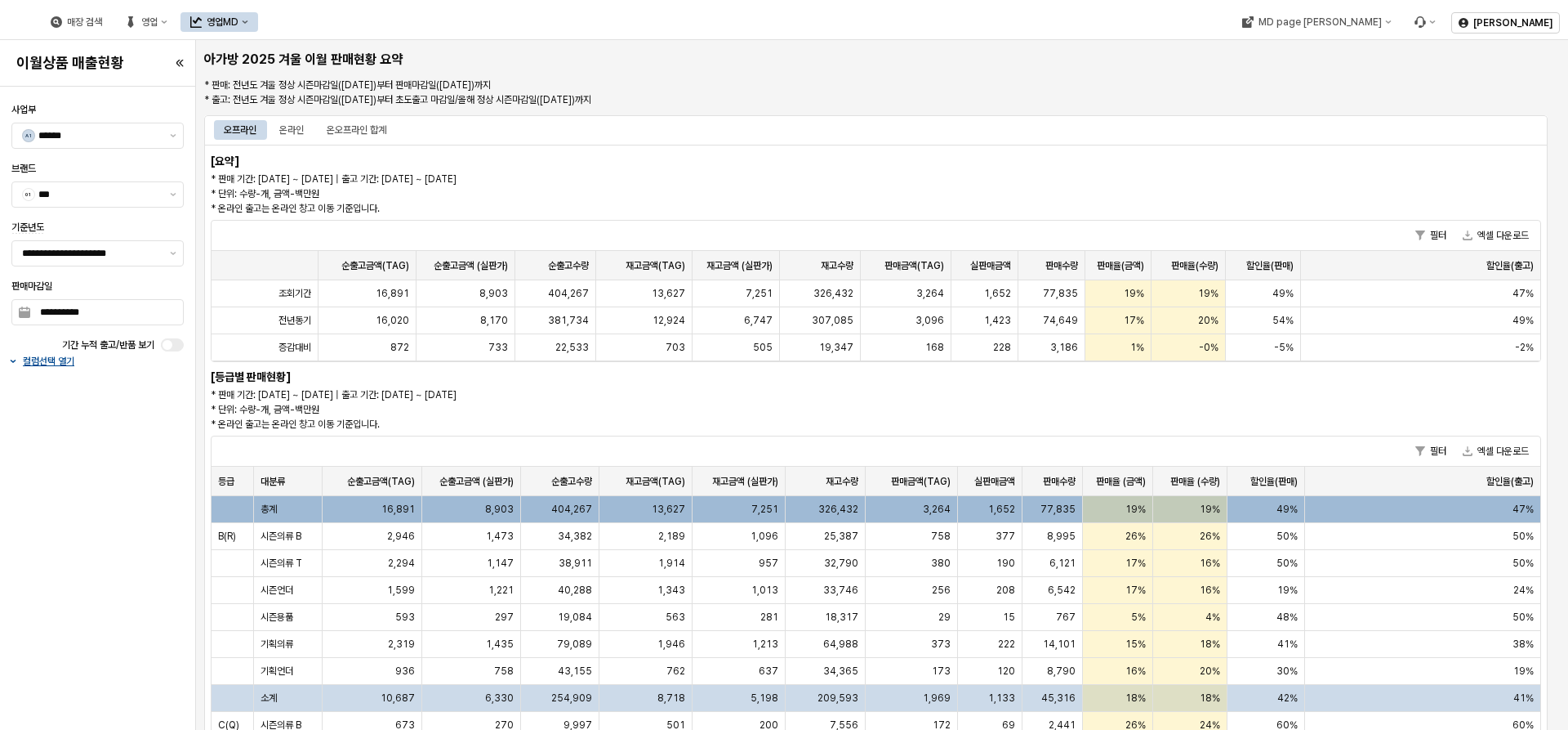
click at [239, 27] on div "영업MD" at bounding box center [222, 22] width 32 height 11
click at [405, 119] on div "판매유형별 매출 현황" at bounding box center [393, 108] width 129 height 26
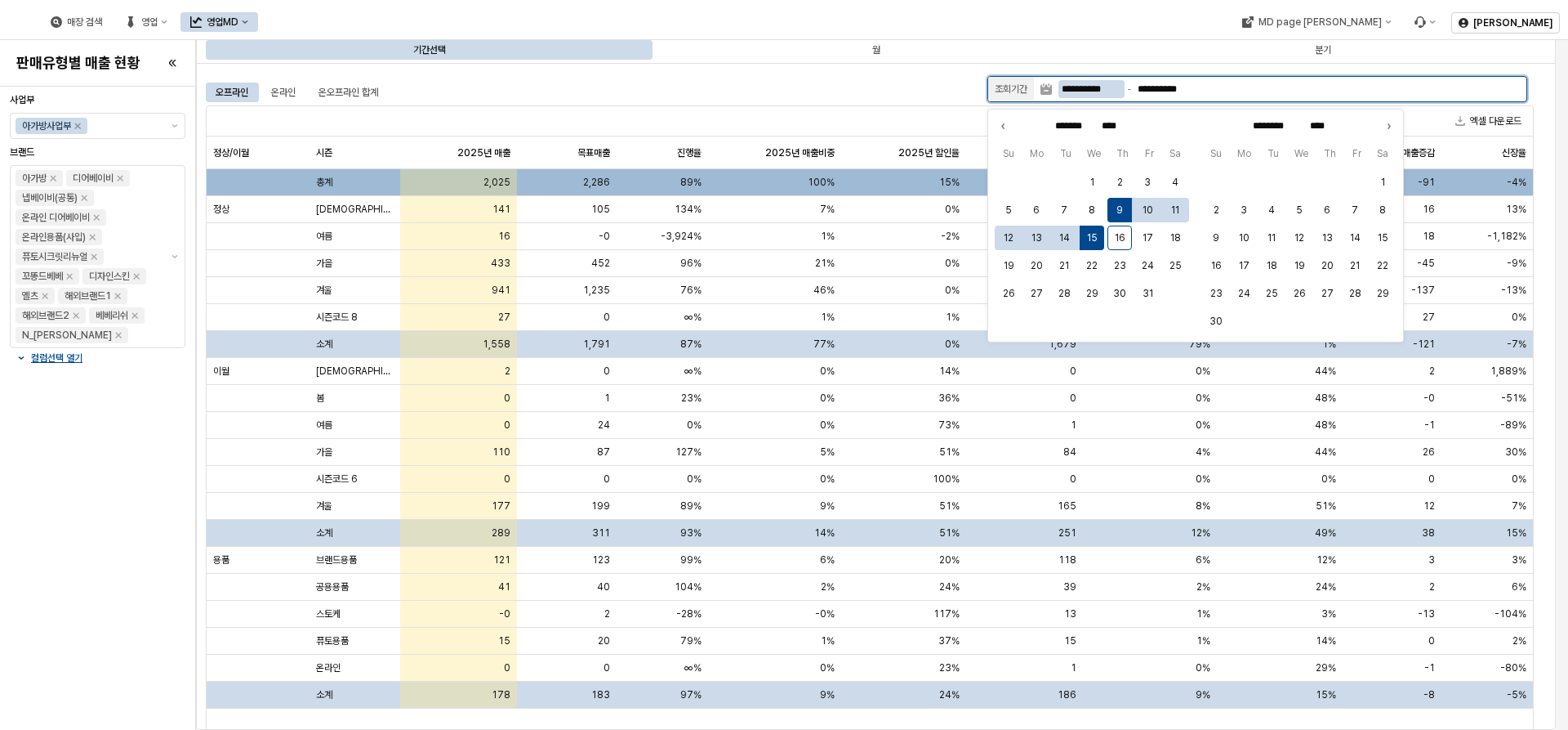
click at [837, 94] on input "**********" at bounding box center [1091, 89] width 66 height 18
click at [837, 178] on button "1" at bounding box center [1092, 182] width 25 height 25
type input "**********"
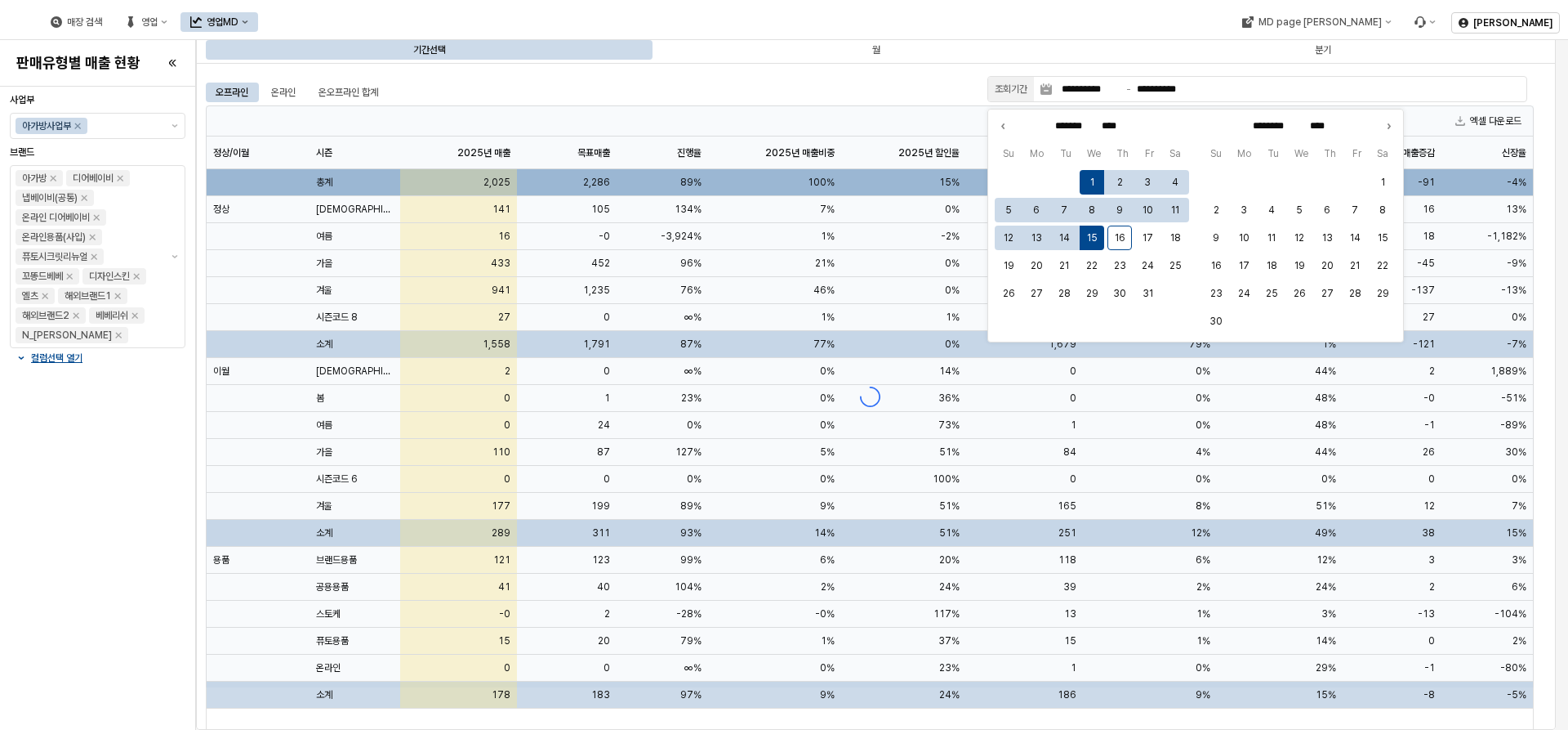
click at [837, 69] on div "**********" at bounding box center [876, 396] width 1360 height 667
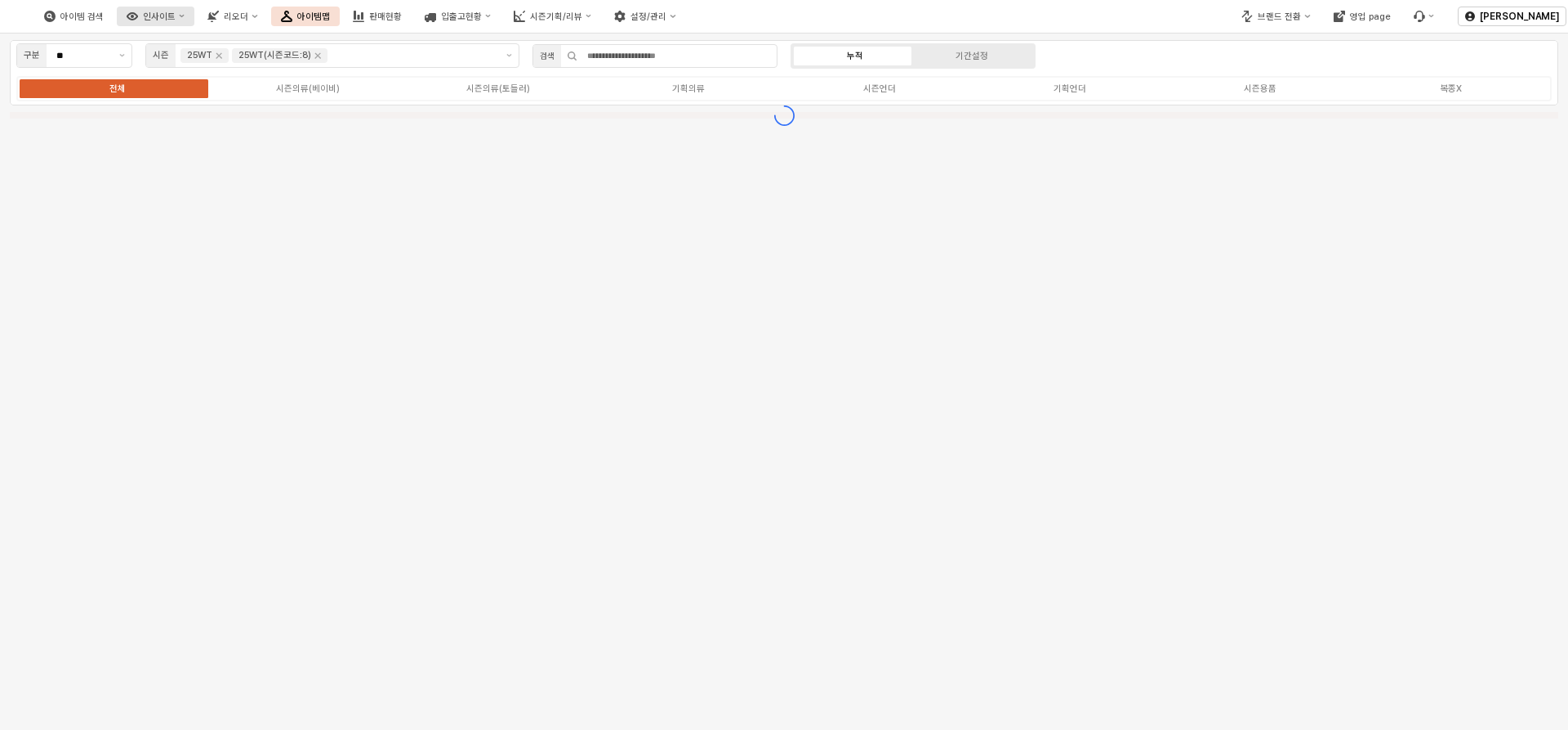
click at [138, 11] on icon "인사이트" at bounding box center [133, 16] width 11 height 11
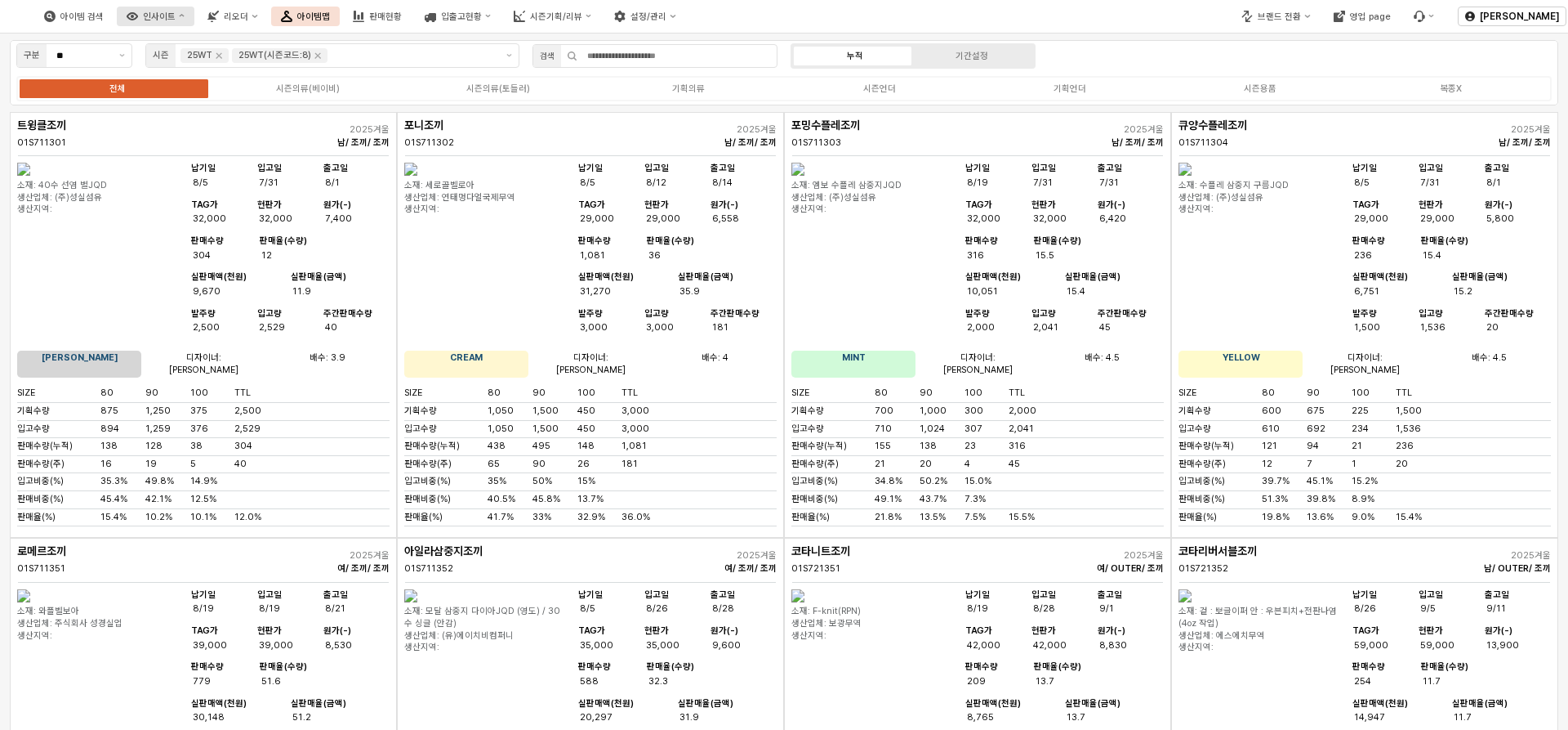
click at [176, 19] on div "인사이트" at bounding box center [159, 16] width 33 height 11
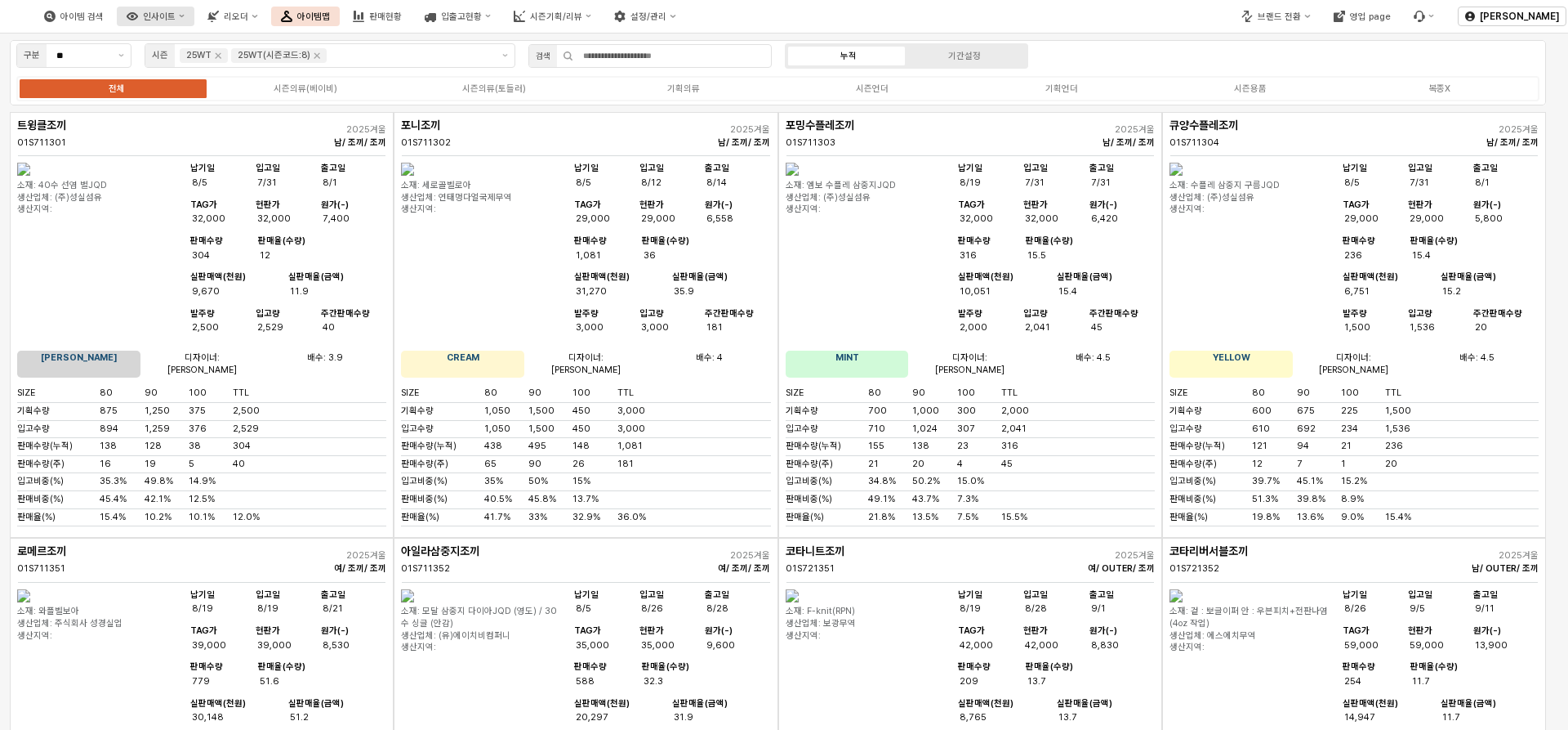
click at [176, 20] on div "인사이트" at bounding box center [159, 16] width 33 height 11
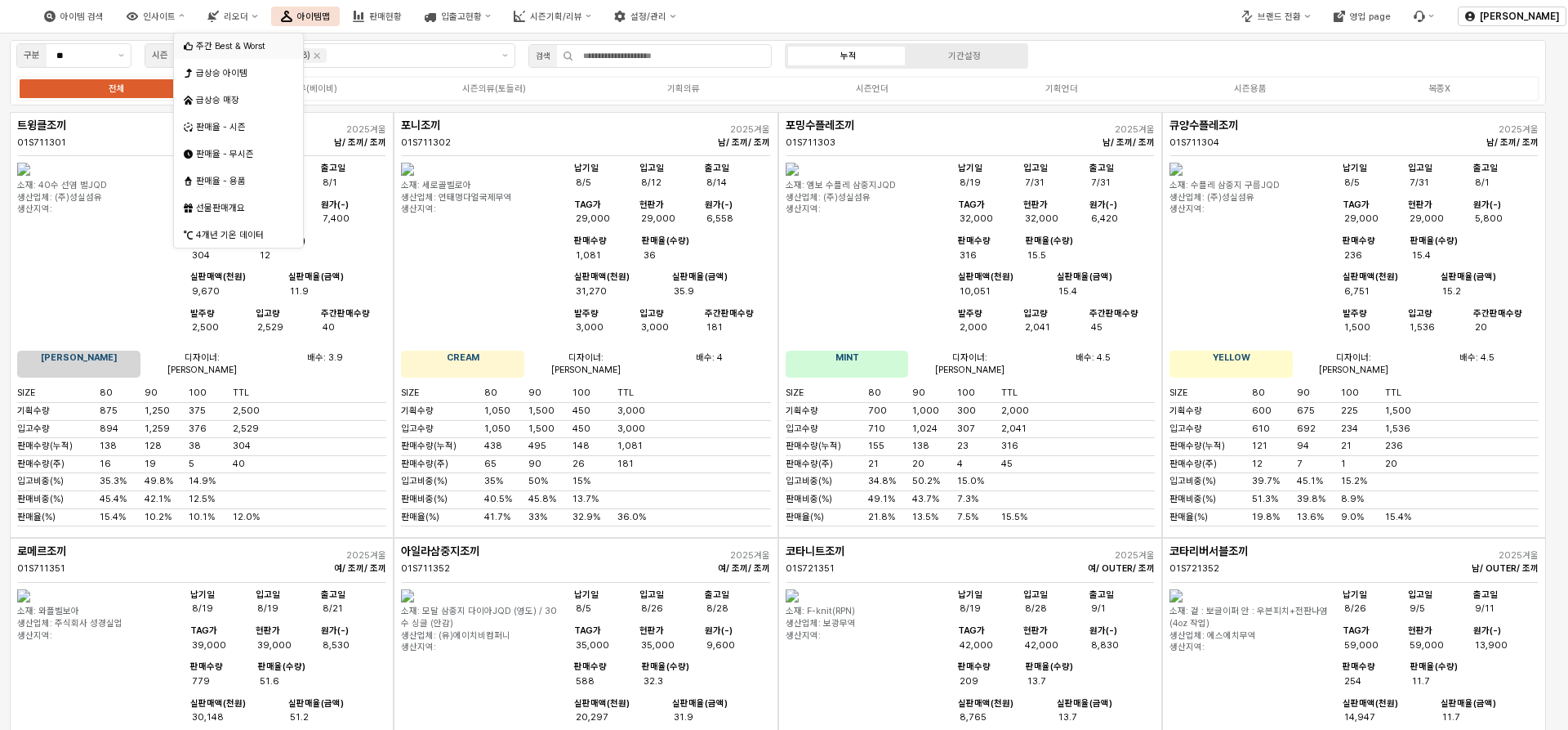
click at [227, 56] on div "주간 Best & Worst" at bounding box center [239, 46] width 129 height 25
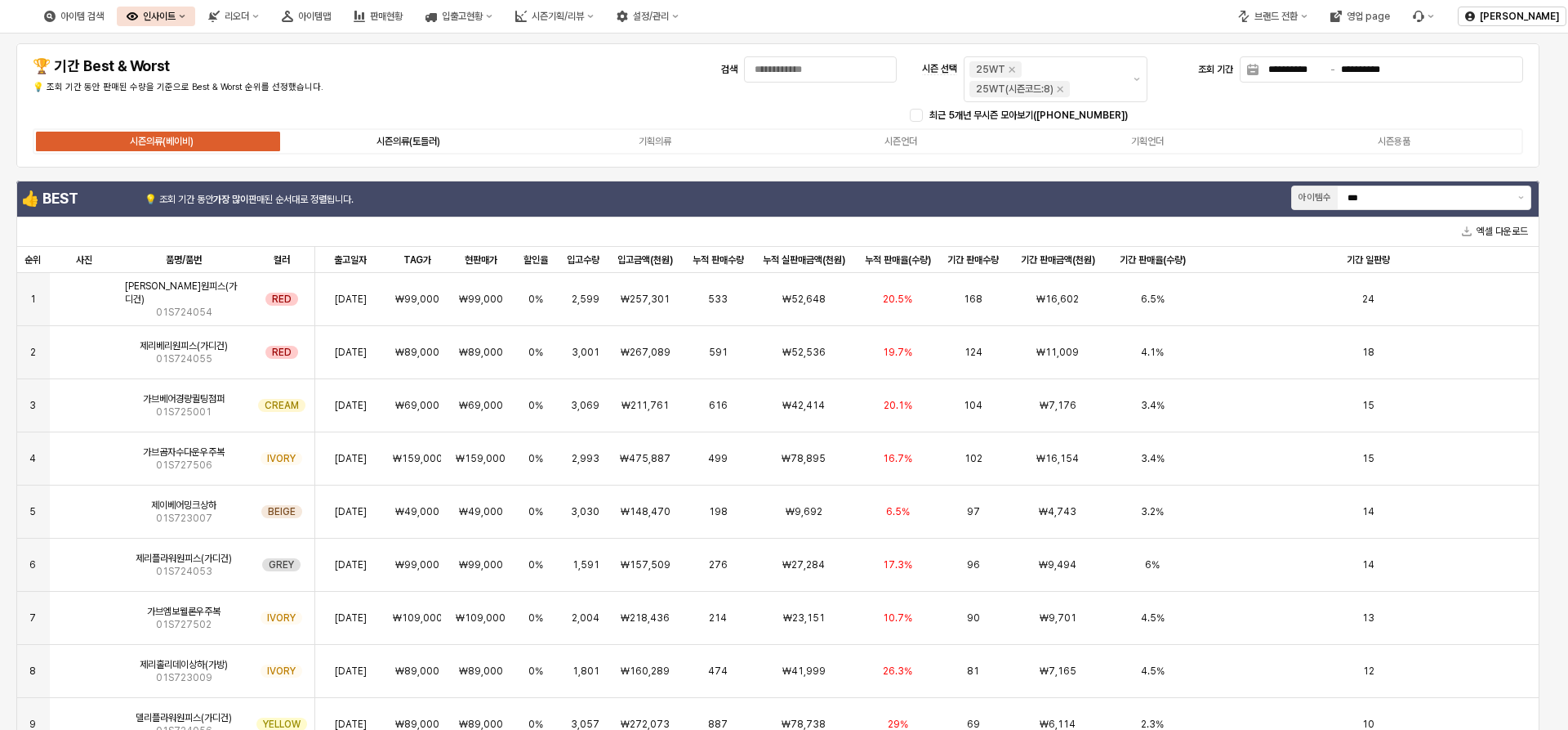
click at [425, 145] on div "시즌의류(토들러)" at bounding box center [408, 142] width 64 height 11
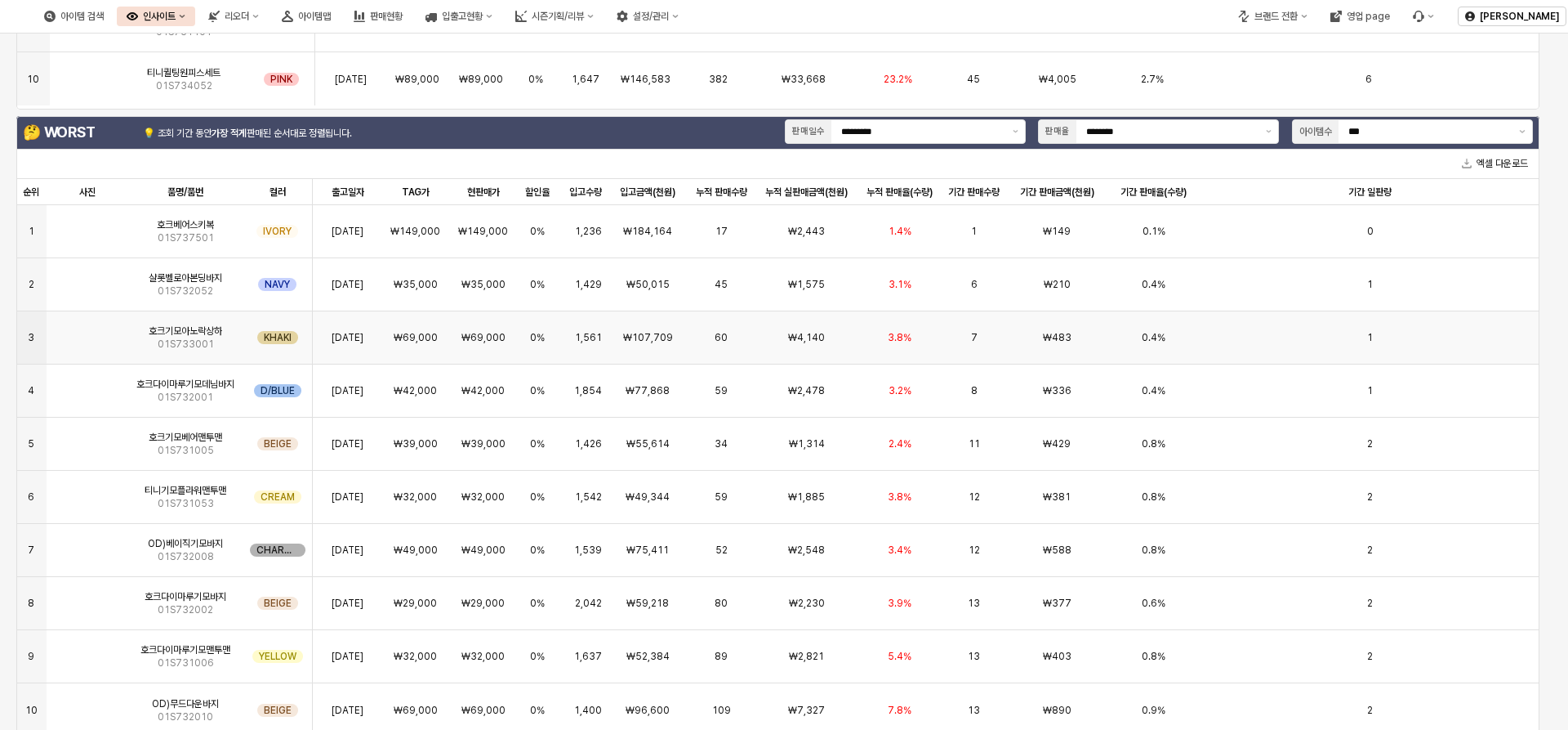
scroll to position [736, 0]
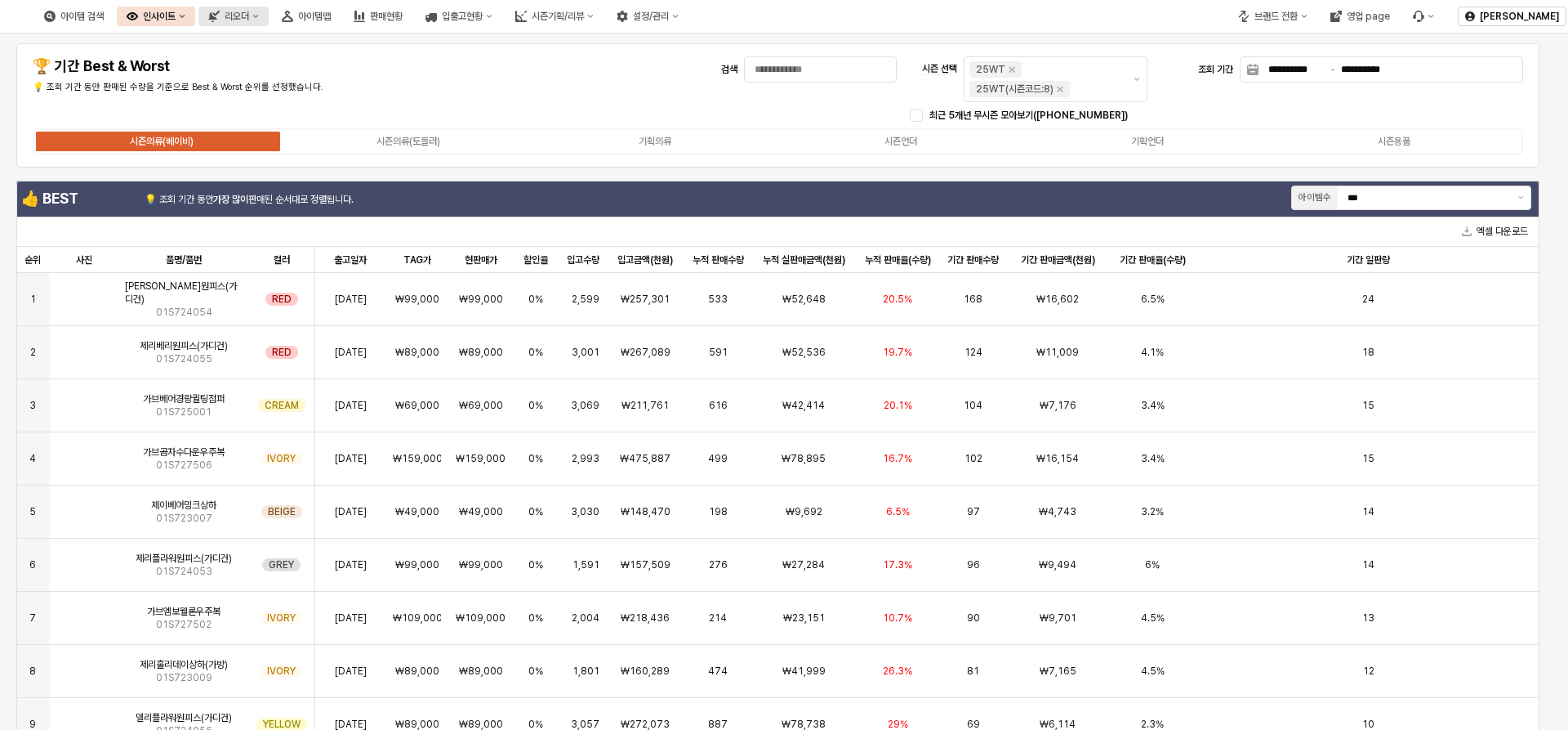
click at [269, 25] on button "리오더" at bounding box center [234, 16] width 70 height 20
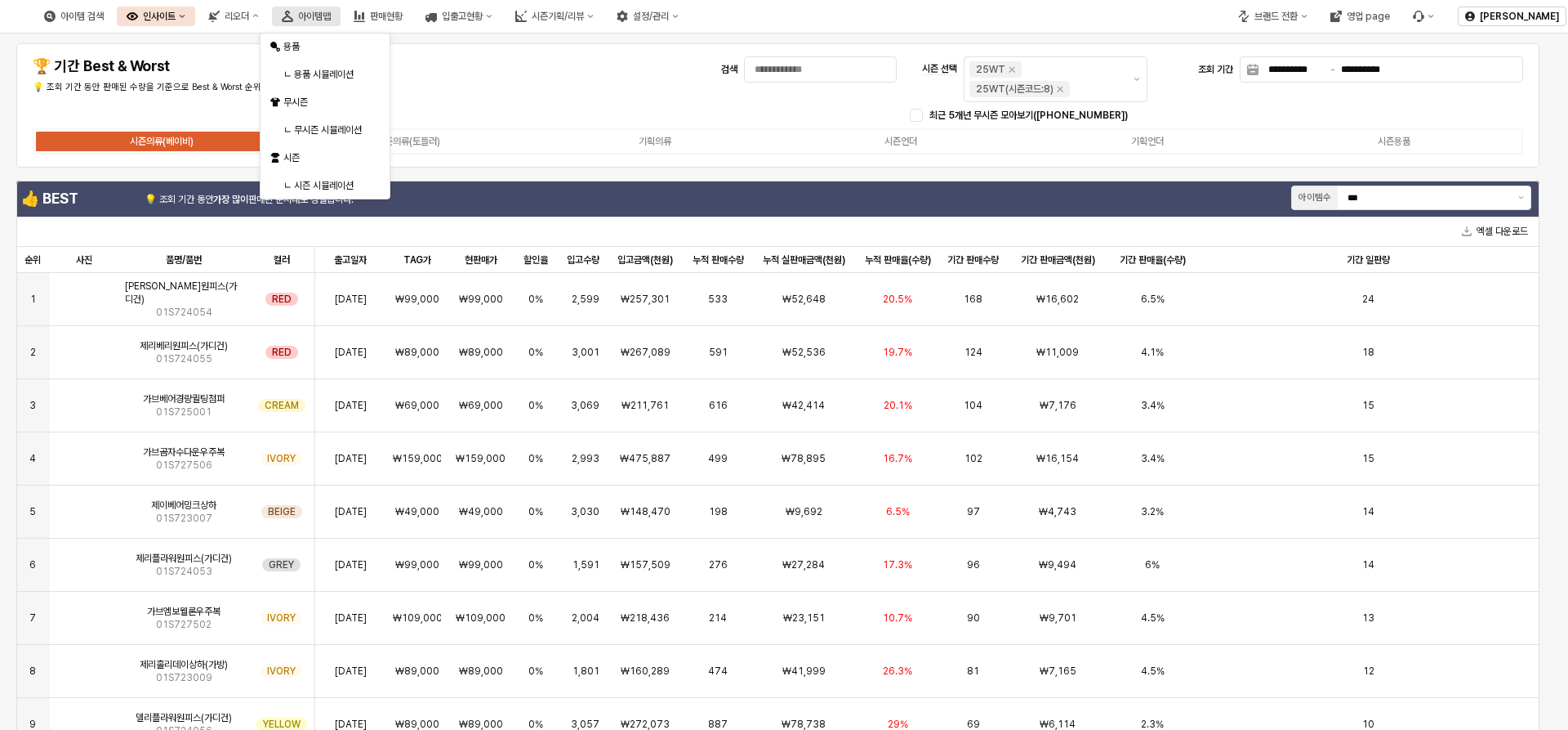
click at [330, 18] on div "아이템맵" at bounding box center [315, 16] width 33 height 11
